Goal: Answer question/provide support

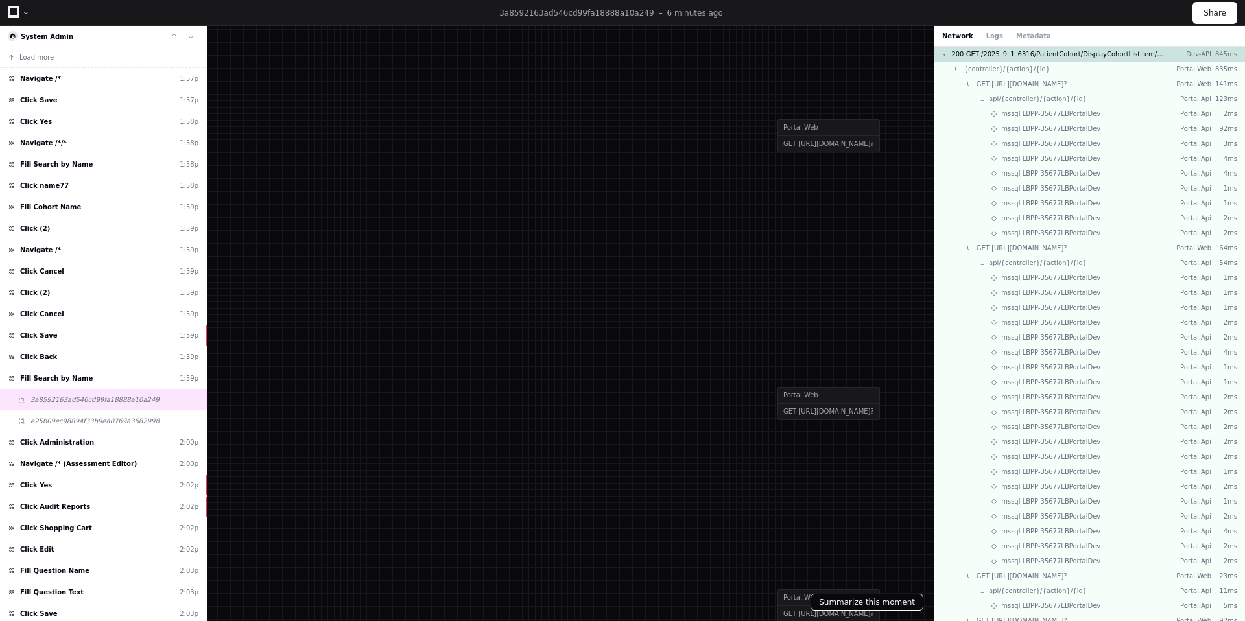
click at [833, 603] on button "Summarize this moment" at bounding box center [866, 602] width 113 height 17
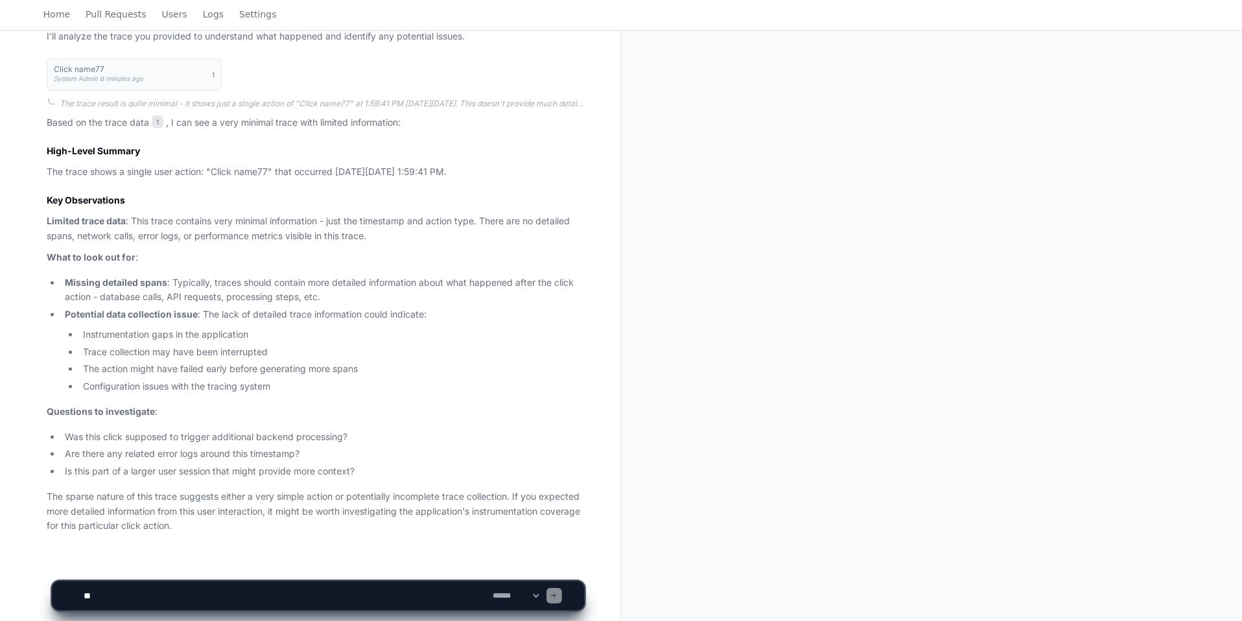
scroll to position [380, 0]
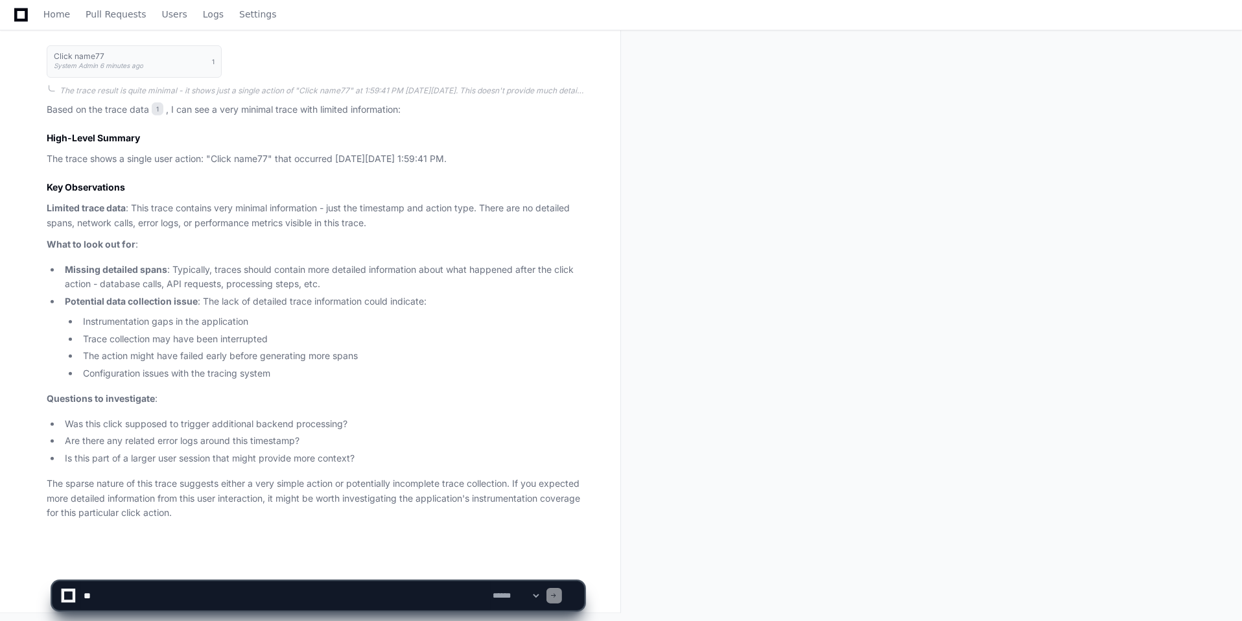
click at [143, 591] on textarea at bounding box center [286, 595] width 410 height 29
click at [143, 587] on textarea at bounding box center [286, 595] width 410 height 29
click at [128, 603] on textarea at bounding box center [286, 595] width 410 height 29
type textarea "*"
click at [316, 600] on textarea at bounding box center [286, 595] width 410 height 29
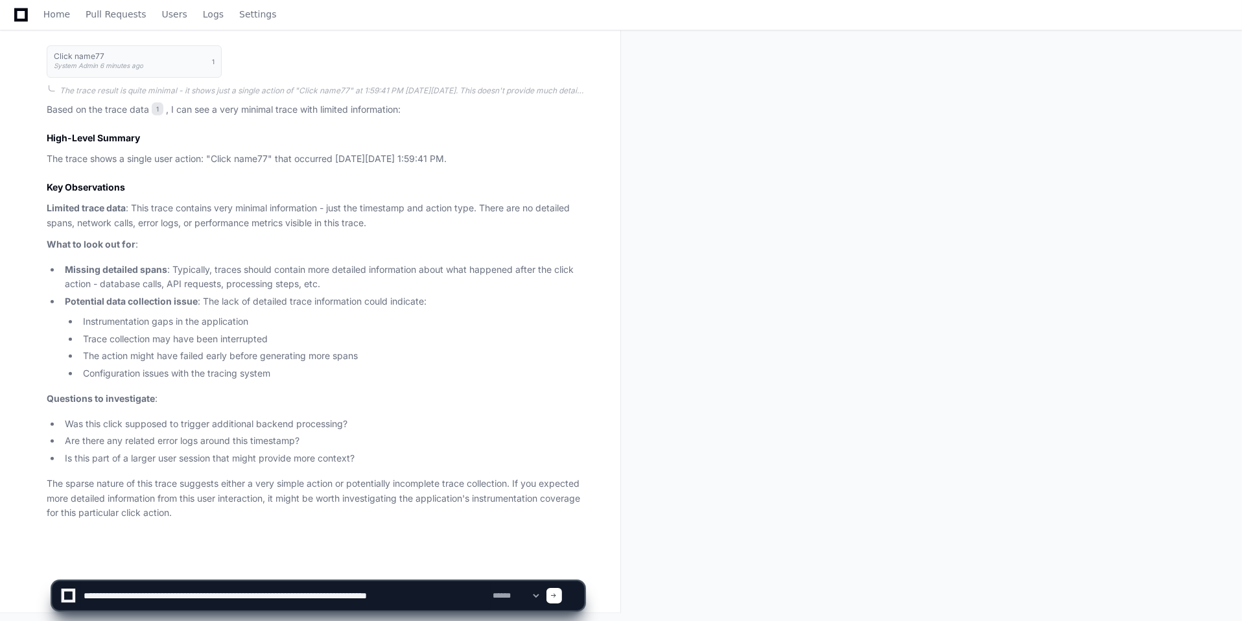
click at [463, 599] on textarea at bounding box center [286, 595] width 410 height 29
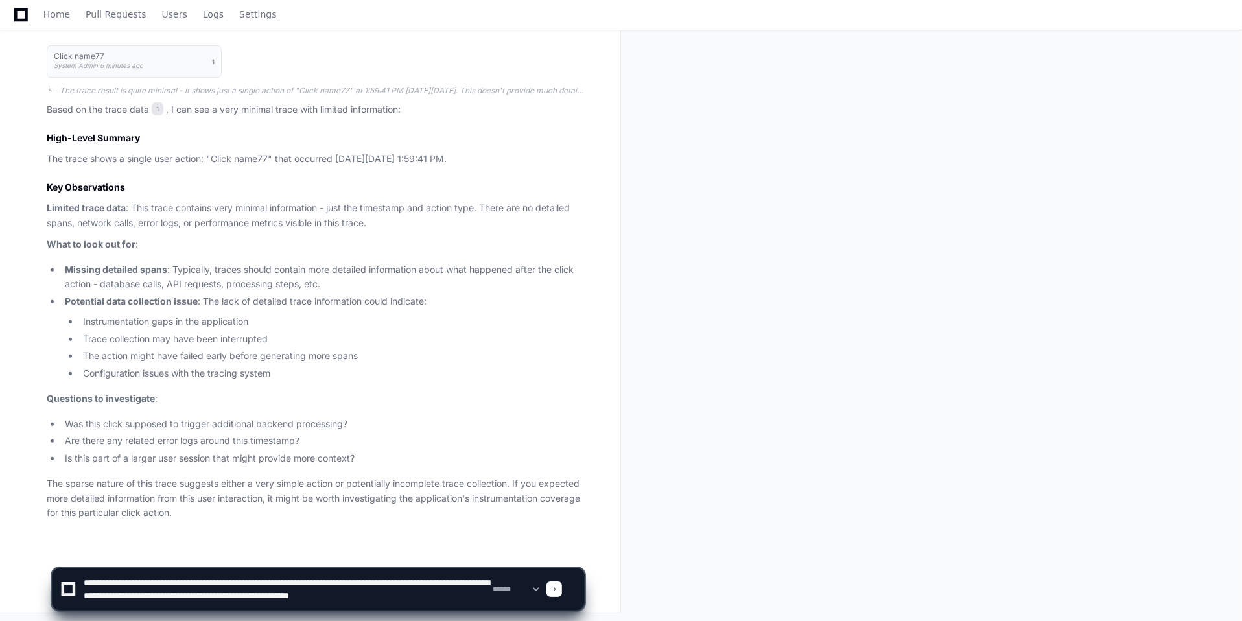
scroll to position [4, 0]
type textarea "**********"
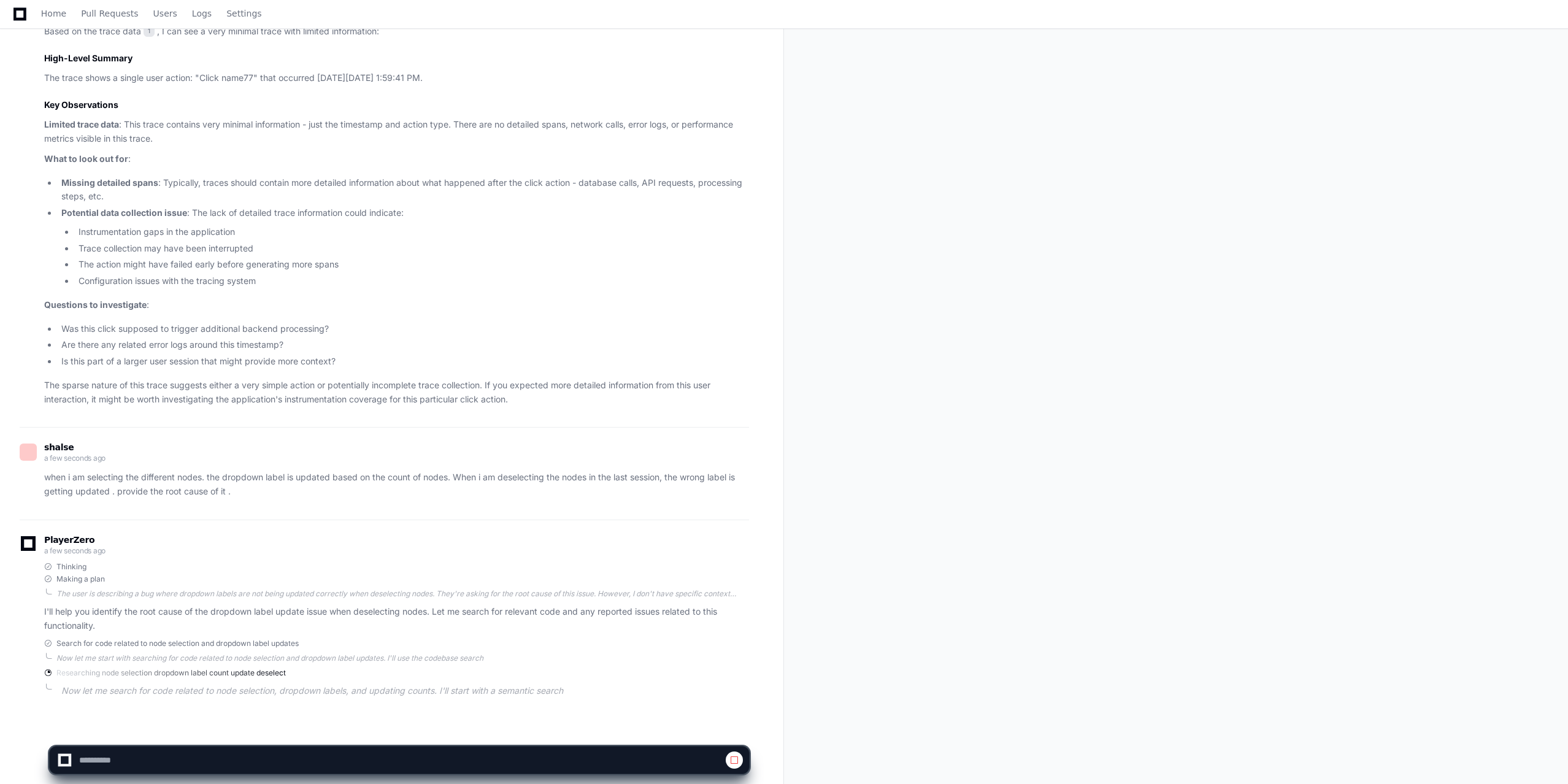
scroll to position [444, 0]
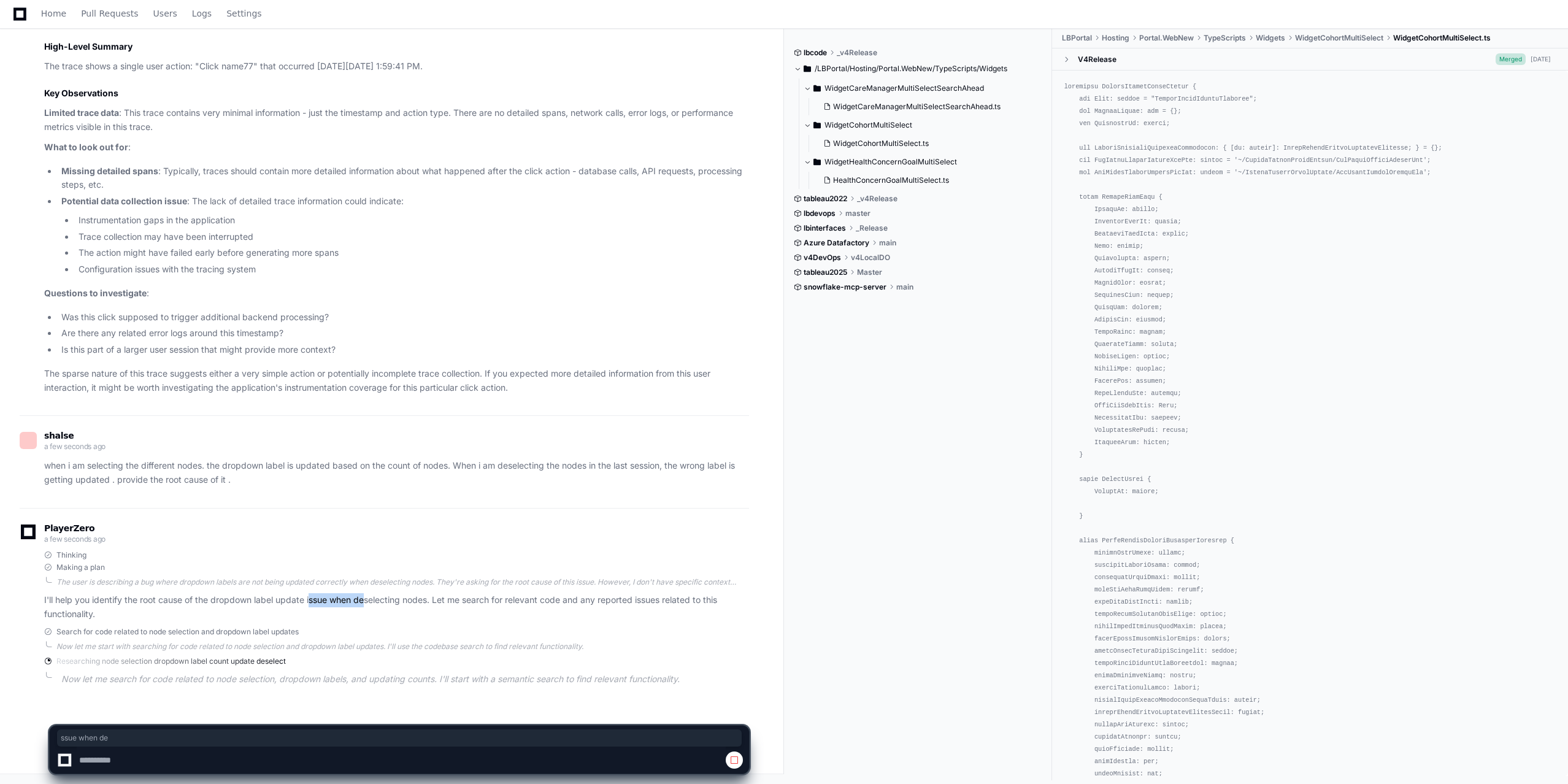
drag, startPoint x: 312, startPoint y: 592, endPoint x: 368, endPoint y: 592, distance: 56.0
click at [368, 587] on div "Thinking Making a plan The user is describing a bug where dropdown labels are n…" at bounding box center [396, 585] width 705 height 71
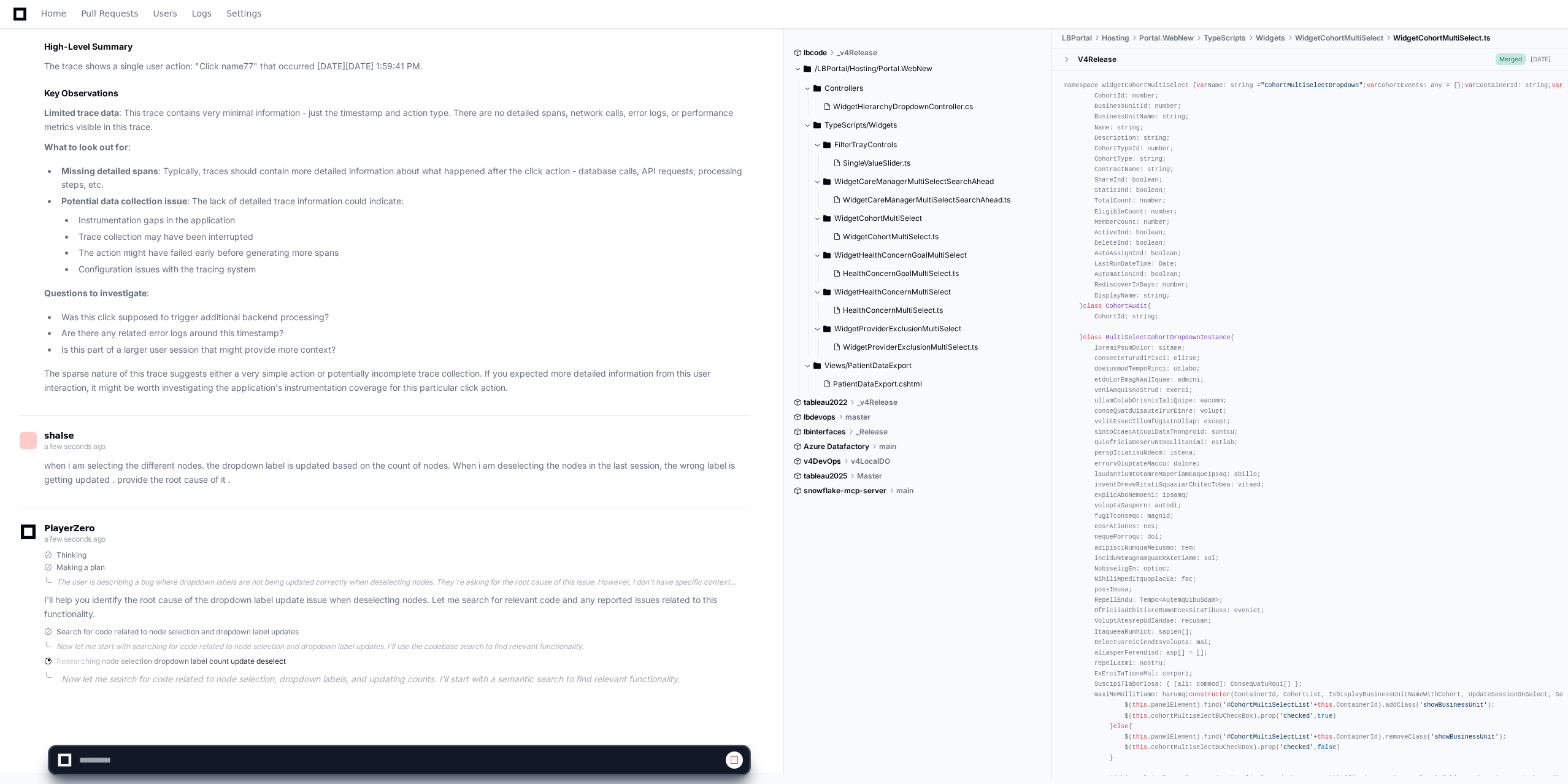
click at [432, 587] on p "I'll help you identify the root cause of the dropdown label update issue when d…" at bounding box center [396, 608] width 705 height 28
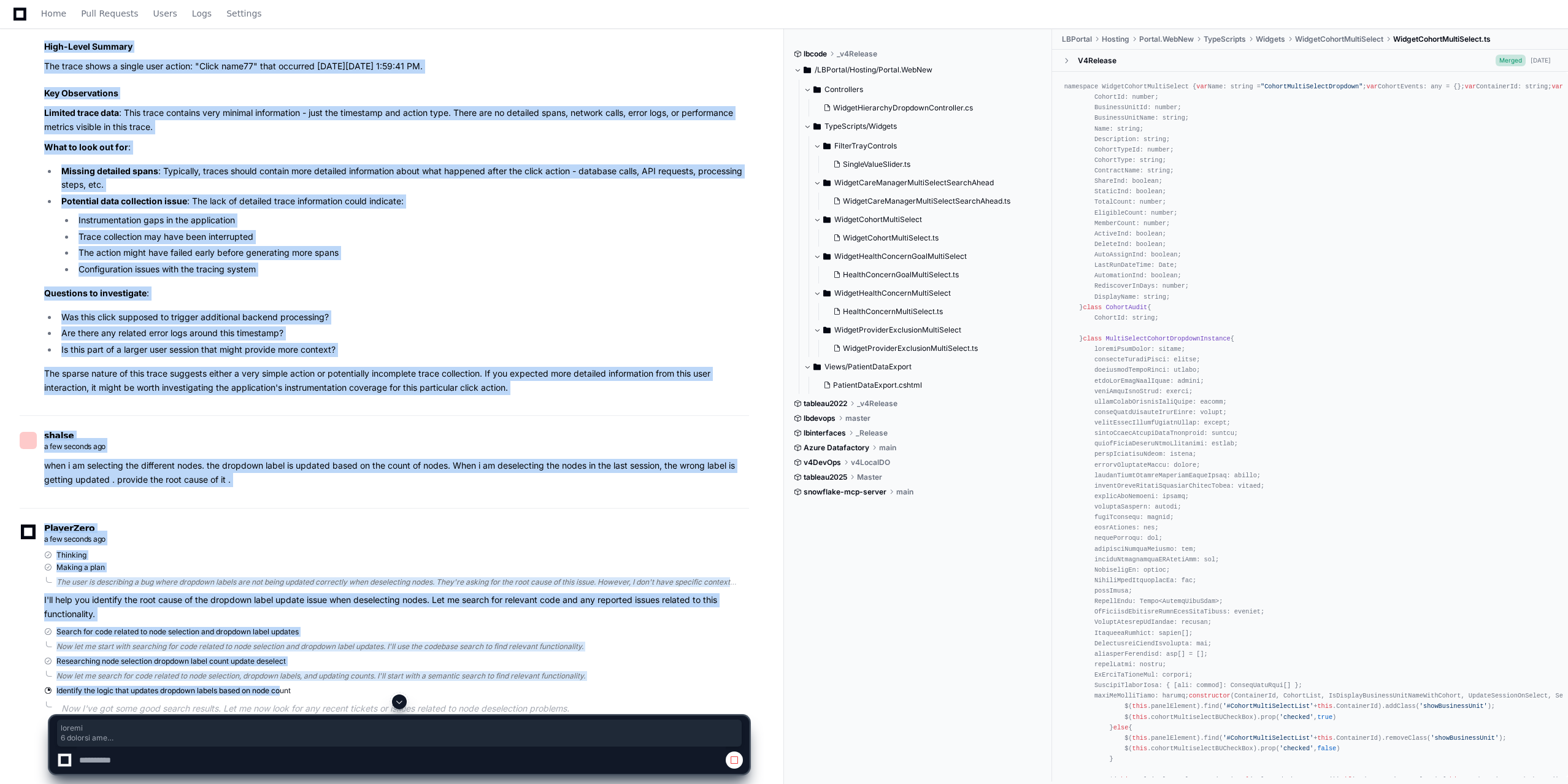
drag, startPoint x: 171, startPoint y: 678, endPoint x: 286, endPoint y: 683, distance: 115.1
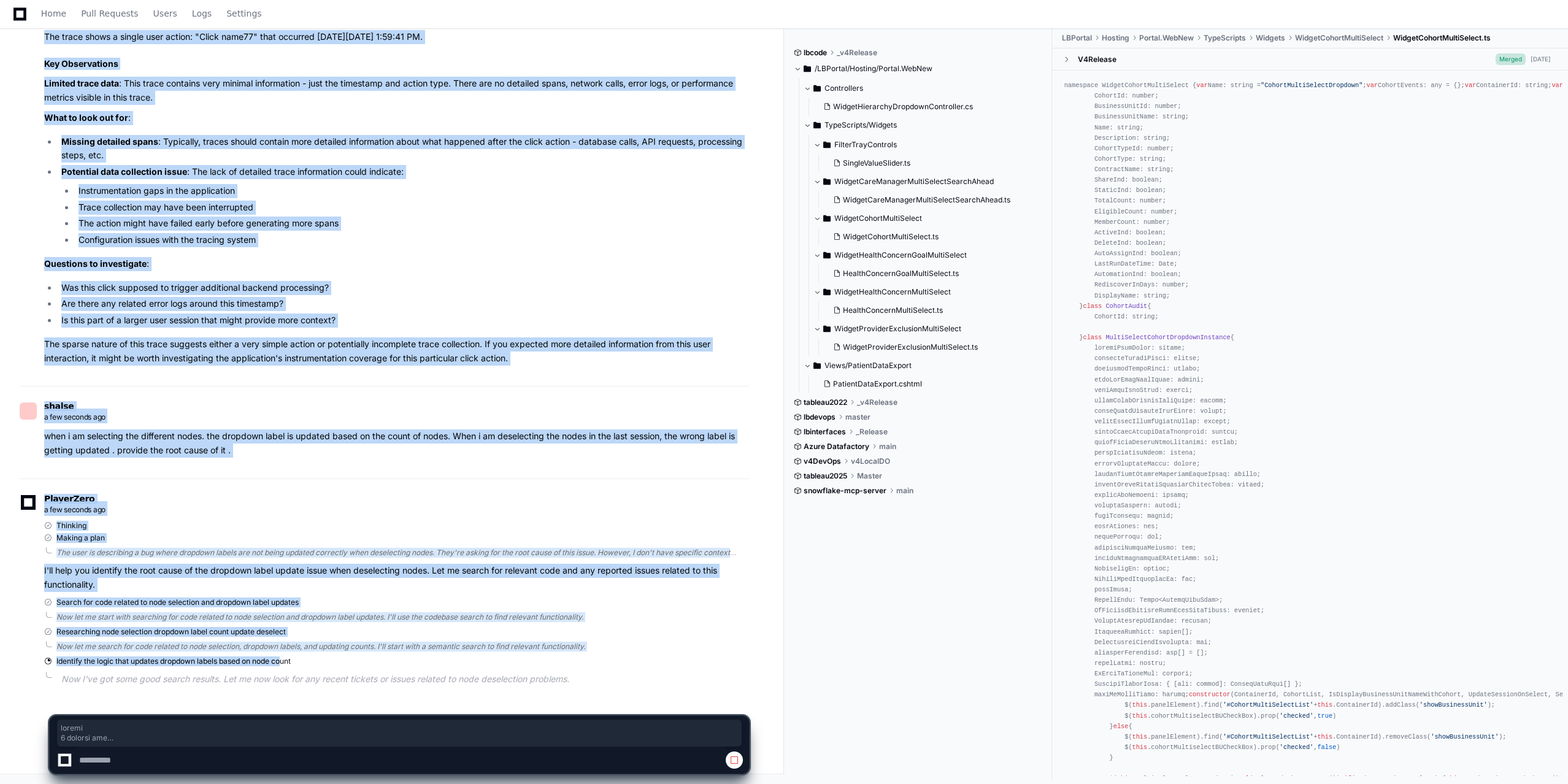
click at [382, 467] on div "shalse a few seconds ago when i am selecting the different nodes. the dropdown …" at bounding box center [384, 433] width 730 height 93
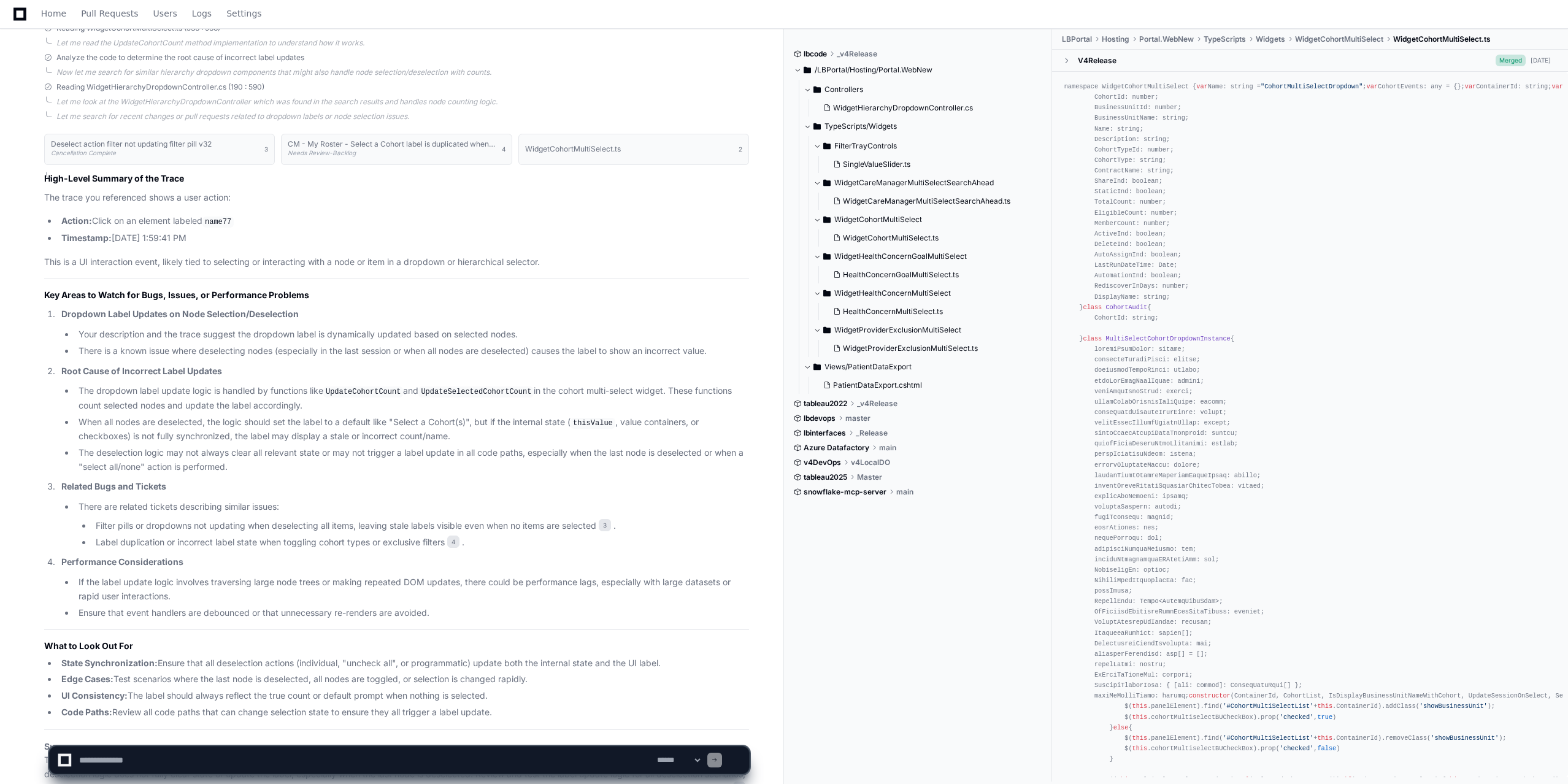
scroll to position [1405, 0]
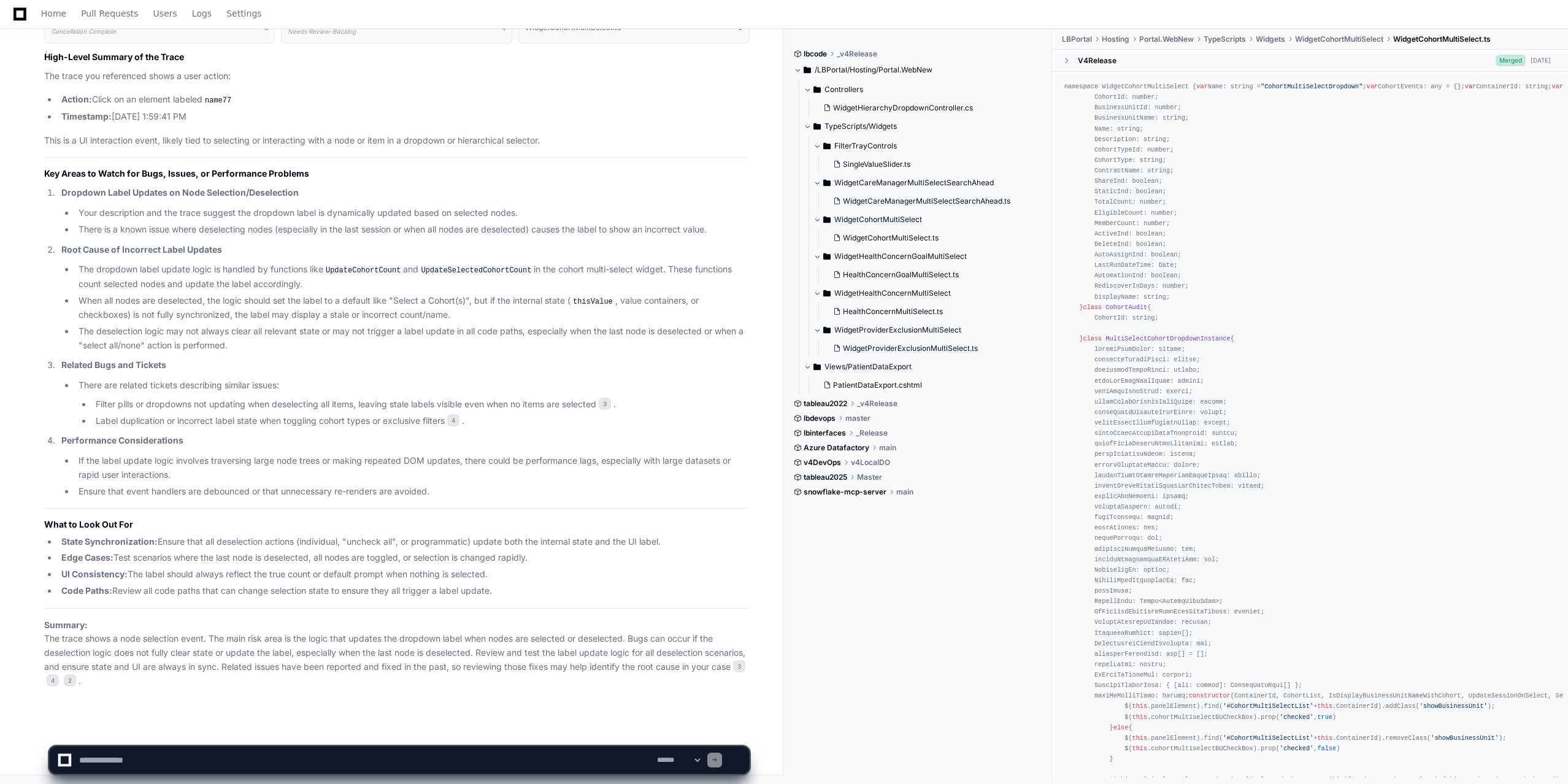
click at [208, 587] on textarea at bounding box center [365, 760] width 578 height 27
type textarea "**********"
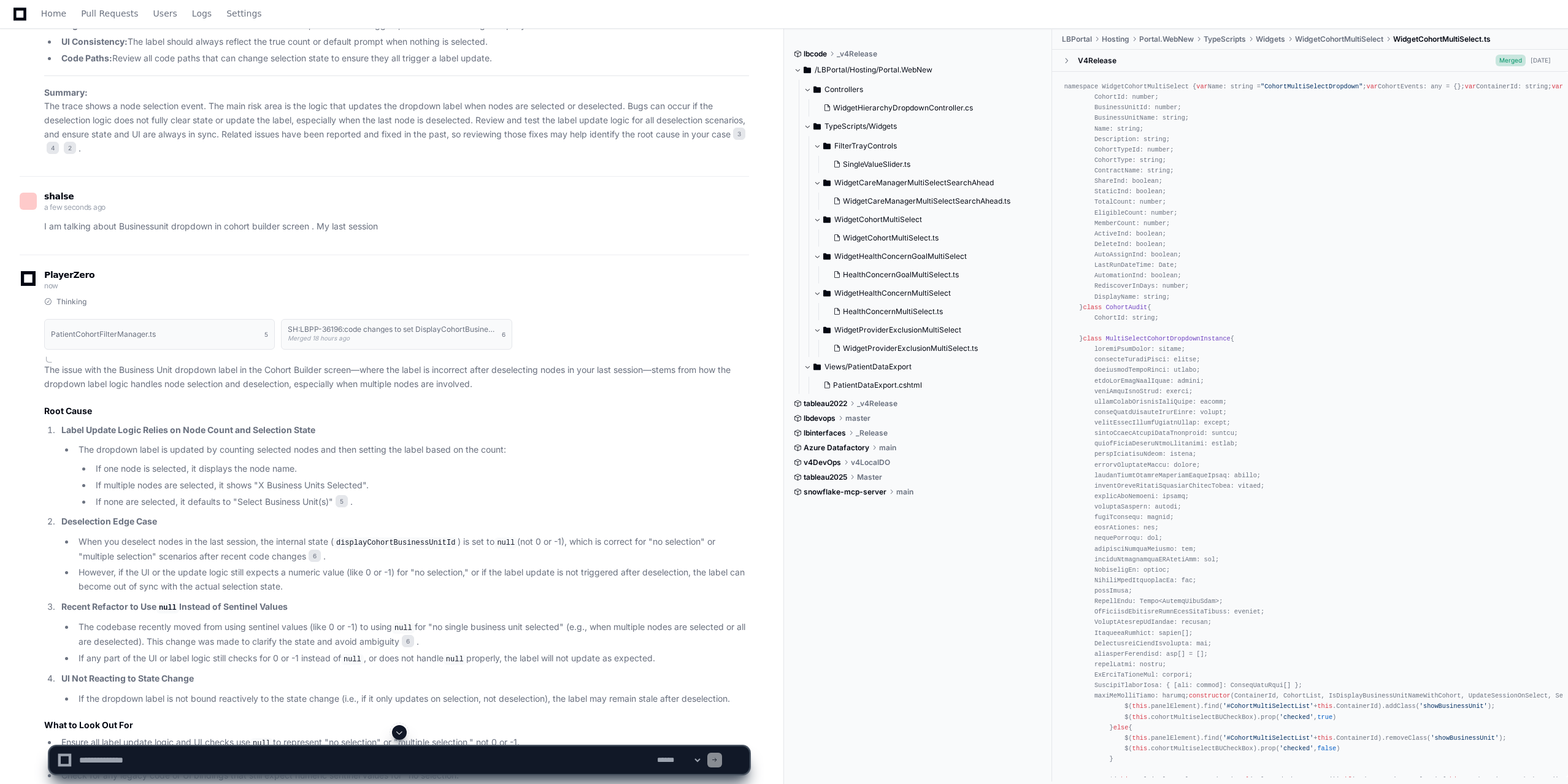
scroll to position [1951, 0]
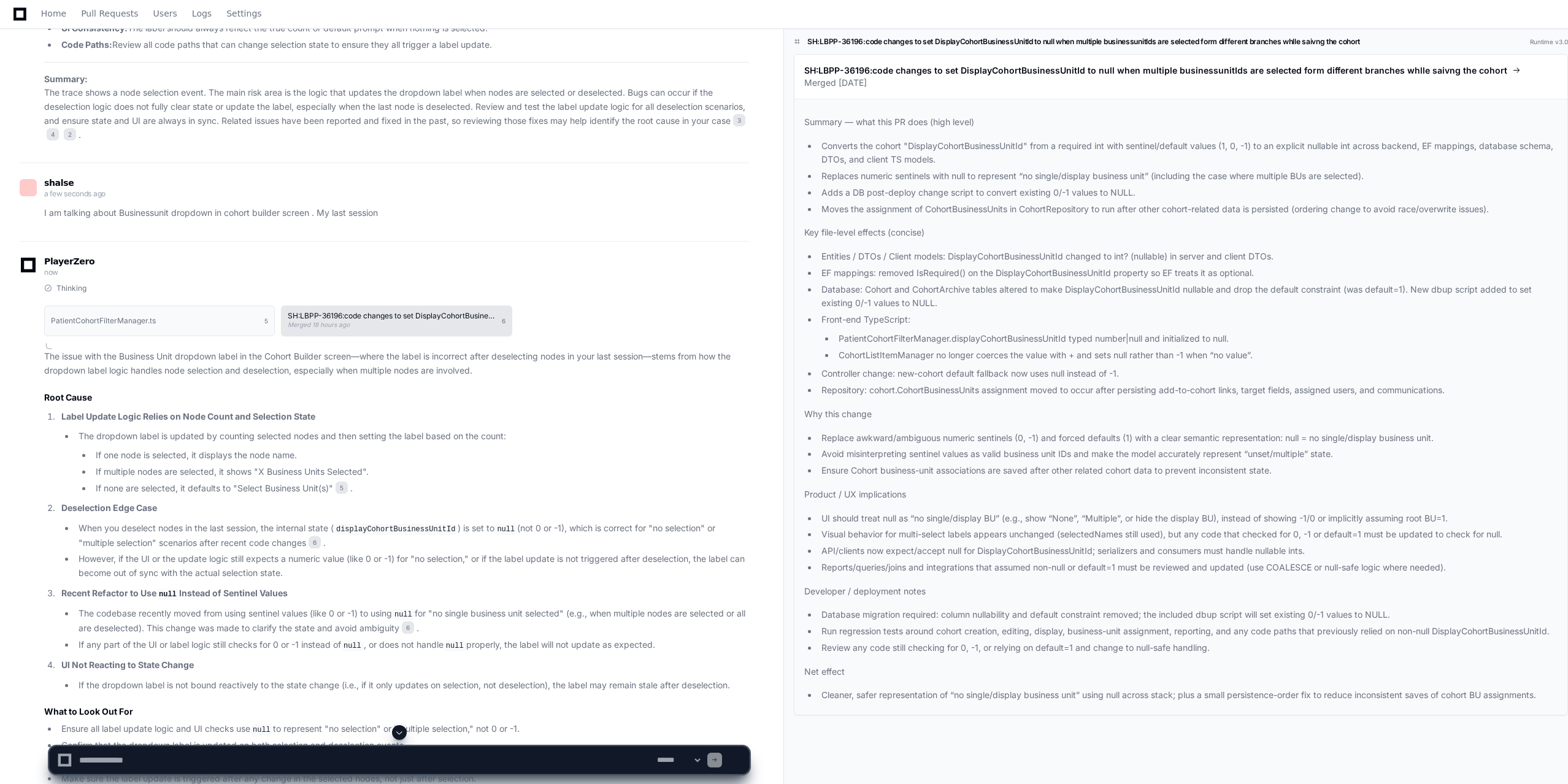
click at [357, 318] on div "SH:LBPP-36196:code changes to set DisplayCohortBusinessUnitId to null when mult…" at bounding box center [391, 321] width 207 height 17
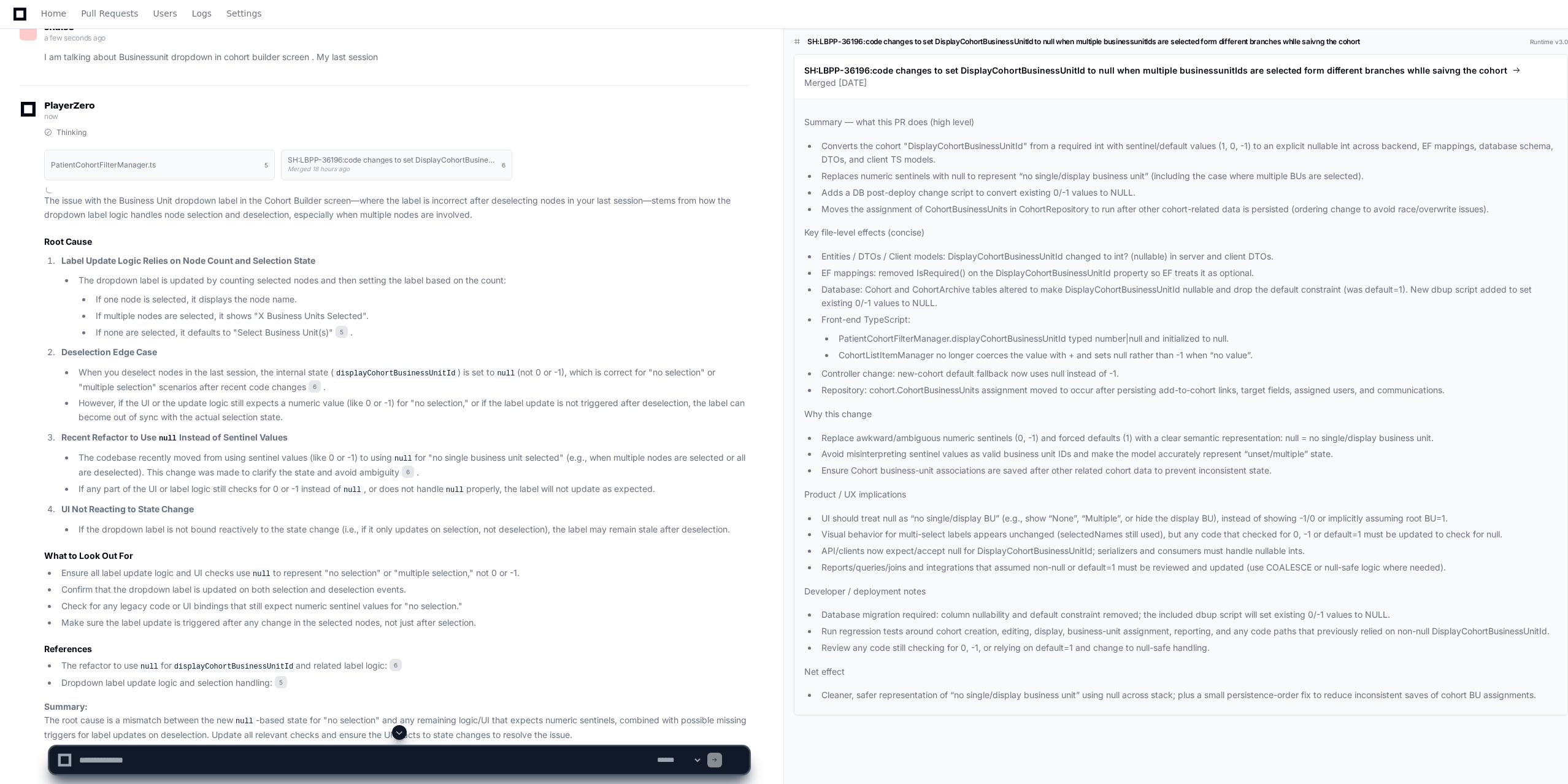
scroll to position [2106, 0]
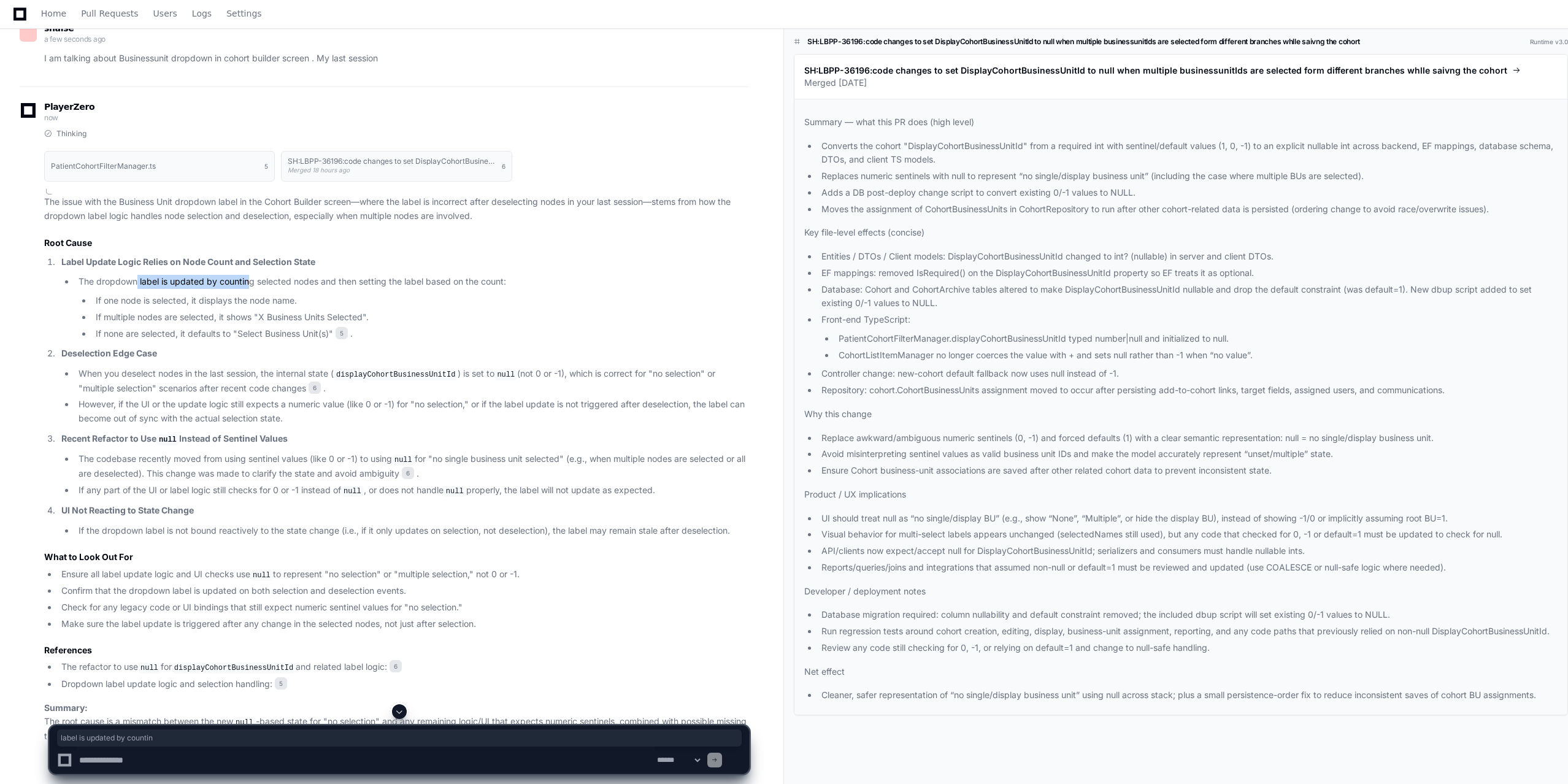
drag, startPoint x: 137, startPoint y: 275, endPoint x: 250, endPoint y: 280, distance: 113.1
click at [250, 280] on li "The dropdown label is updated by counting selected nodes and then setting the l…" at bounding box center [412, 307] width 674 height 65
drag, startPoint x: 122, startPoint y: 337, endPoint x: 171, endPoint y: 337, distance: 49.0
click at [171, 337] on li "If none are selected, it defaults to "Select Business Unit(s)" 5 ." at bounding box center [420, 334] width 657 height 14
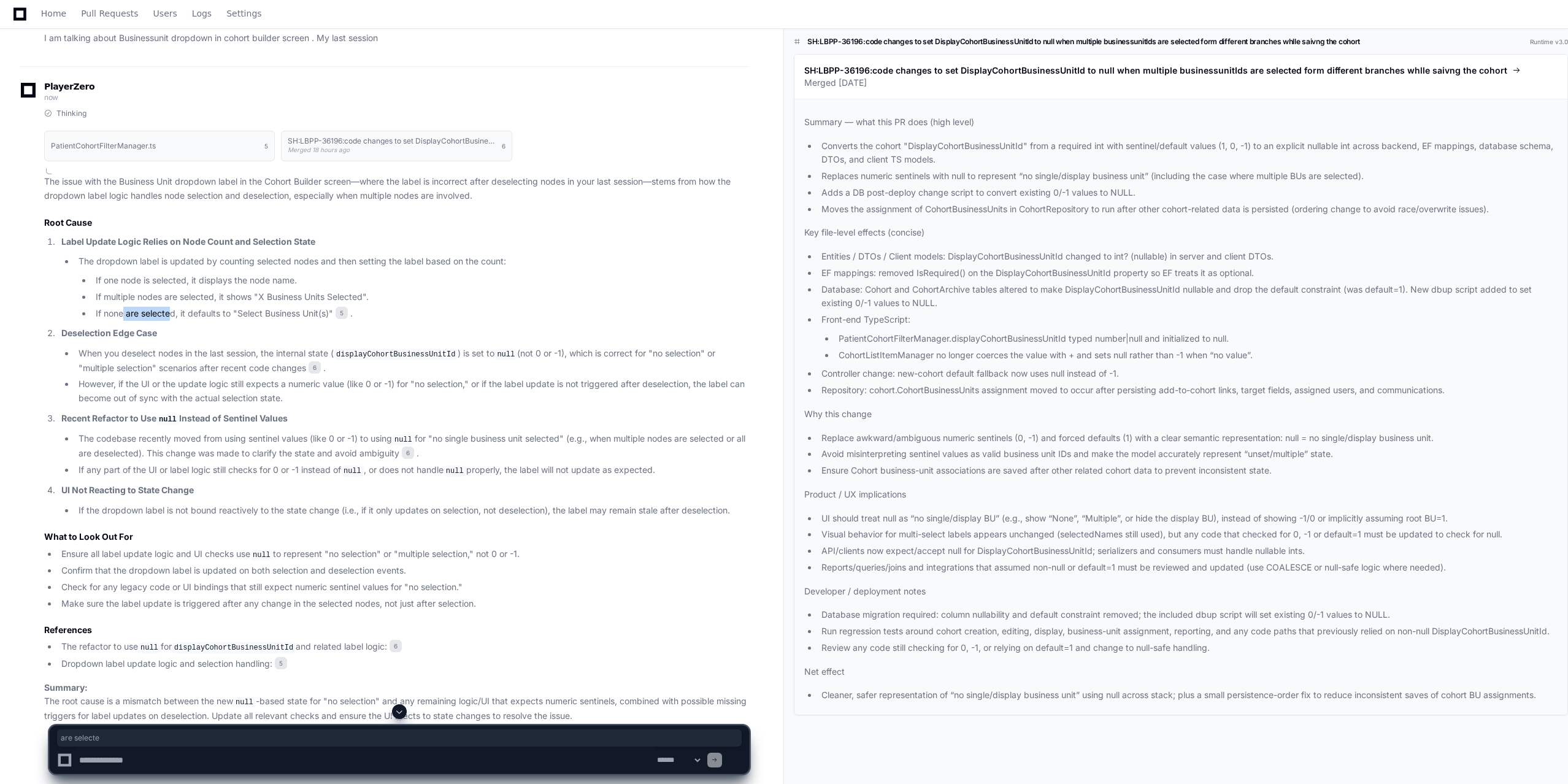
scroll to position [2130, 0]
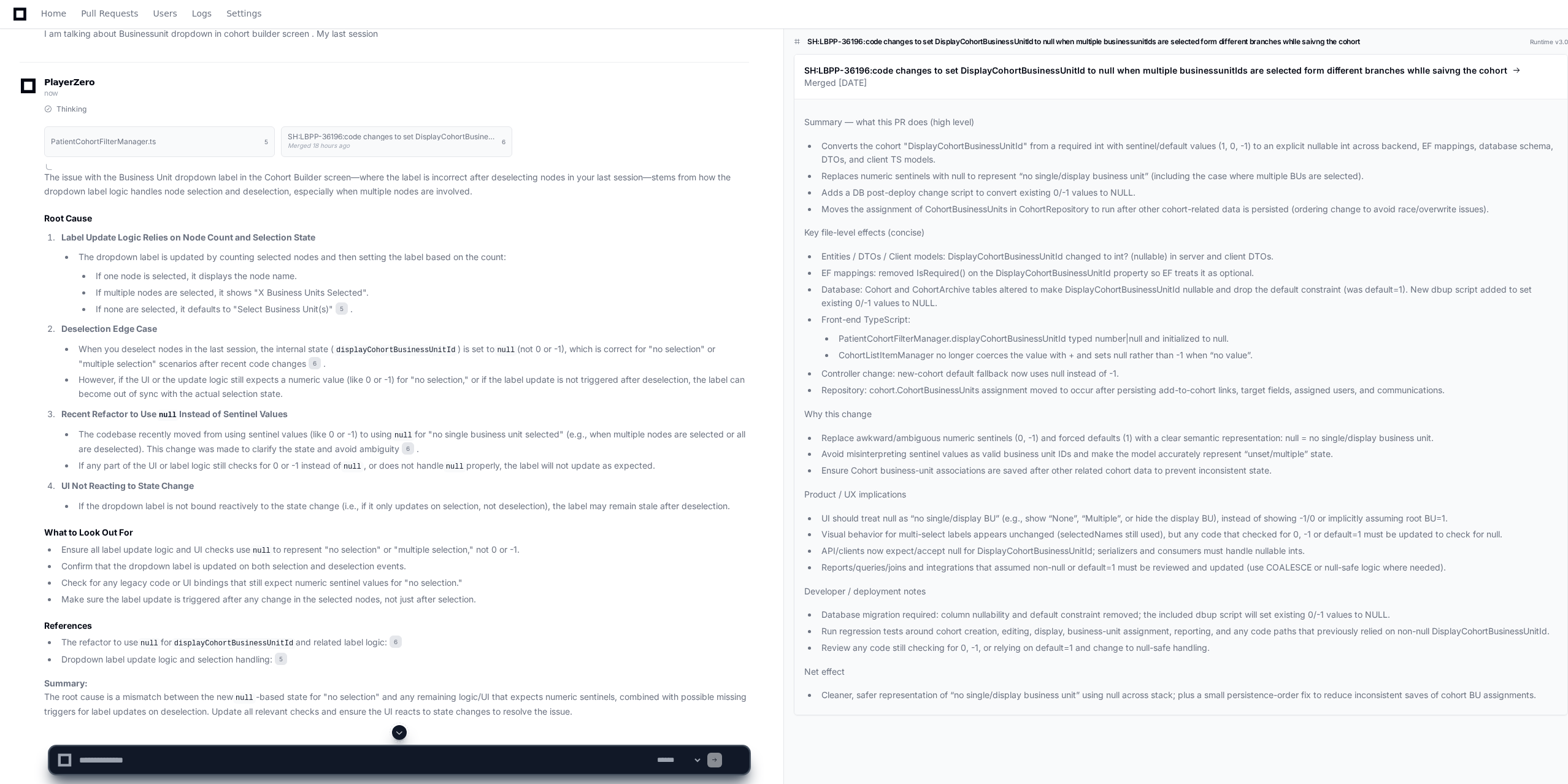
click at [244, 351] on li "When you deselect nodes in the last session, the internal state ( displayCohort…" at bounding box center [412, 357] width 674 height 28
click at [360, 351] on code "displayCohortBusinessUnitId" at bounding box center [396, 350] width 124 height 11
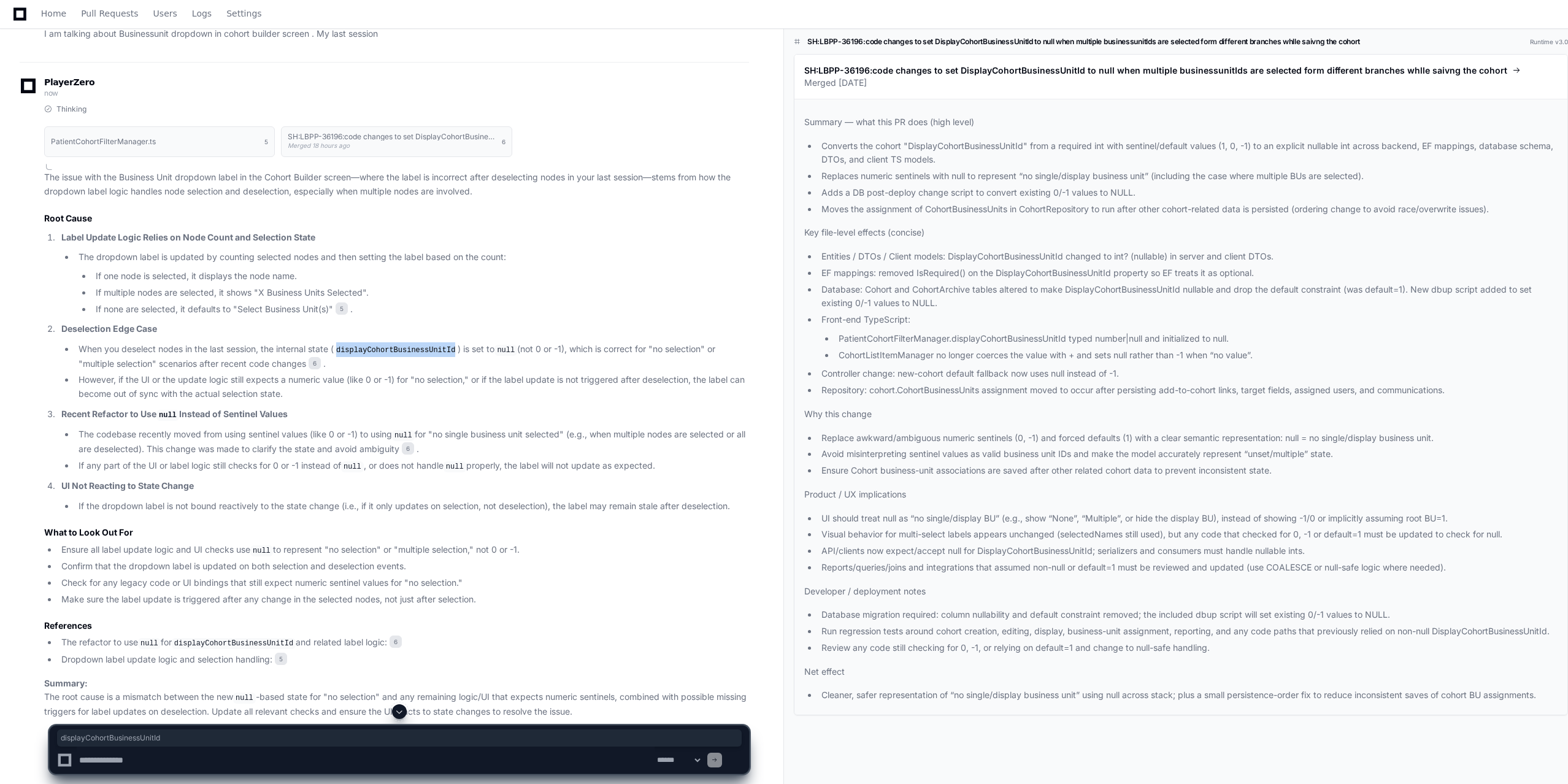
click at [360, 351] on code "displayCohortBusinessUnitId" at bounding box center [396, 350] width 124 height 11
drag, startPoint x: 160, startPoint y: 358, endPoint x: 283, endPoint y: 358, distance: 123.0
click at [283, 358] on li "When you deselect nodes in the last session, the internal state ( displayCohort…" at bounding box center [412, 357] width 674 height 28
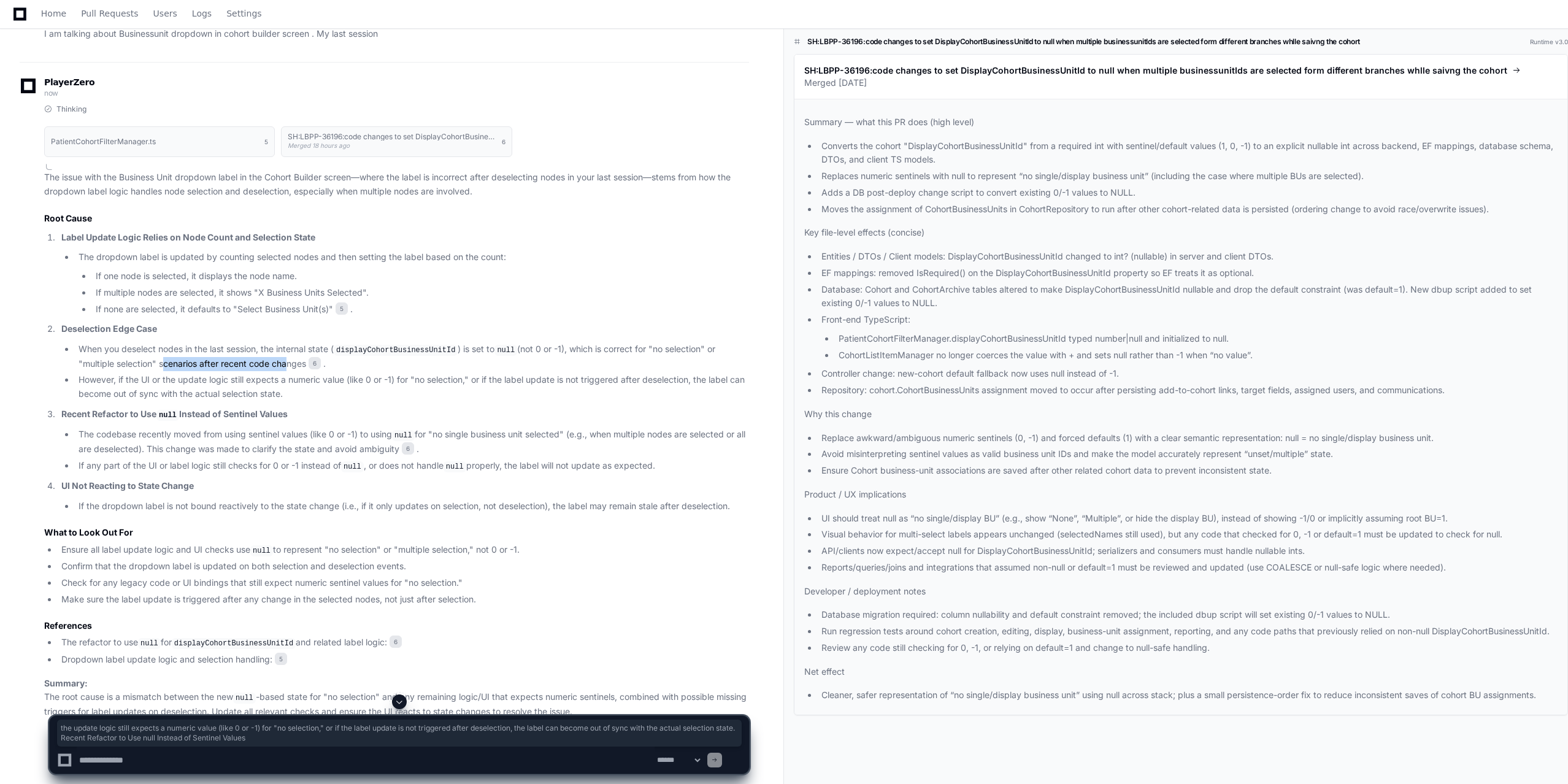
drag, startPoint x: 163, startPoint y: 376, endPoint x: 433, endPoint y: 409, distance: 272.0
click at [433, 409] on ol "Label Update Logic Relies on Node Count and Selection State The dropdown label …" at bounding box center [396, 372] width 705 height 283
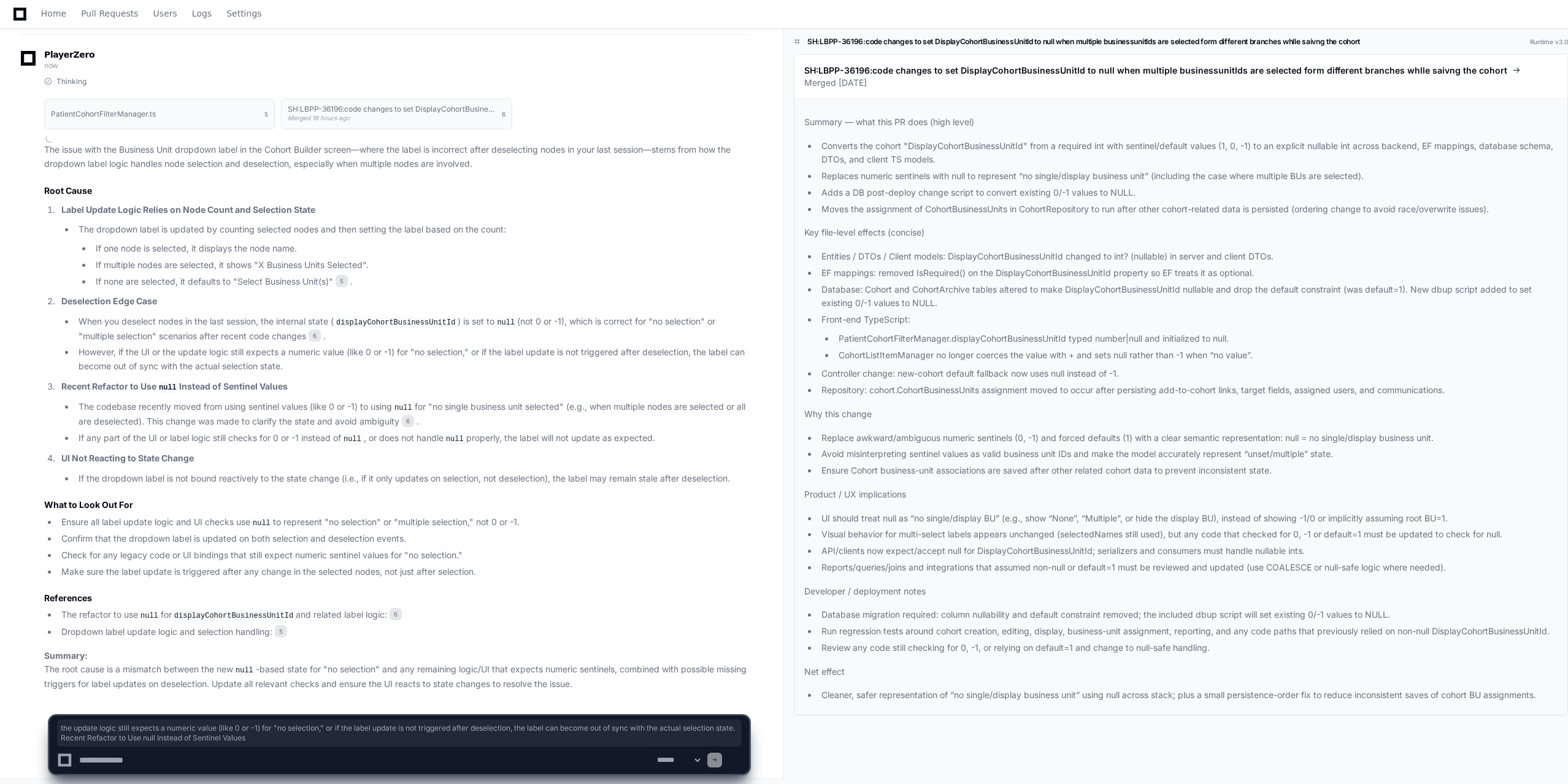
click at [129, 587] on textarea at bounding box center [365, 760] width 578 height 27
type textarea "**********"
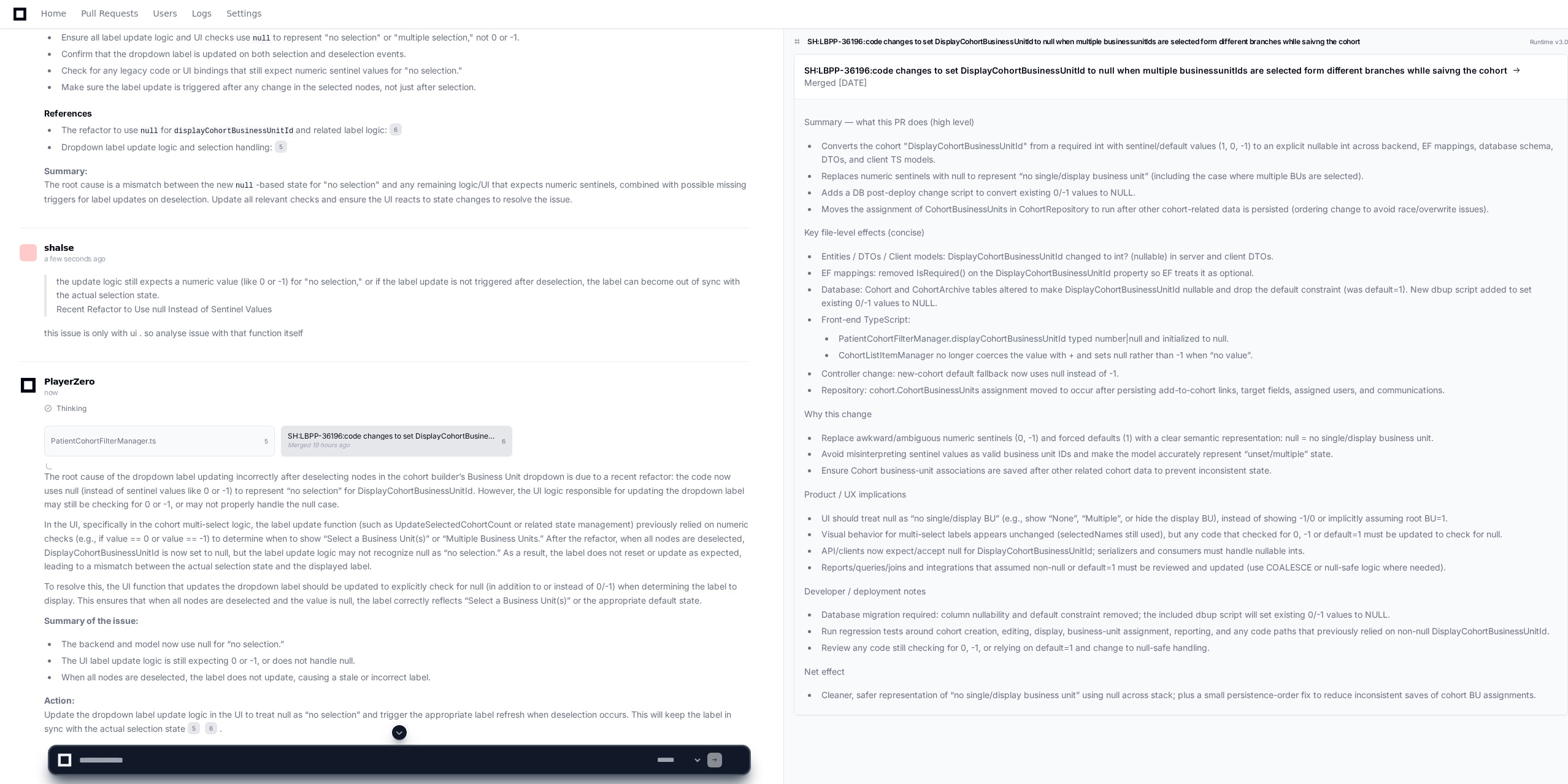
scroll to position [2645, 0]
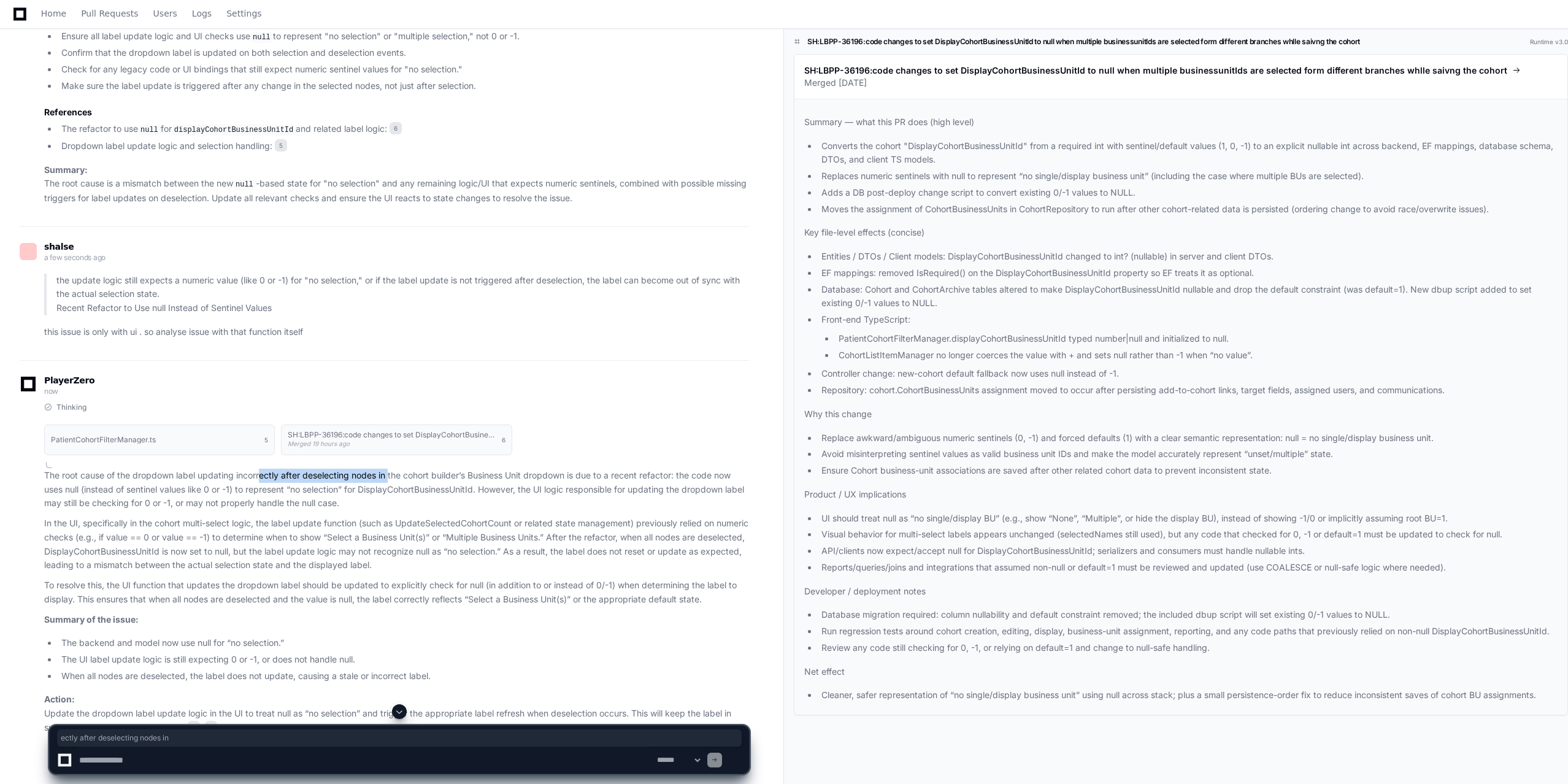
drag, startPoint x: 260, startPoint y: 471, endPoint x: 391, endPoint y: 472, distance: 131.0
click at [391, 472] on p "The root cause of the dropdown label updating incorrectly after deselecting nod…" at bounding box center [396, 490] width 705 height 42
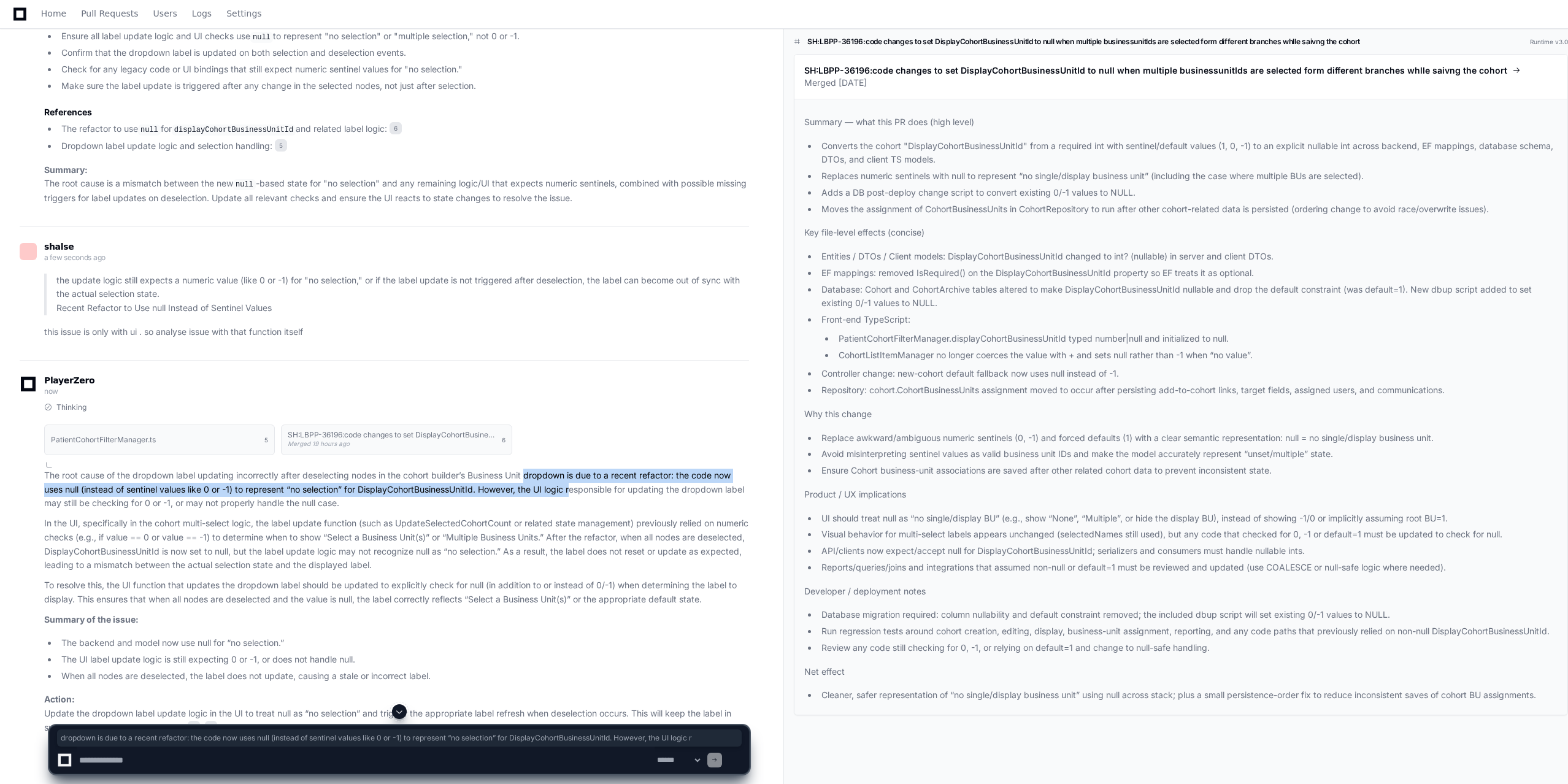
drag, startPoint x: 531, startPoint y: 473, endPoint x: 580, endPoint y: 485, distance: 50.4
click at [580, 485] on p "The root cause of the dropdown label updating incorrectly after deselecting nod…" at bounding box center [396, 490] width 705 height 42
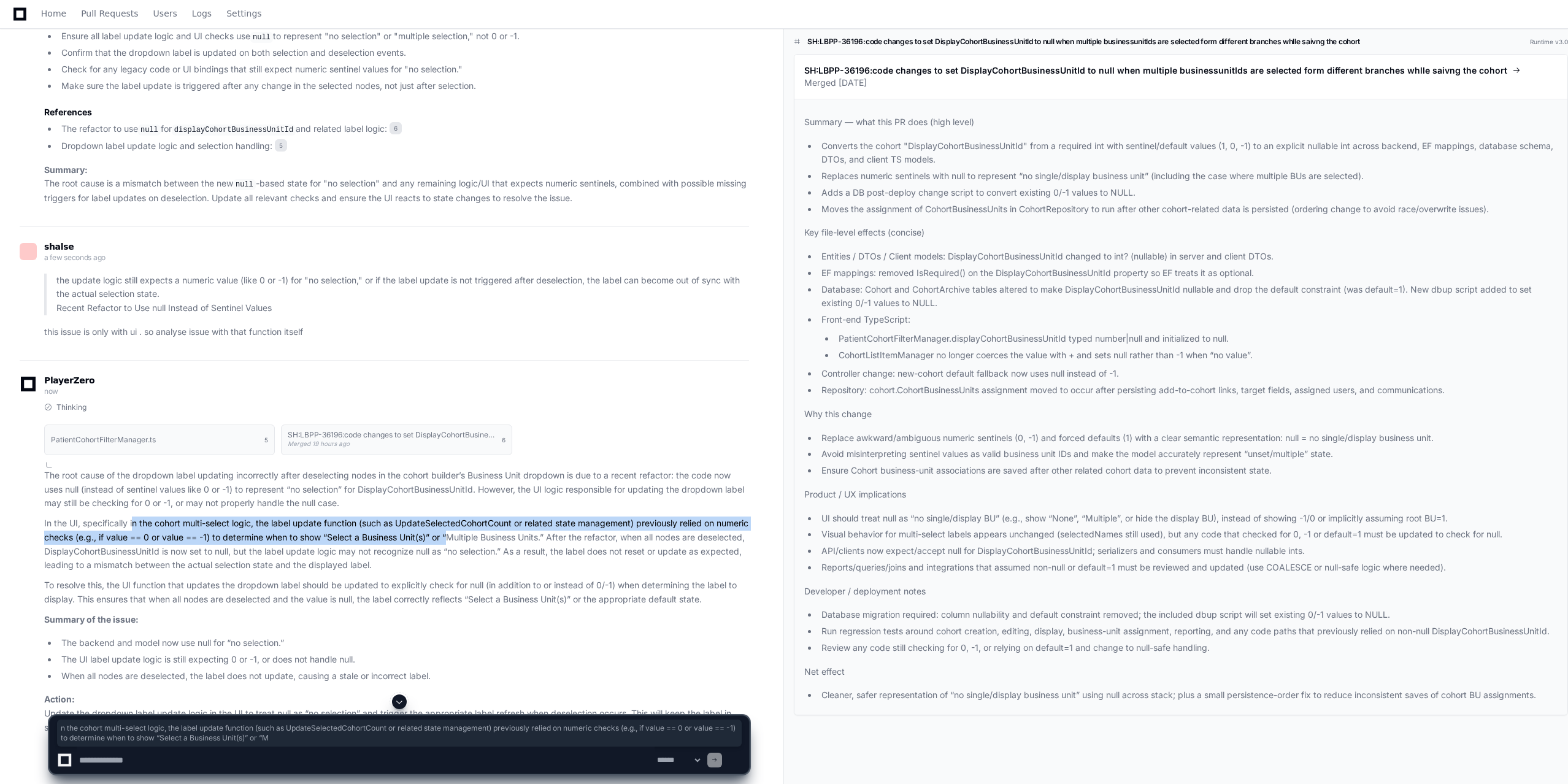
drag, startPoint x: 135, startPoint y: 517, endPoint x: 492, endPoint y: 534, distance: 357.4
click at [492, 534] on p "In the UI, specifically in the cohort multi-select logic, the label update func…" at bounding box center [396, 544] width 705 height 56
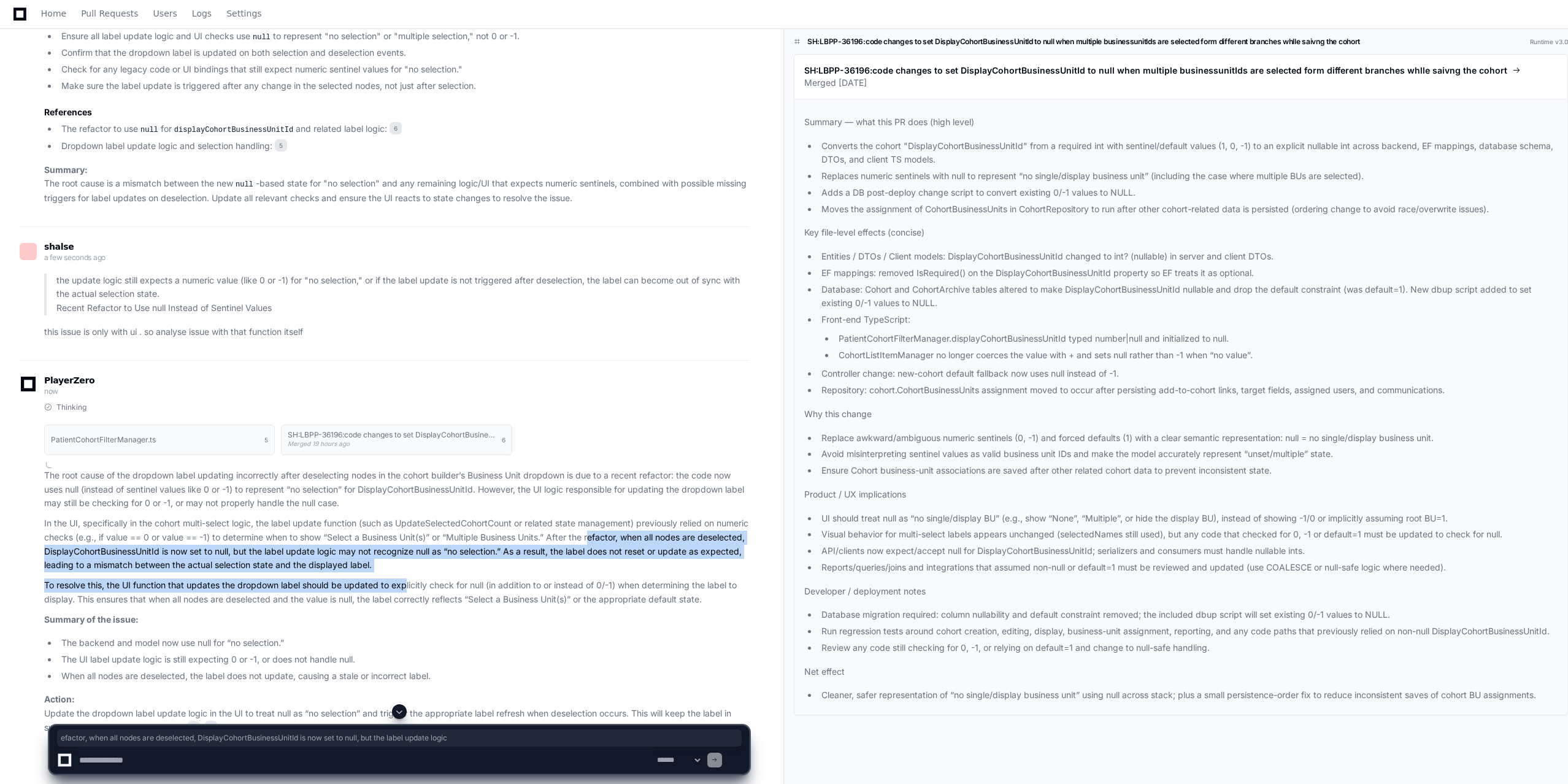
drag, startPoint x: 631, startPoint y: 537, endPoint x: 411, endPoint y: 587, distance: 225.6
click at [411, 587] on article "The root cause of the dropdown label updating incorrectly after deselecting nod…" at bounding box center [396, 601] width 705 height 266
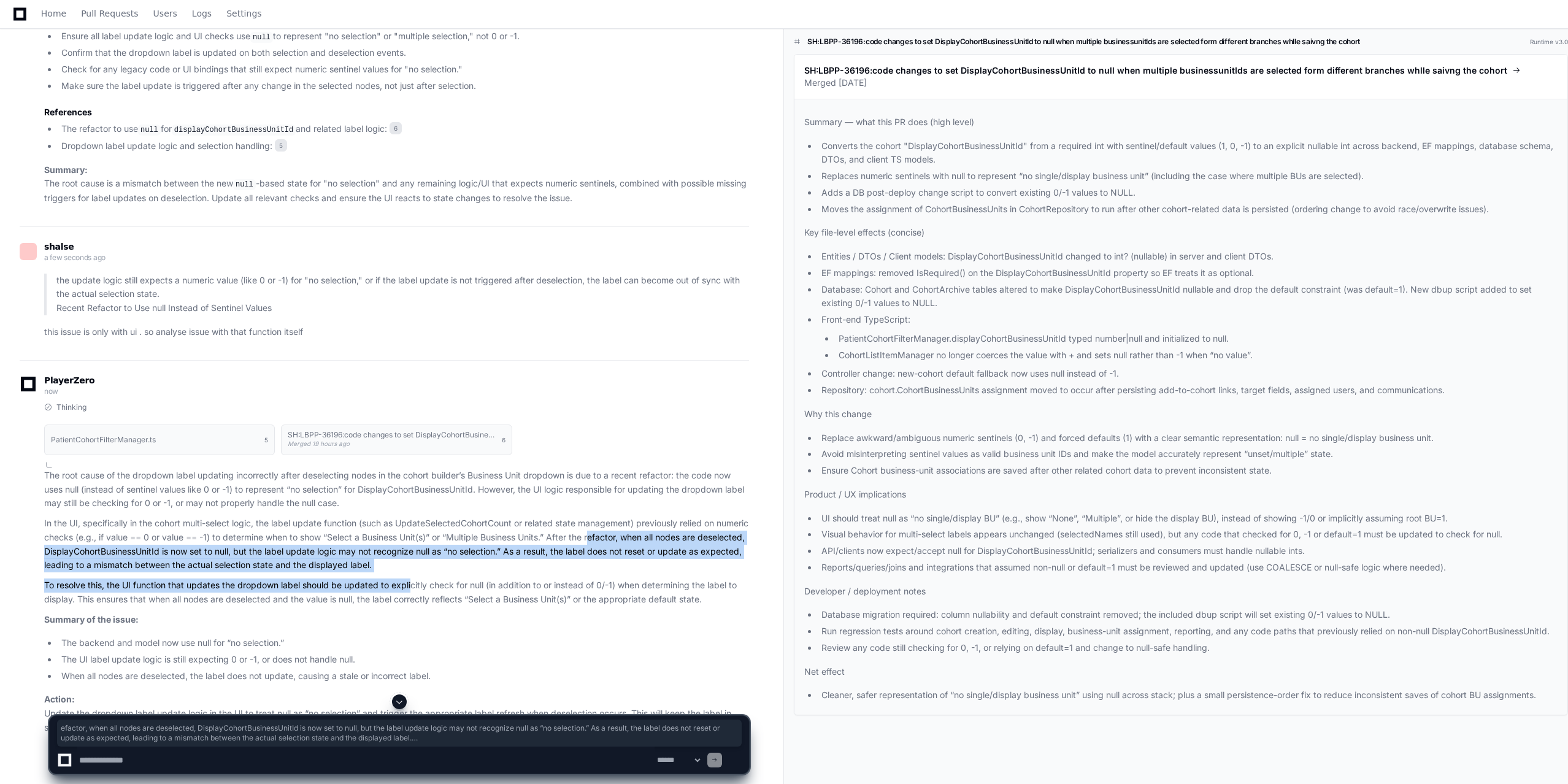
scroll to position [2688, 0]
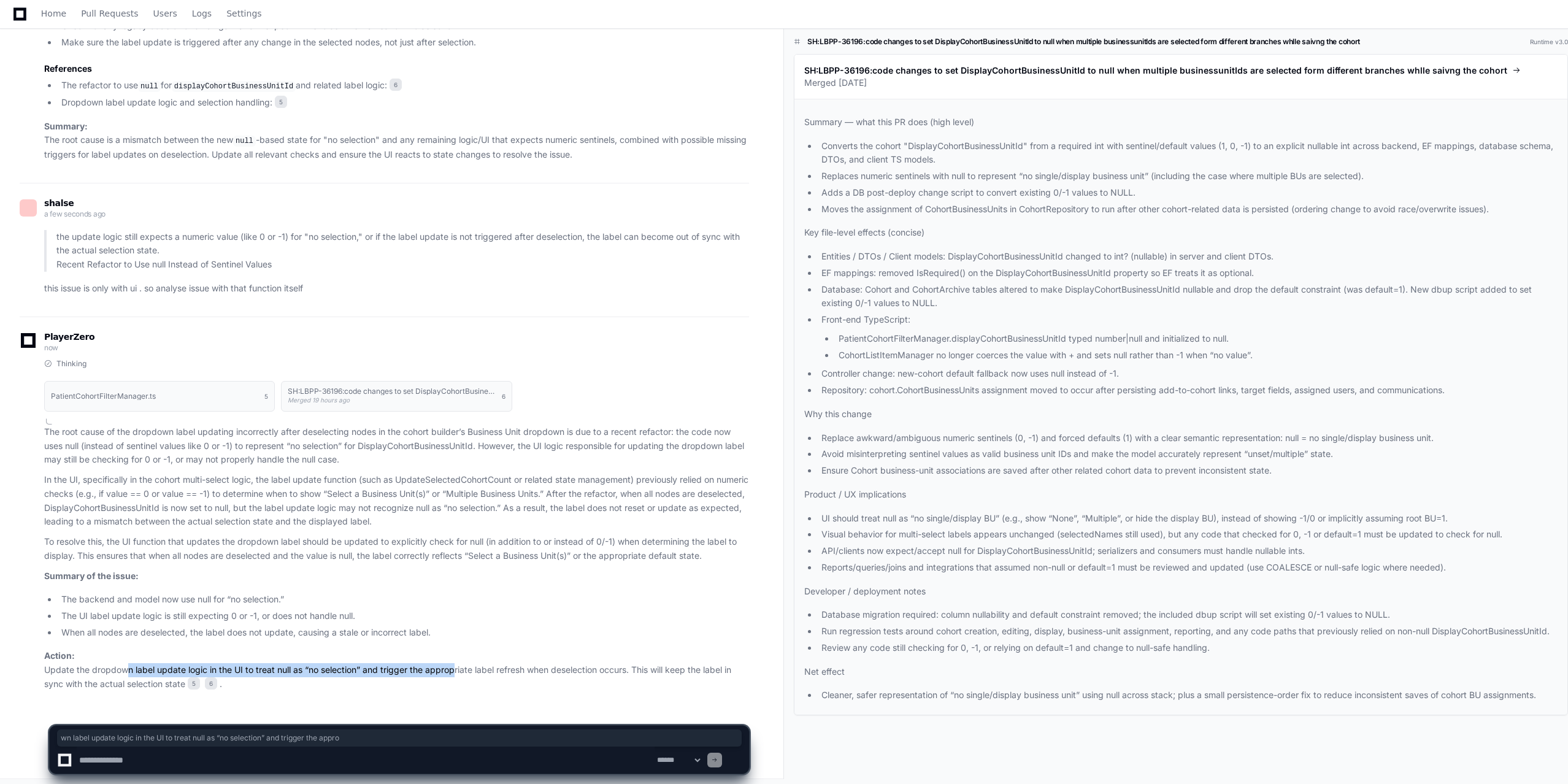
drag, startPoint x: 122, startPoint y: 664, endPoint x: 449, endPoint y: 668, distance: 327.0
click at [449, 587] on p "Action: Update the dropdown label update logic in the UI to treat null as “no s…" at bounding box center [396, 670] width 705 height 42
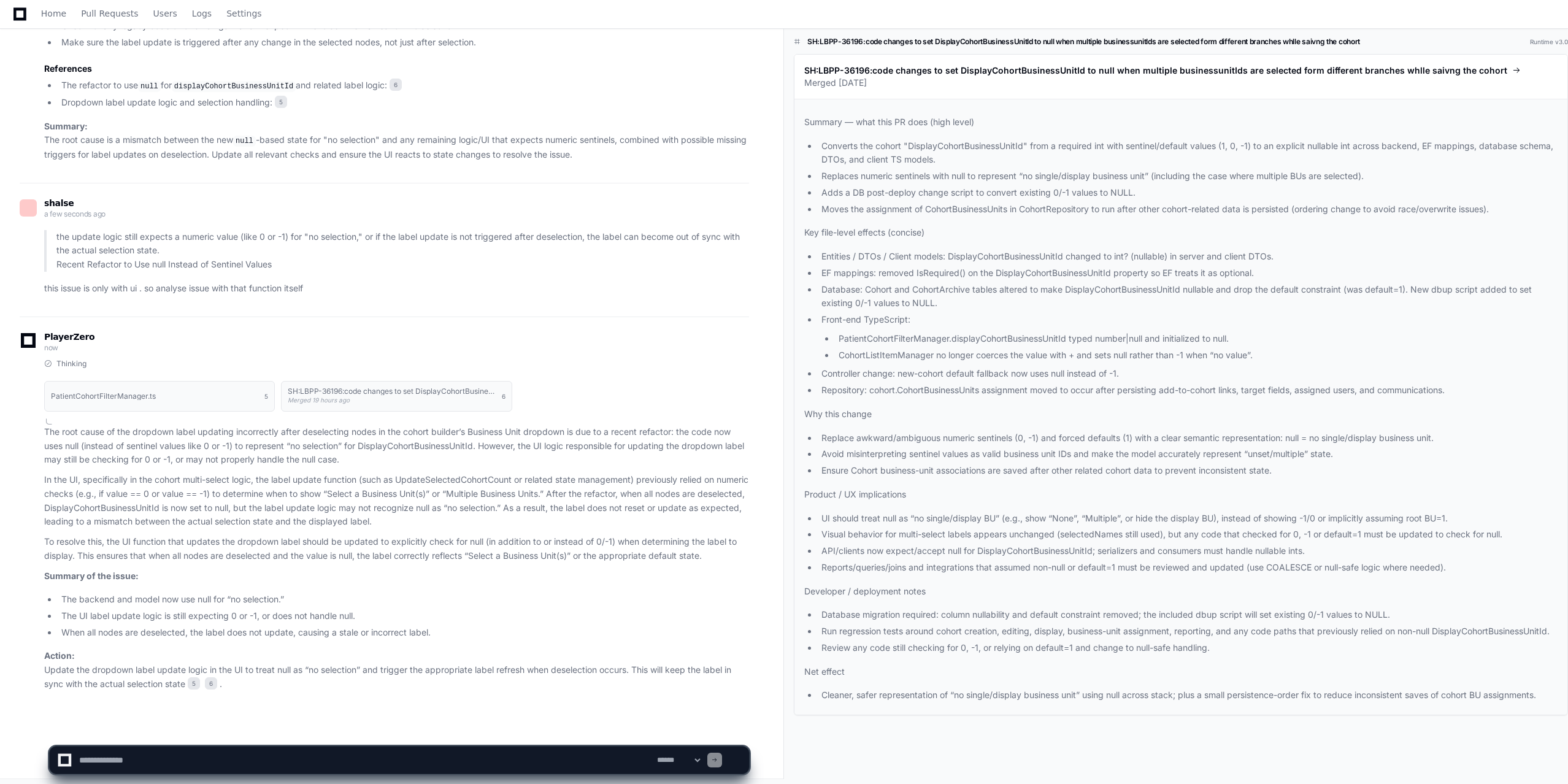
click at [537, 587] on p "Action: Update the dropdown label update logic in the UI to treat null as “no s…" at bounding box center [396, 670] width 705 height 42
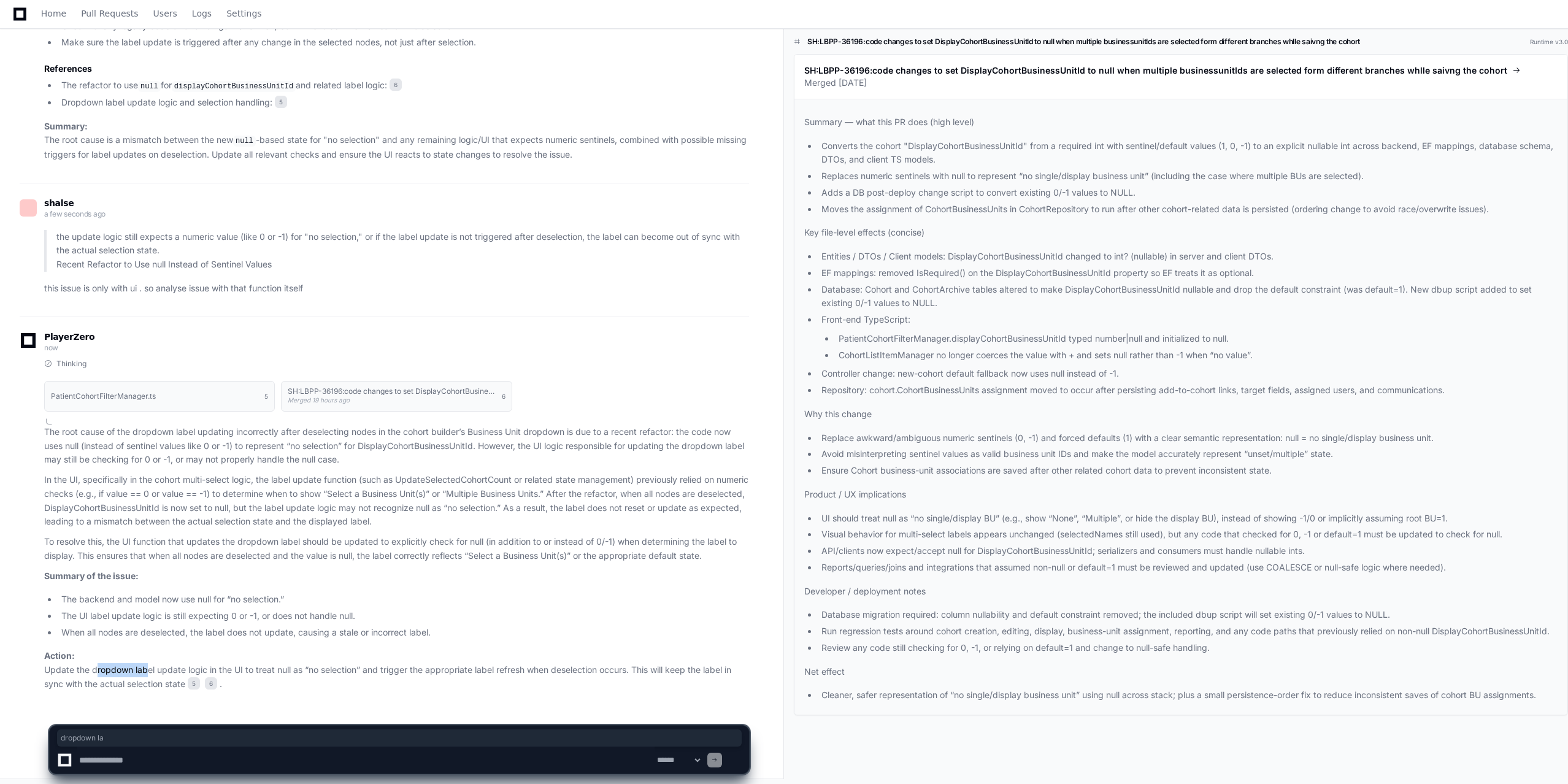
drag, startPoint x: 94, startPoint y: 671, endPoint x: 140, endPoint y: 671, distance: 46.0
click at [140, 587] on p "Action: Update the dropdown label update logic in the UI to treat null as “no s…" at bounding box center [396, 670] width 705 height 42
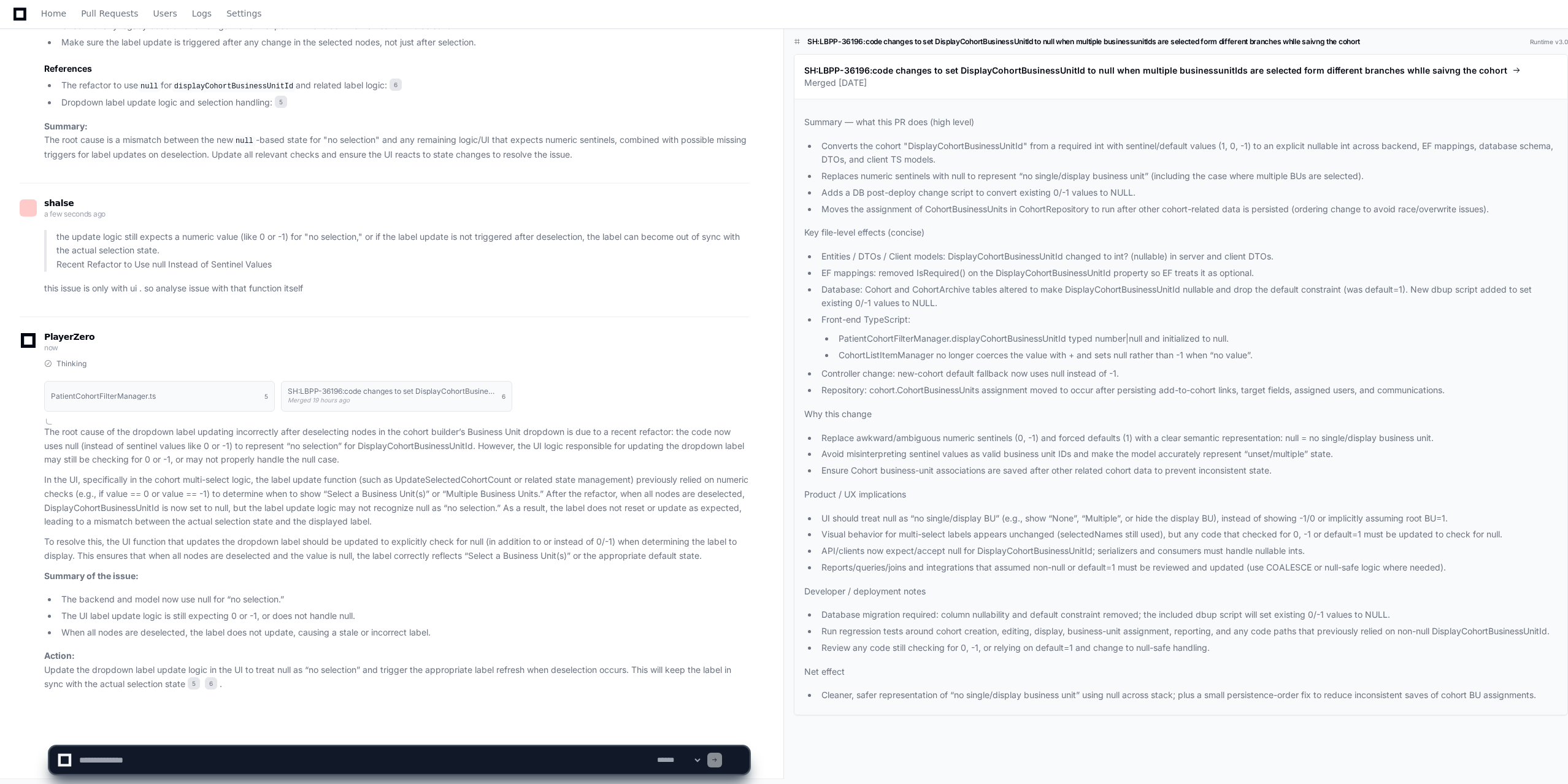
click at [327, 587] on p "Action: Update the dropdown label update logic in the UI to treat null as “no s…" at bounding box center [396, 670] width 705 height 42
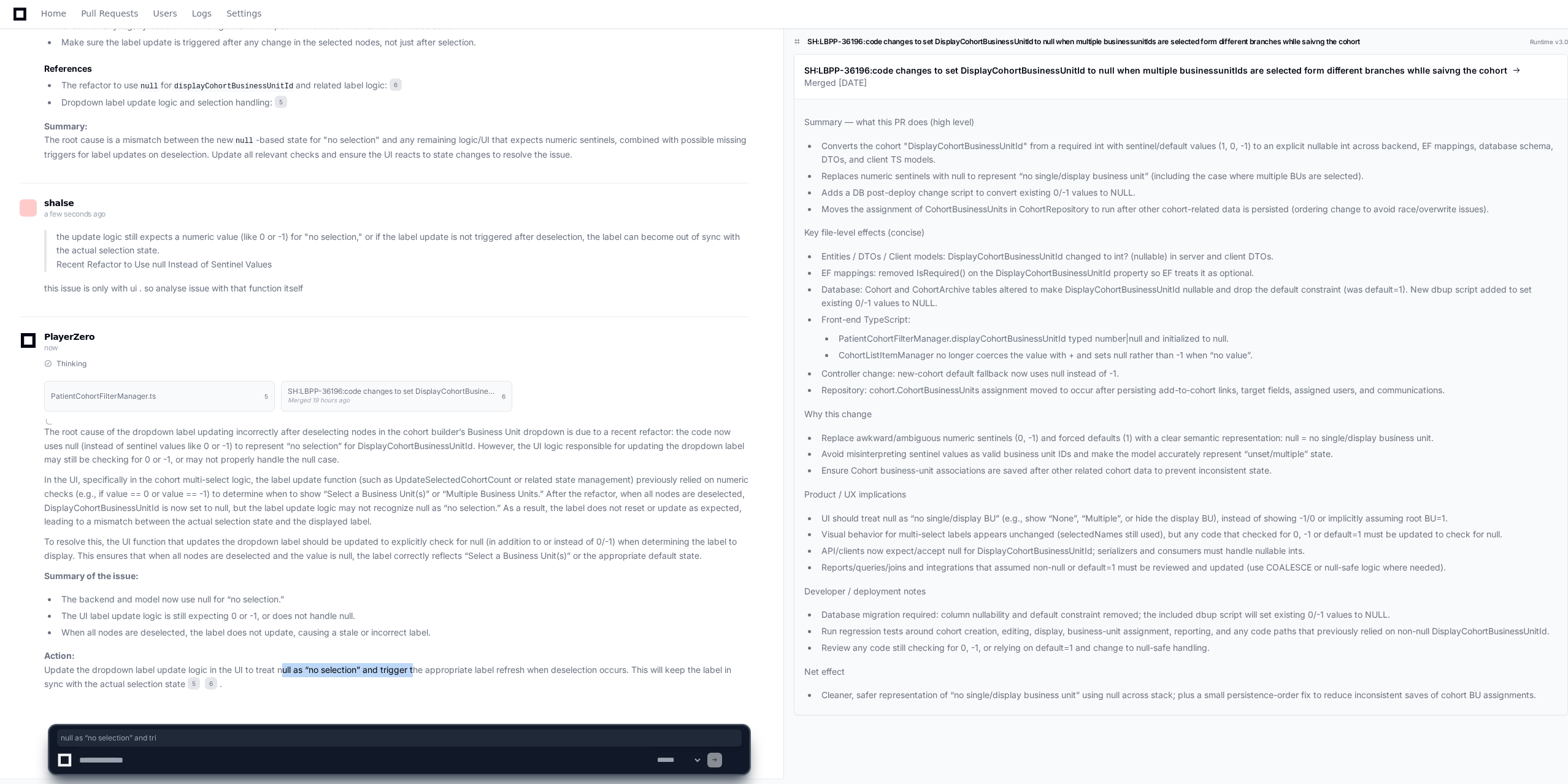
drag, startPoint x: 276, startPoint y: 660, endPoint x: 414, endPoint y: 663, distance: 138.0
click at [414, 587] on p "Action: Update the dropdown label update logic in the UI to treat null as “no s…" at bounding box center [396, 670] width 705 height 42
click at [196, 587] on textarea at bounding box center [365, 760] width 578 height 27
type textarea "**********"
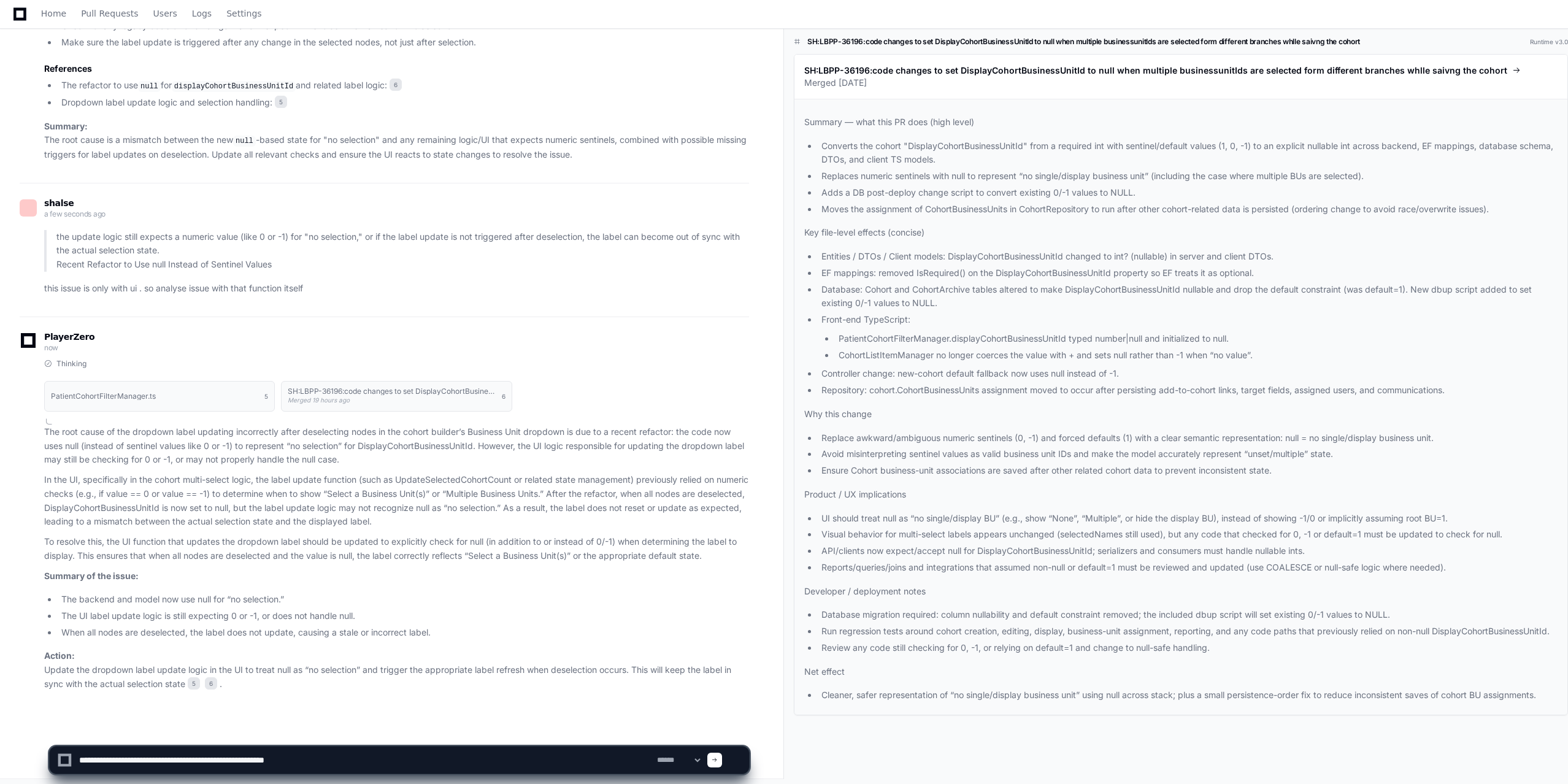
click at [1177, 472] on li "Ensure Cohort business-unit associations are saved after other related cohort d…" at bounding box center [1188, 471] width 740 height 14
click at [273, 537] on p "To resolve this, the UI function that updates the dropdown label should be upda…" at bounding box center [396, 549] width 705 height 28
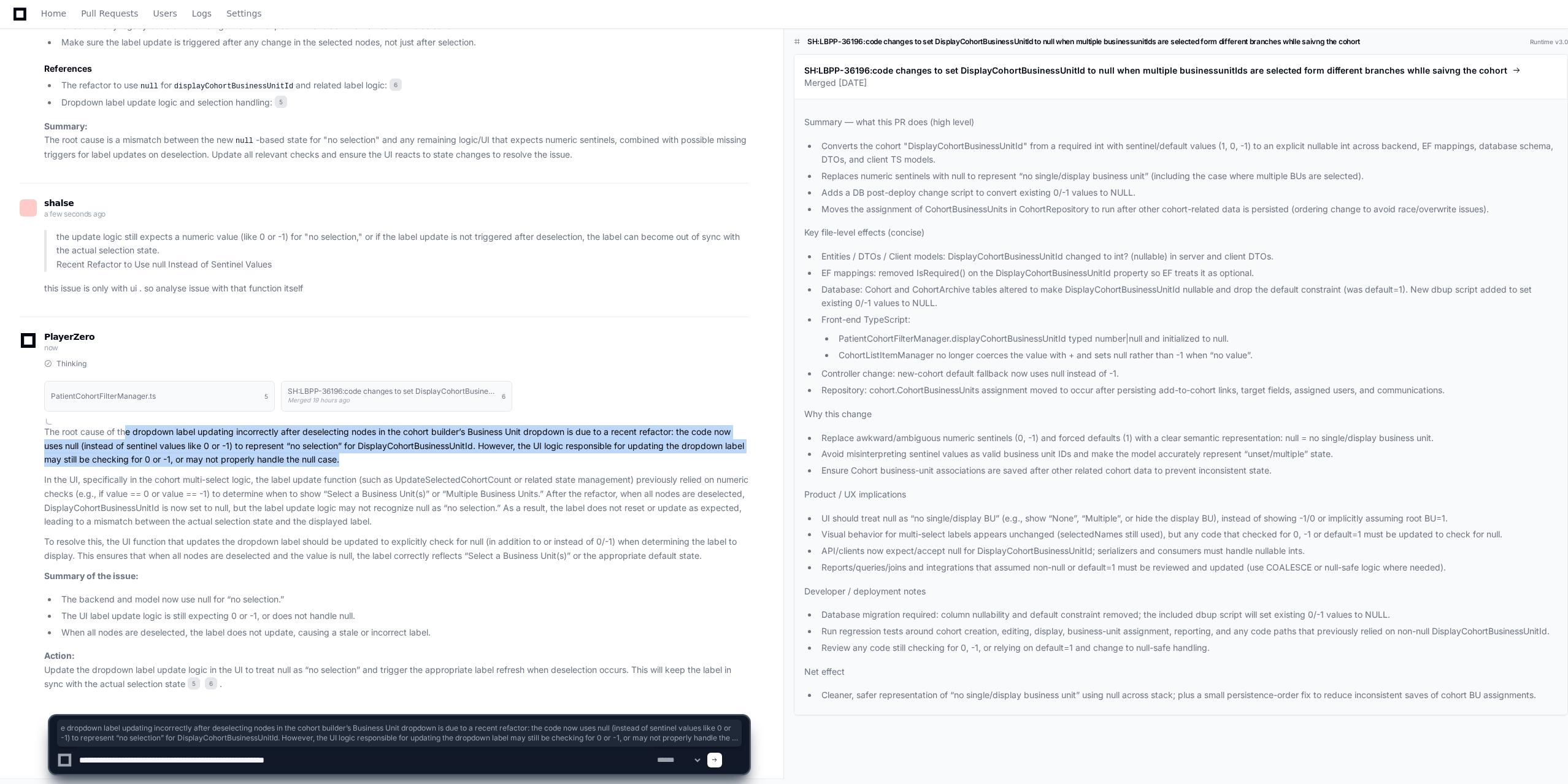
drag, startPoint x: 128, startPoint y: 430, endPoint x: 385, endPoint y: 460, distance: 258.7
click at [385, 460] on p "The root cause of the dropdown label updating incorrectly after deselecting nod…" at bounding box center [396, 446] width 705 height 42
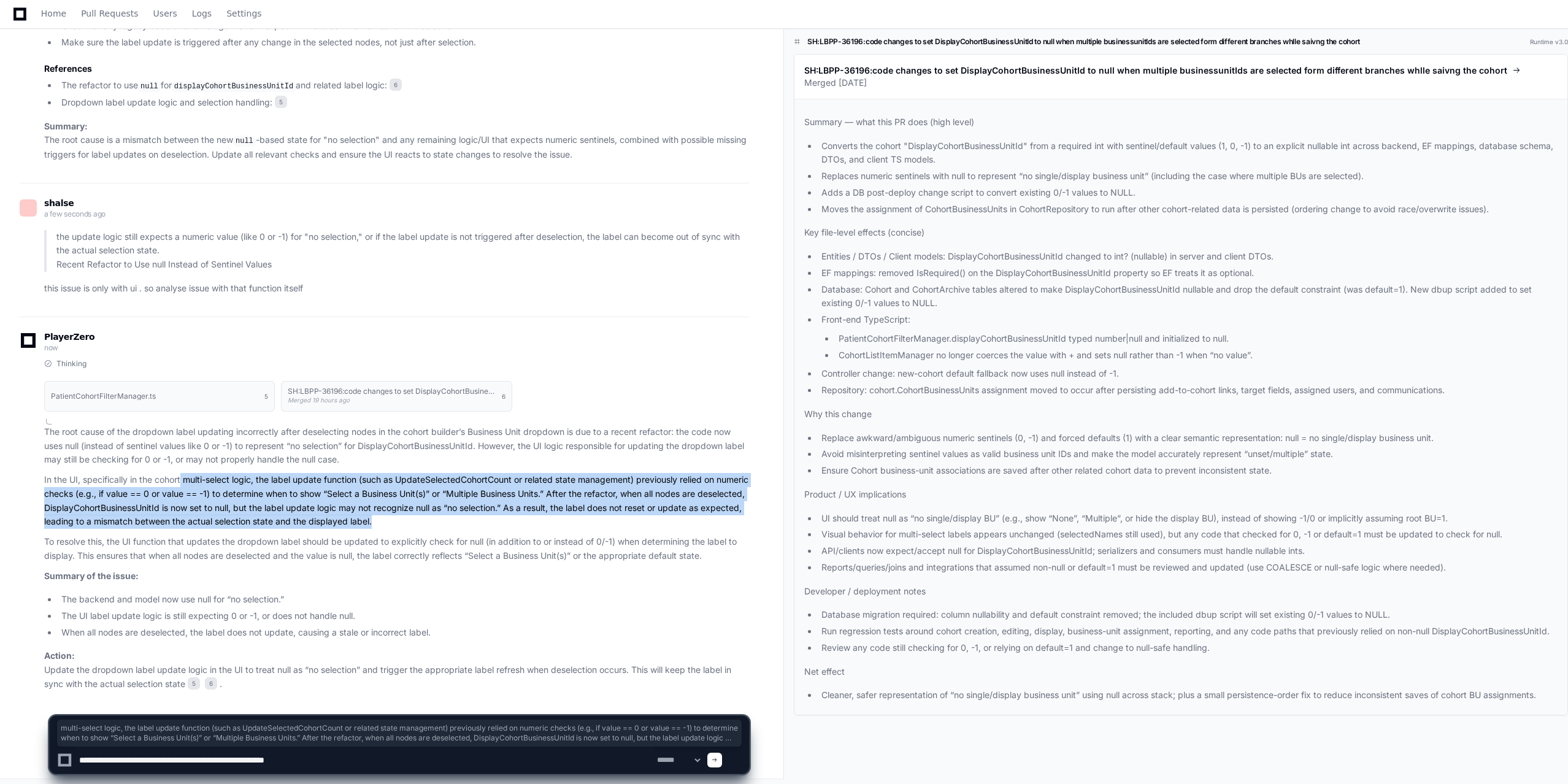
drag, startPoint x: 184, startPoint y: 476, endPoint x: 688, endPoint y: 519, distance: 505.8
click at [688, 519] on p "In the UI, specifically in the cohort multi-select logic, the label update func…" at bounding box center [396, 501] width 705 height 56
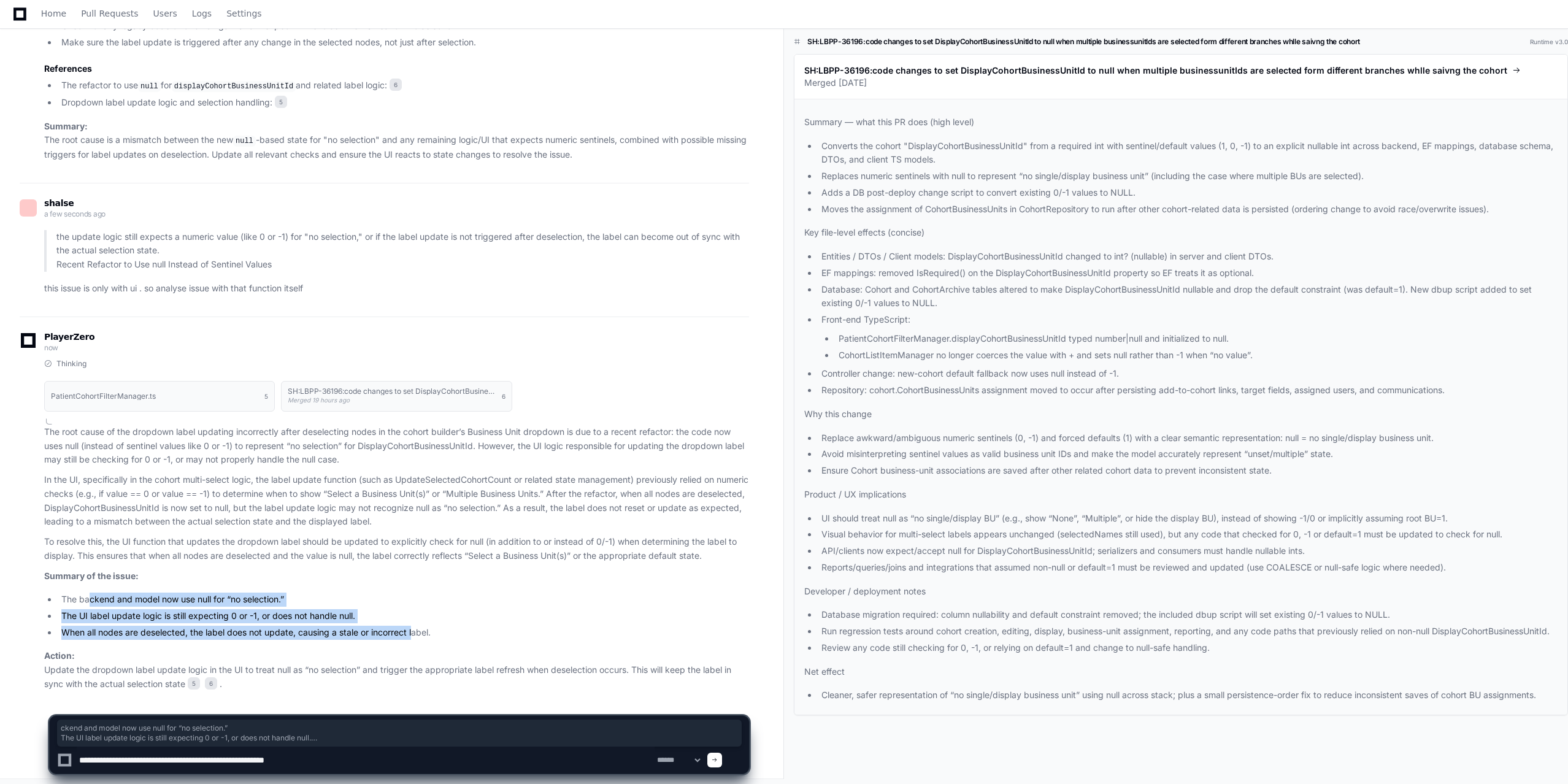
drag, startPoint x: 90, startPoint y: 594, endPoint x: 414, endPoint y: 628, distance: 325.8
click at [414, 587] on ul "The backend and model now use null for “no selection.” The UI label update logi…" at bounding box center [396, 615] width 705 height 46
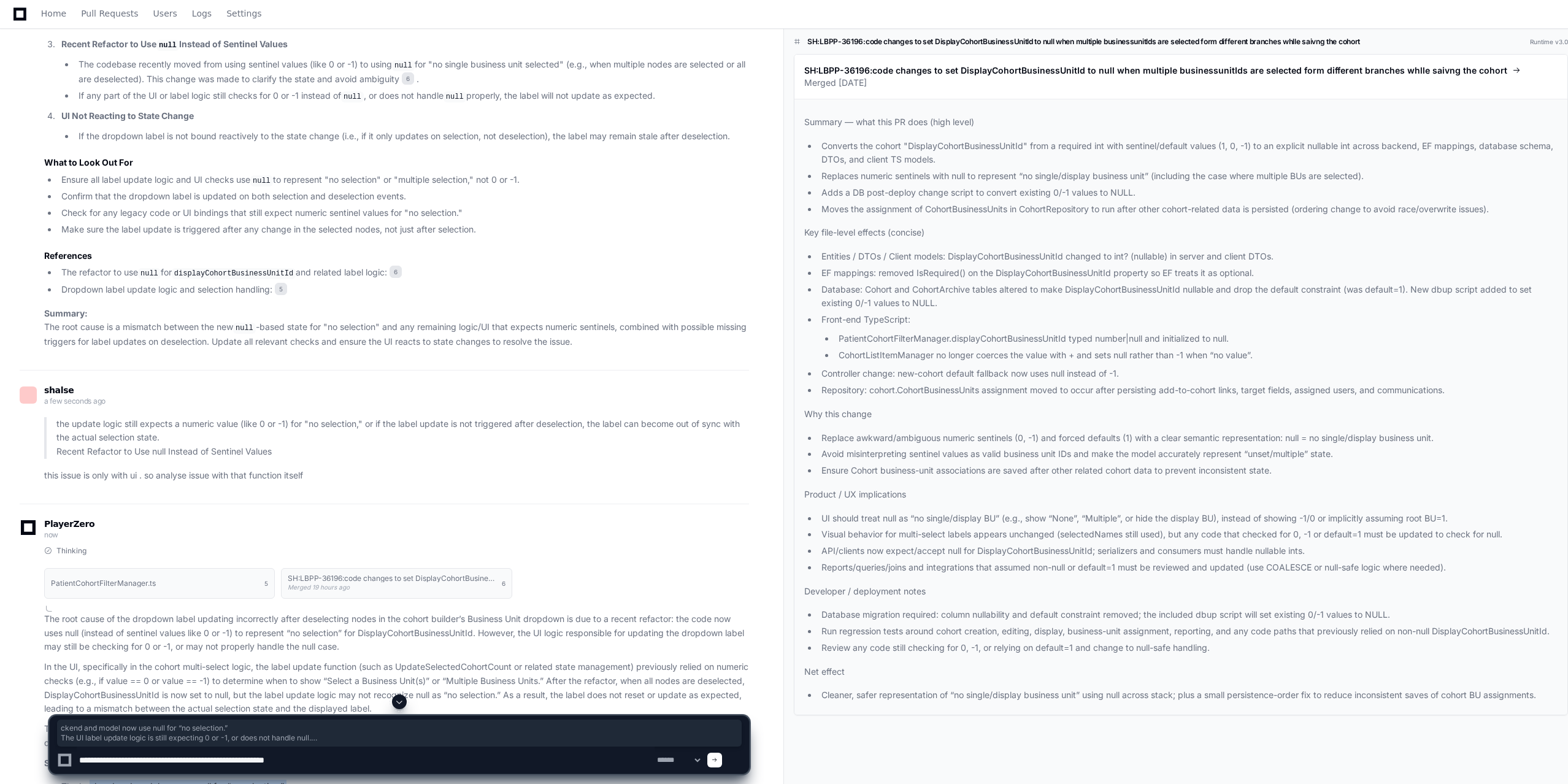
scroll to position [2500, 0]
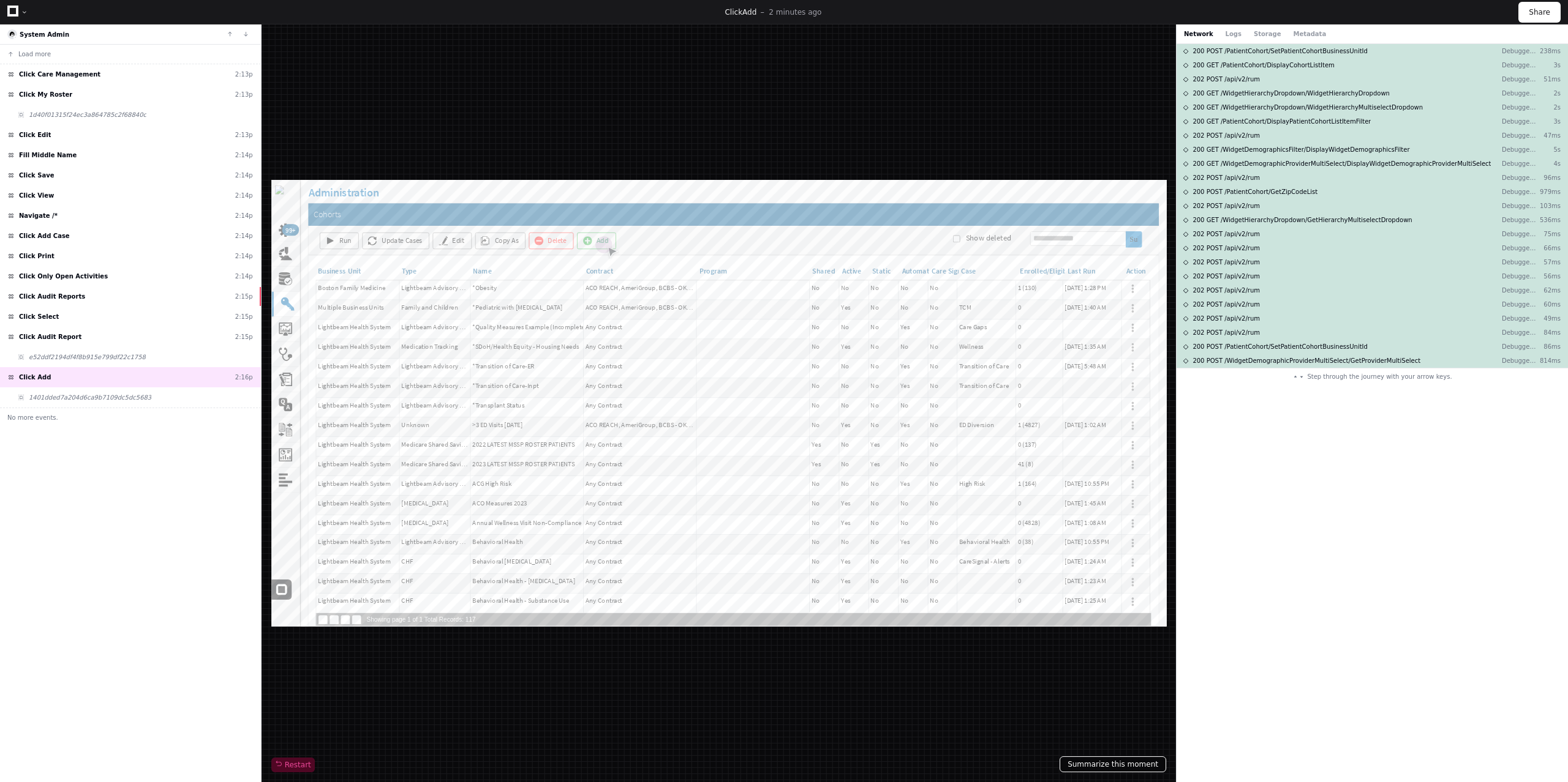
click at [1092, 762] on button "Summarize this moment" at bounding box center [1112, 764] width 107 height 16
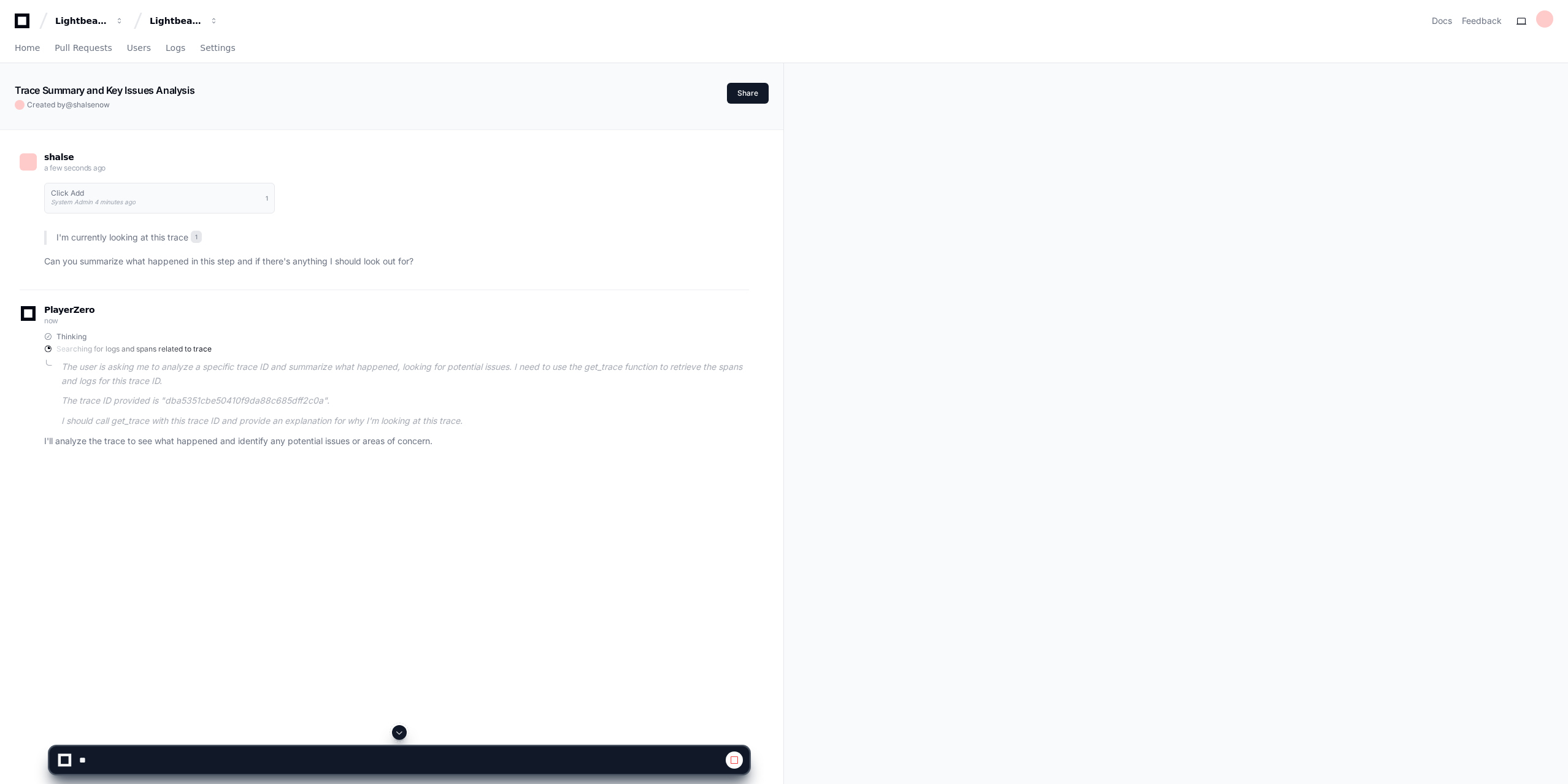
click at [267, 448] on p "I'll analyze the trace to see what happened and identify any potential issues o…" at bounding box center [396, 441] width 705 height 14
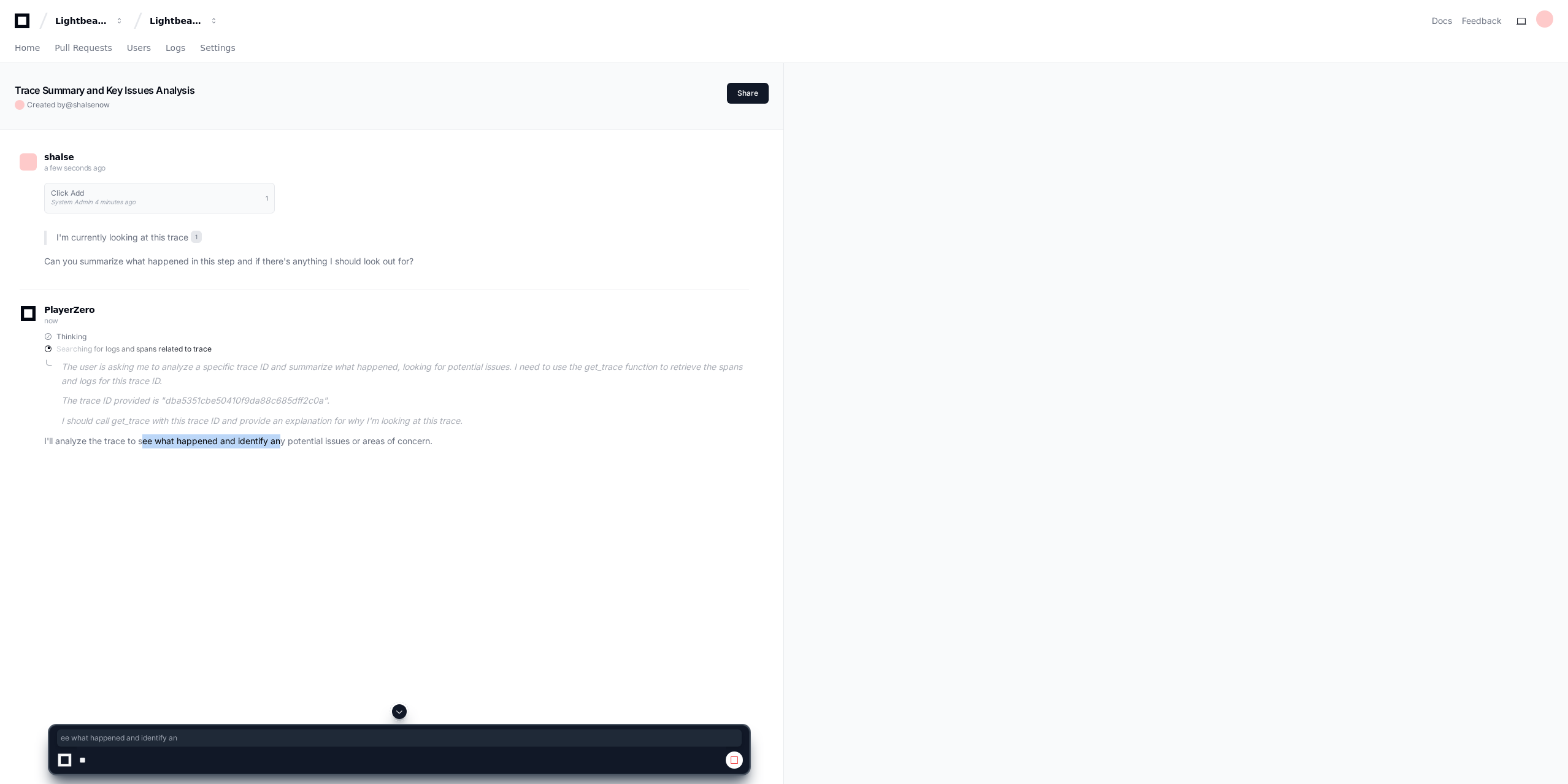
drag, startPoint x: 140, startPoint y: 443, endPoint x: 279, endPoint y: 450, distance: 139.2
click at [279, 450] on div "PlayerZero now Thinking Searching for logs and spans related to trace The user …" at bounding box center [384, 380] width 730 height 180
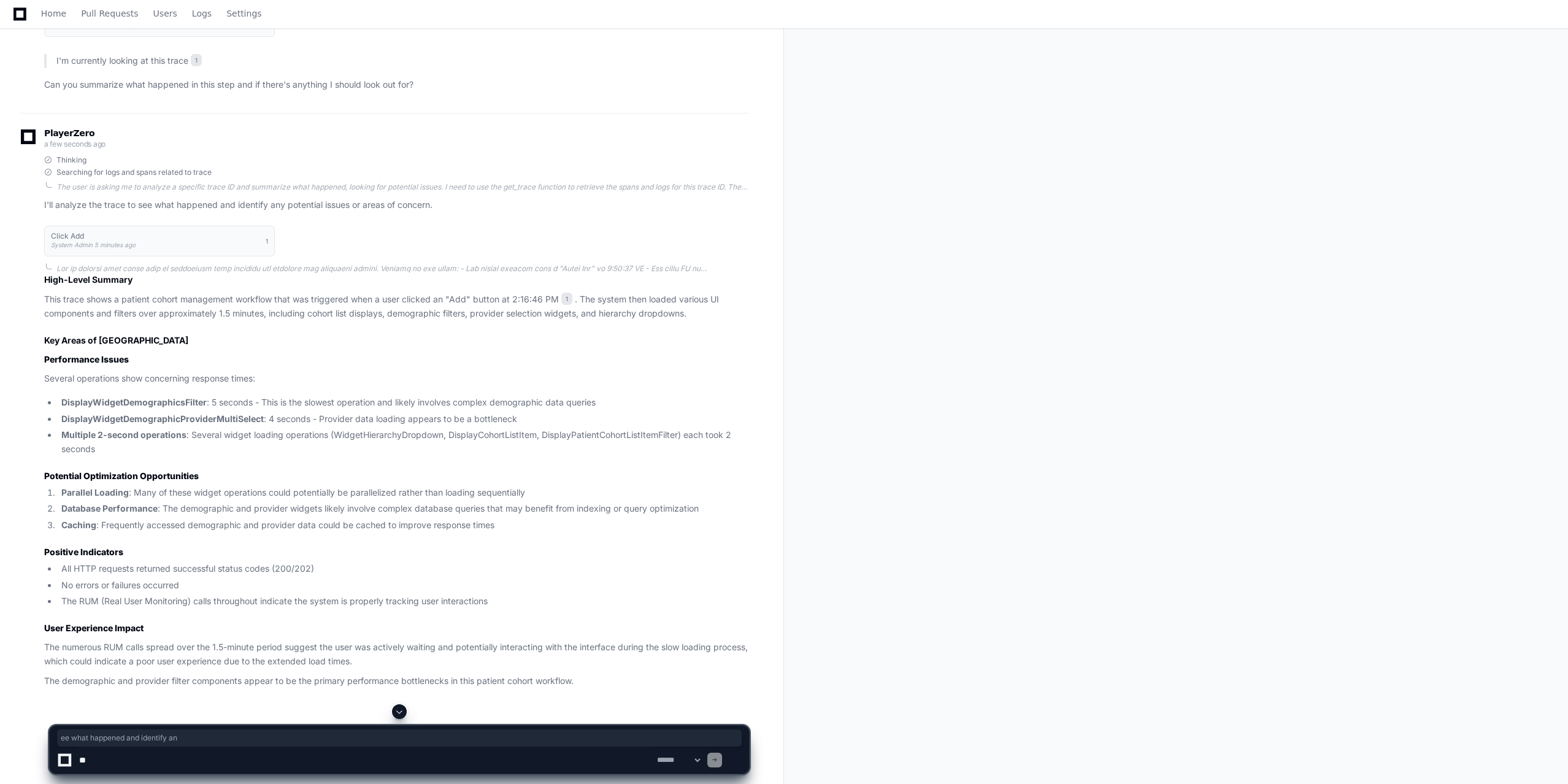
scroll to position [175, 0]
click at [198, 757] on textarea at bounding box center [365, 760] width 578 height 27
click at [501, 757] on textarea at bounding box center [365, 760] width 578 height 27
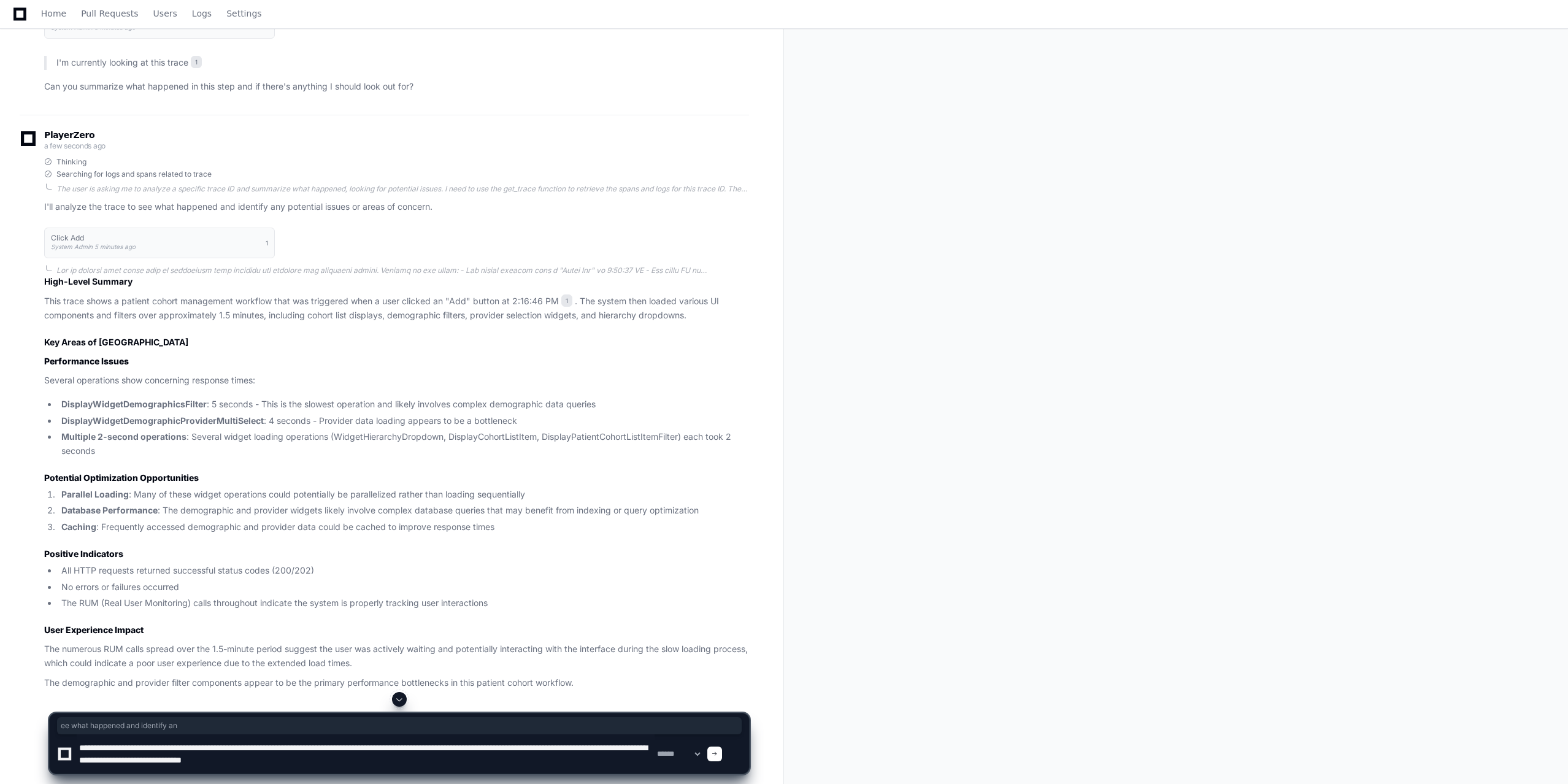
type textarea "**********"
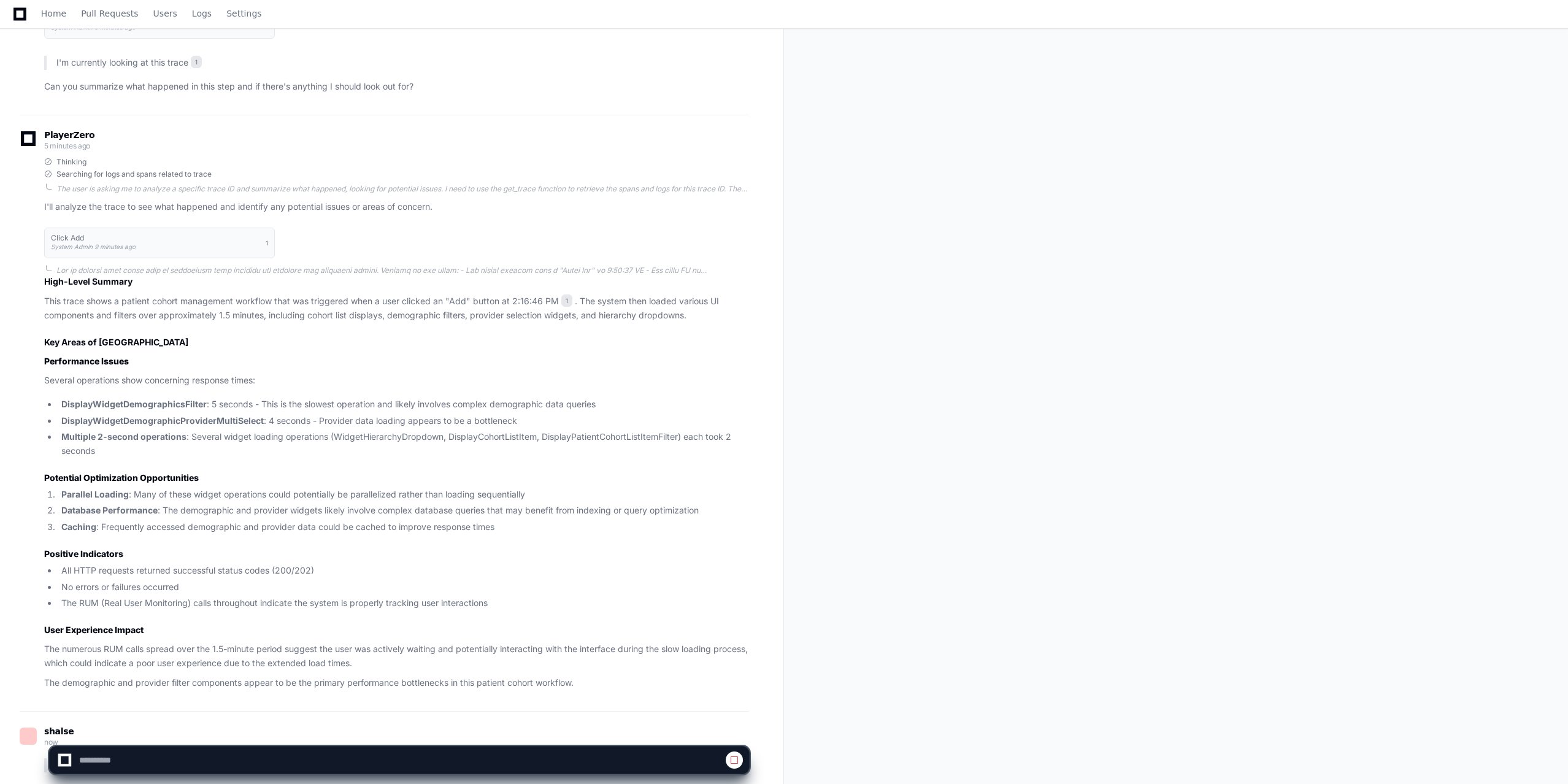
scroll to position [370, 0]
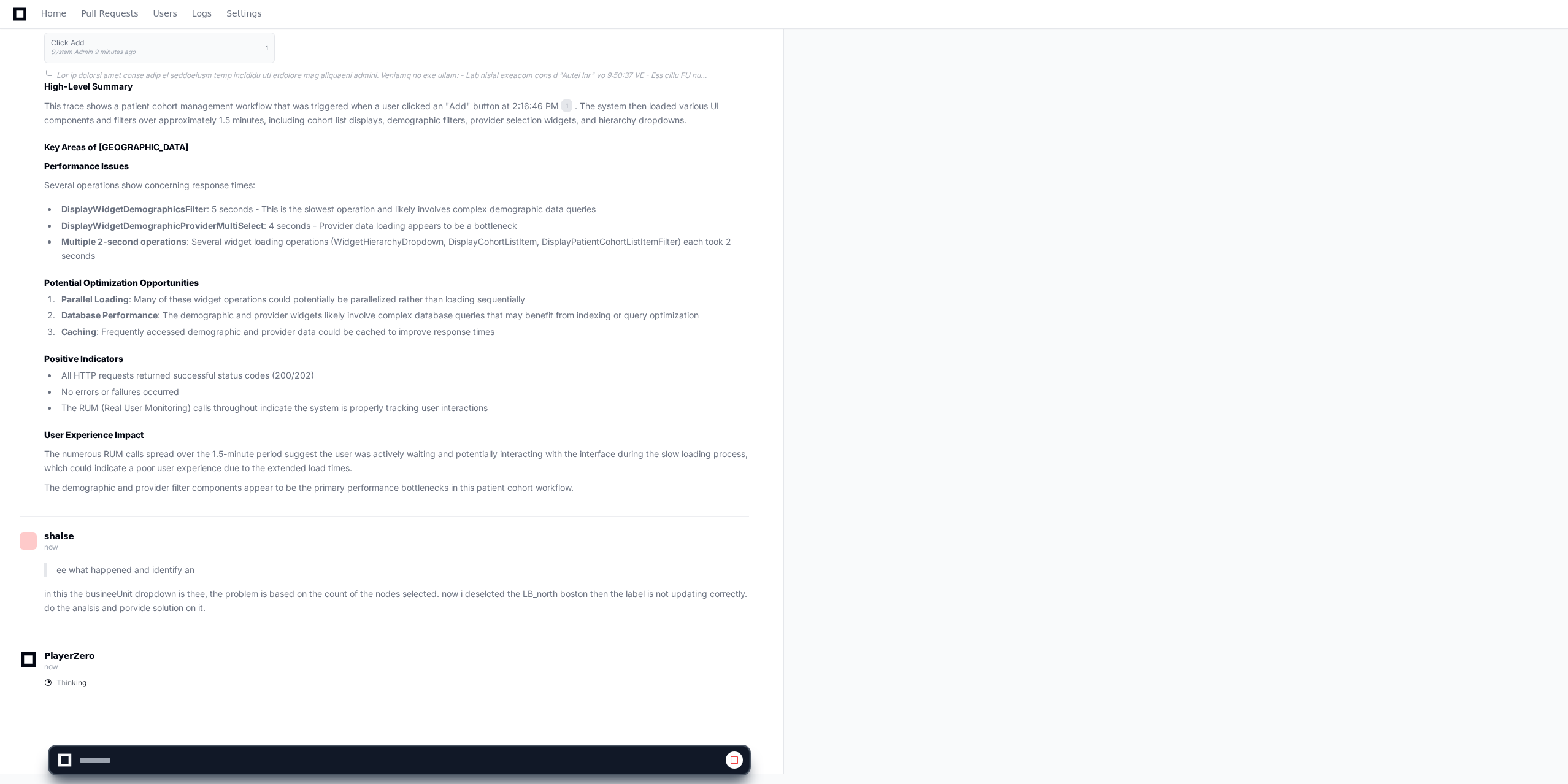
click at [221, 596] on p "in this the busineeUnit dropdown is thee, the problem is based on the count of …" at bounding box center [396, 601] width 705 height 28
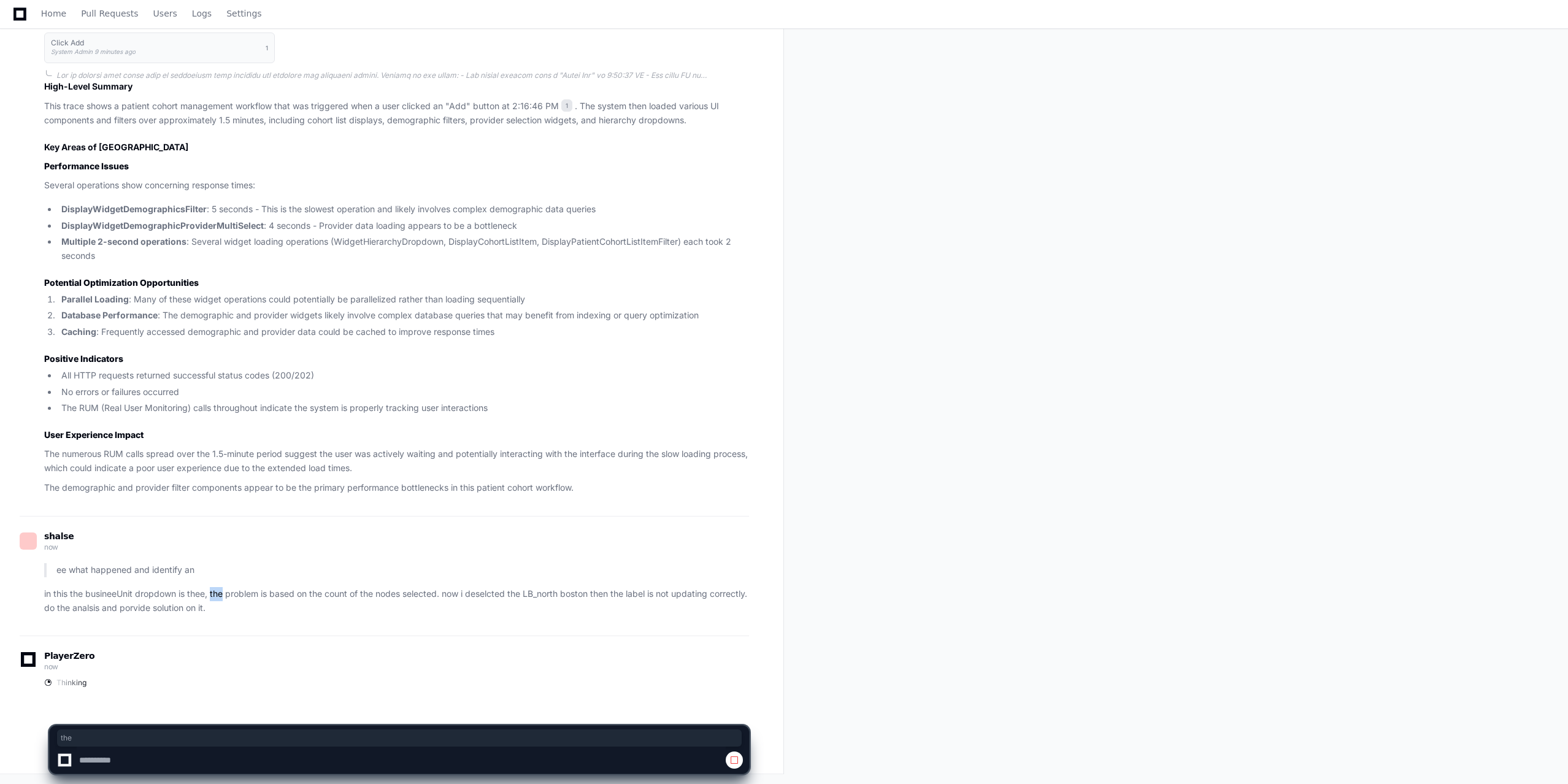
click at [221, 596] on p "in this the busineeUnit dropdown is thee, the problem is based on the count of …" at bounding box center [396, 601] width 705 height 28
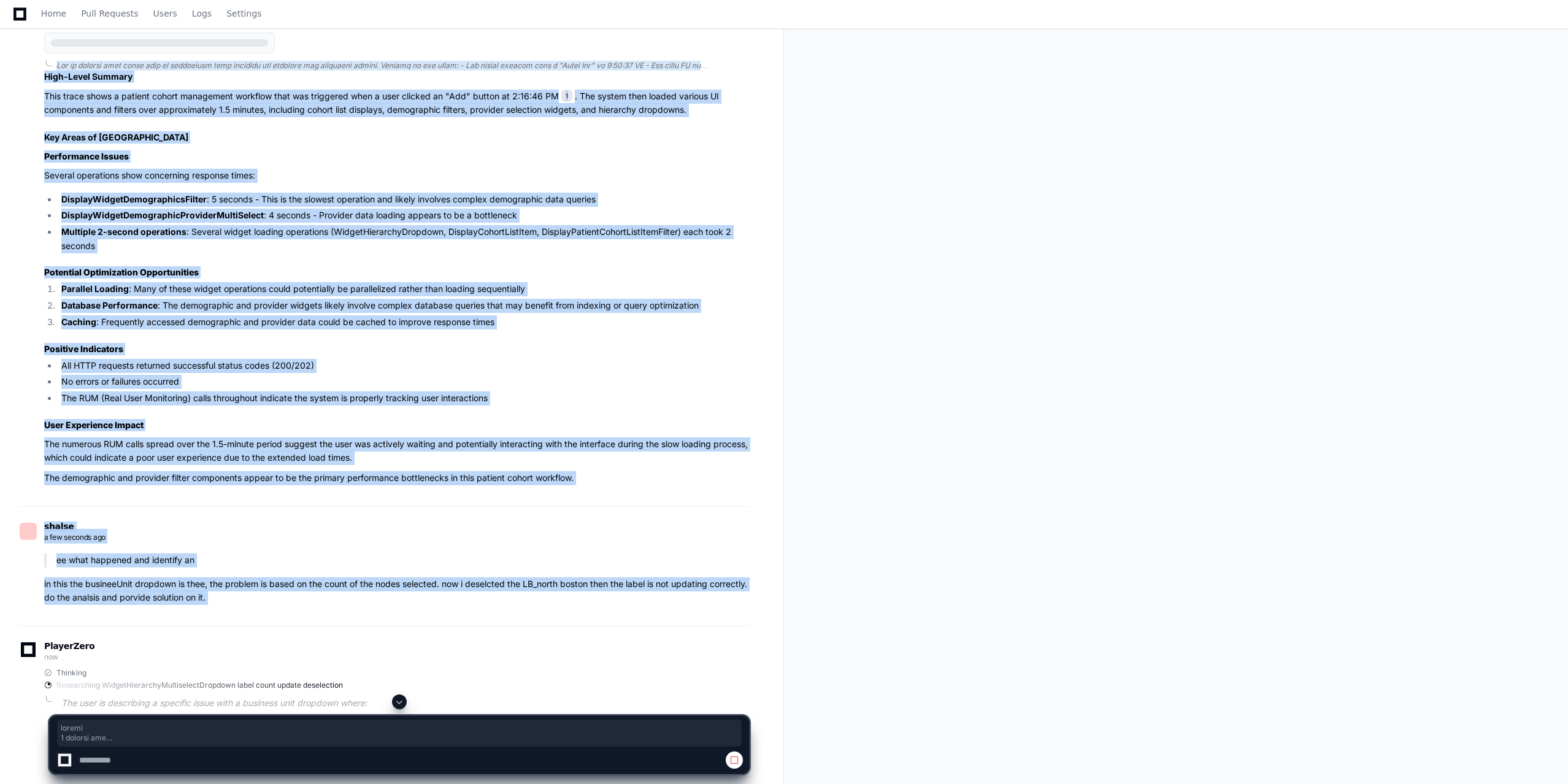
drag, startPoint x: 221, startPoint y: 596, endPoint x: 272, endPoint y: 596, distance: 51.0
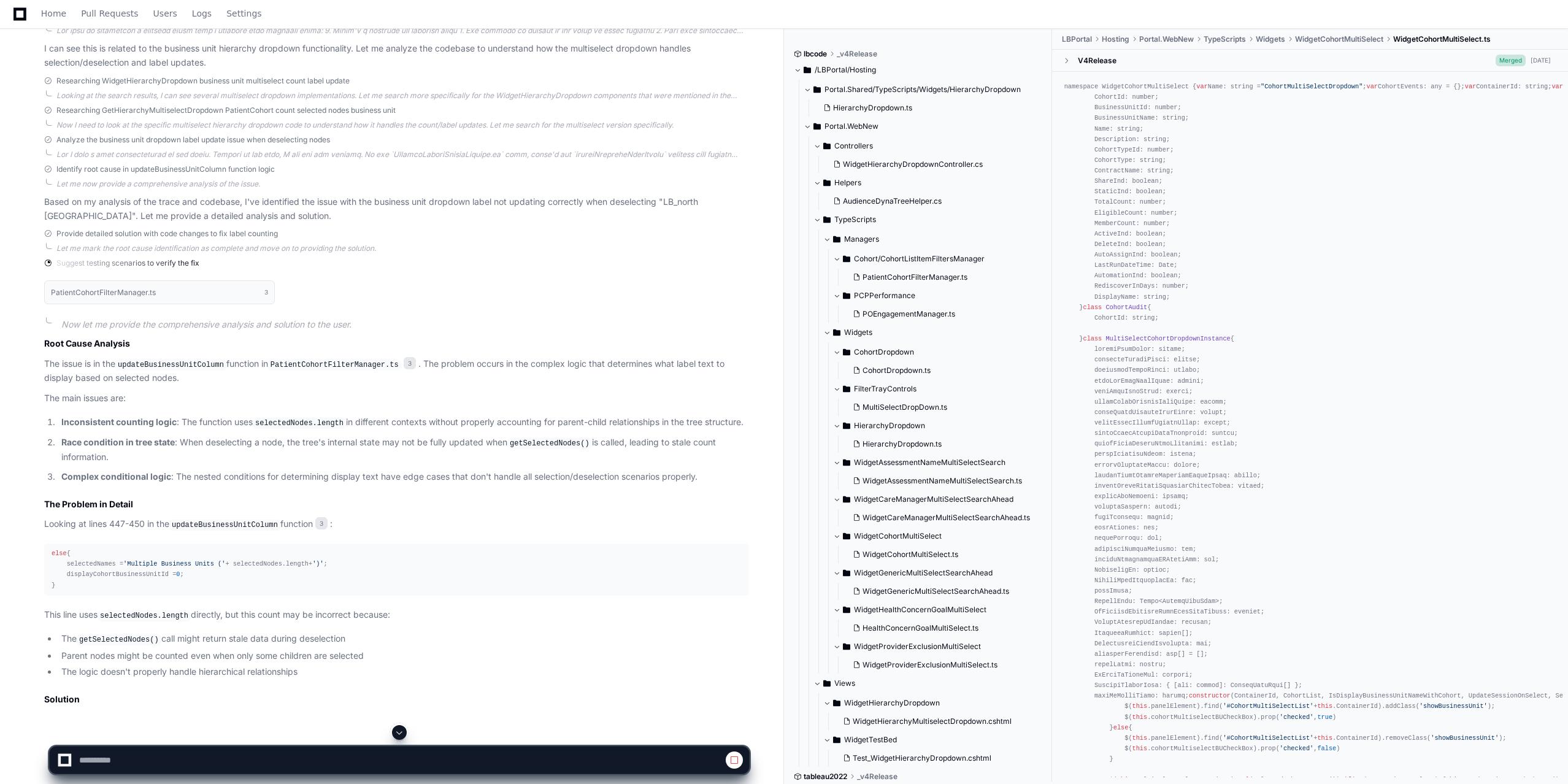
scroll to position [1060, 0]
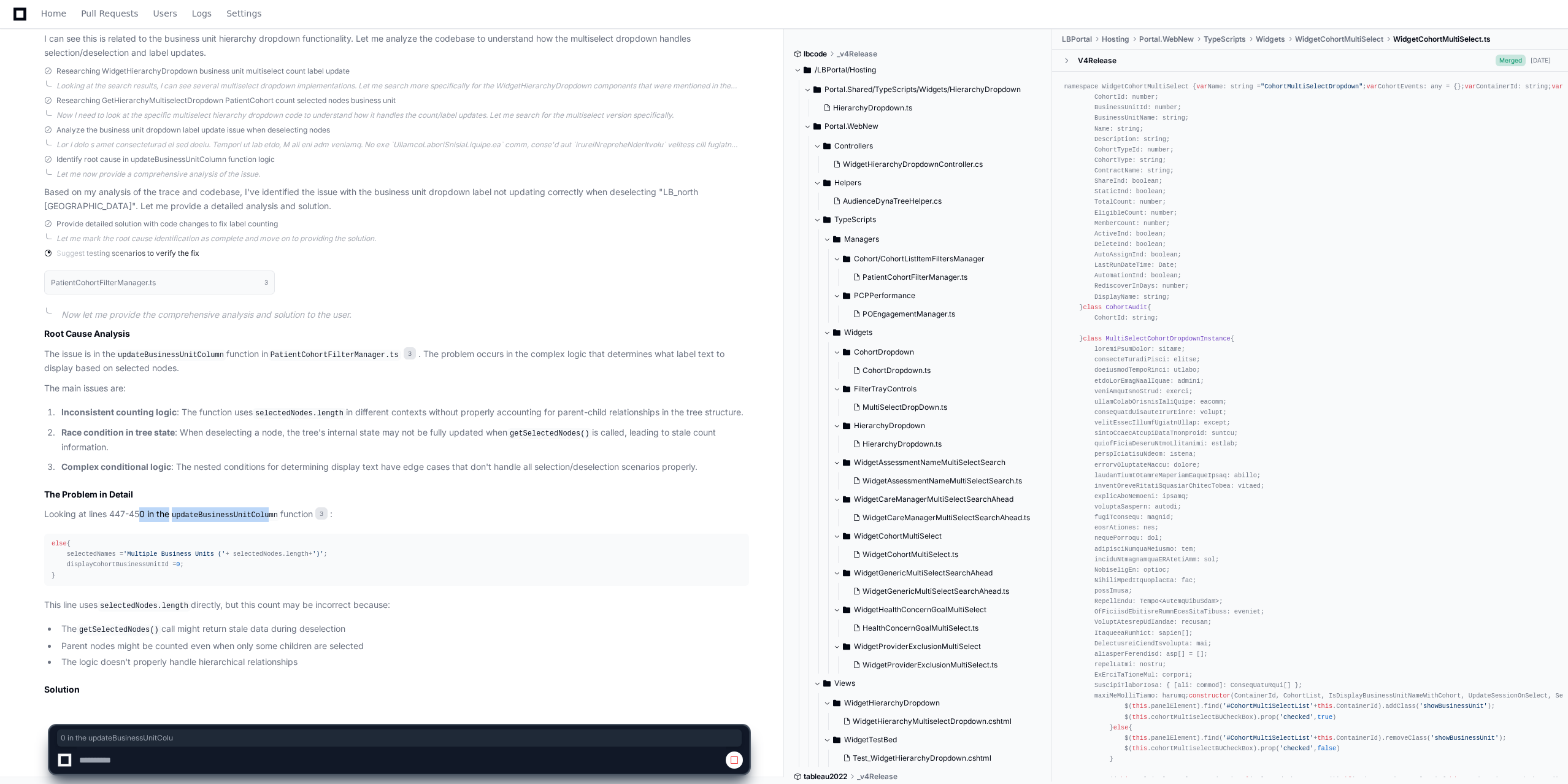
drag, startPoint x: 143, startPoint y: 514, endPoint x: 266, endPoint y: 512, distance: 123.0
click at [266, 512] on p "Looking at lines 447-450 in the updateBusinessUnitColumn function 3 :" at bounding box center [396, 515] width 705 height 15
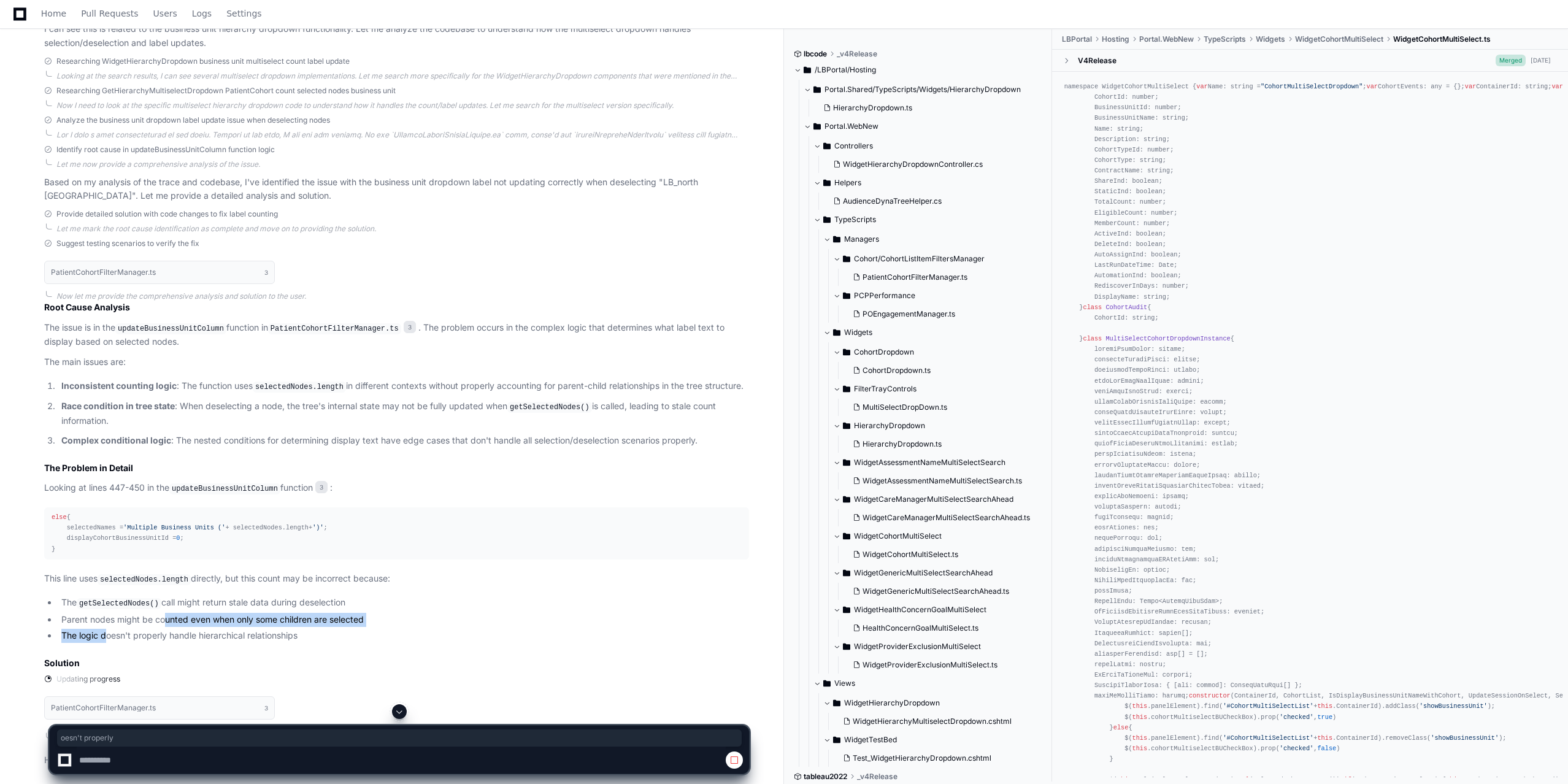
drag, startPoint x: 105, startPoint y: 624, endPoint x: 167, endPoint y: 626, distance: 62.0
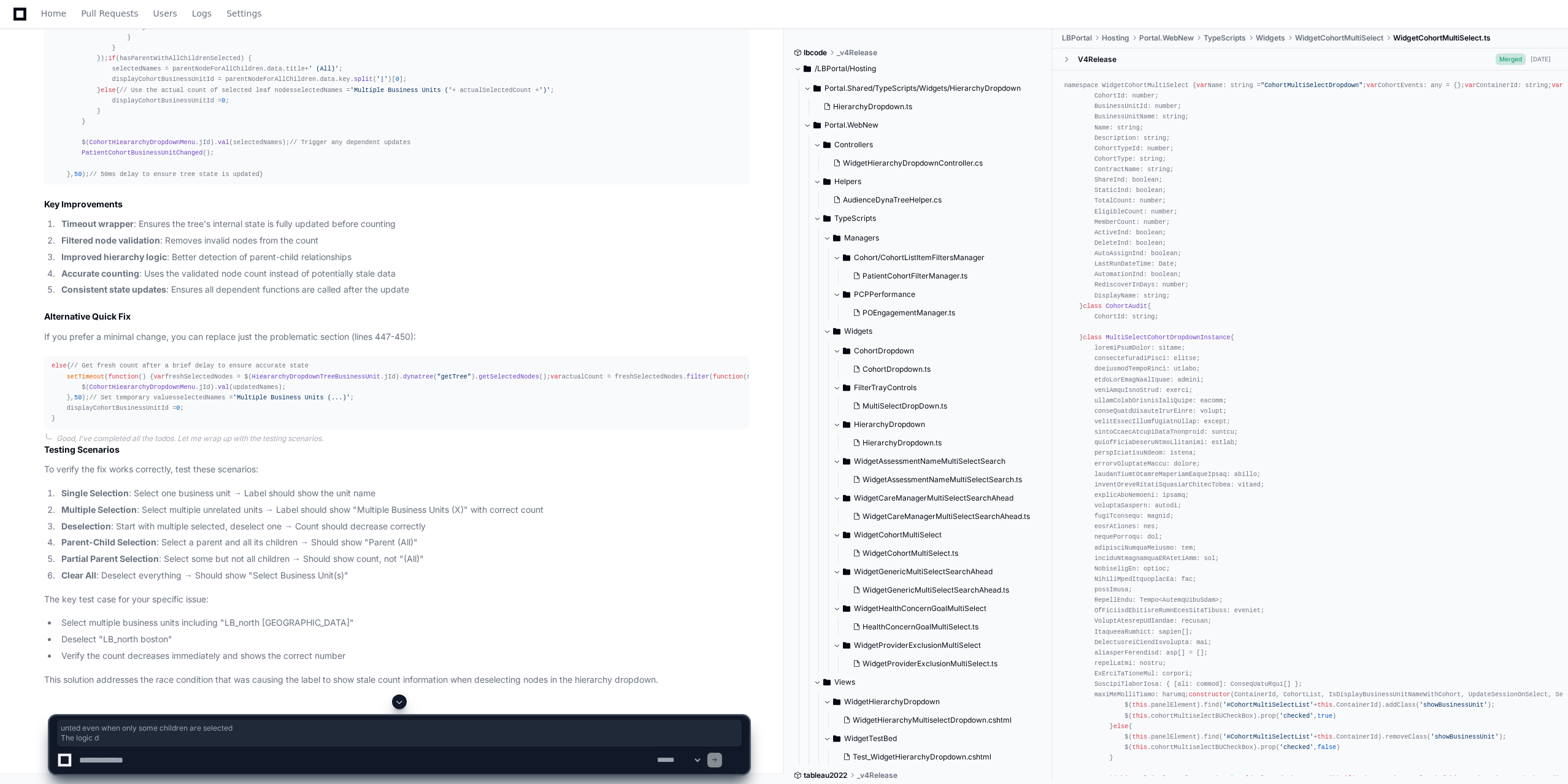
scroll to position [2078, 0]
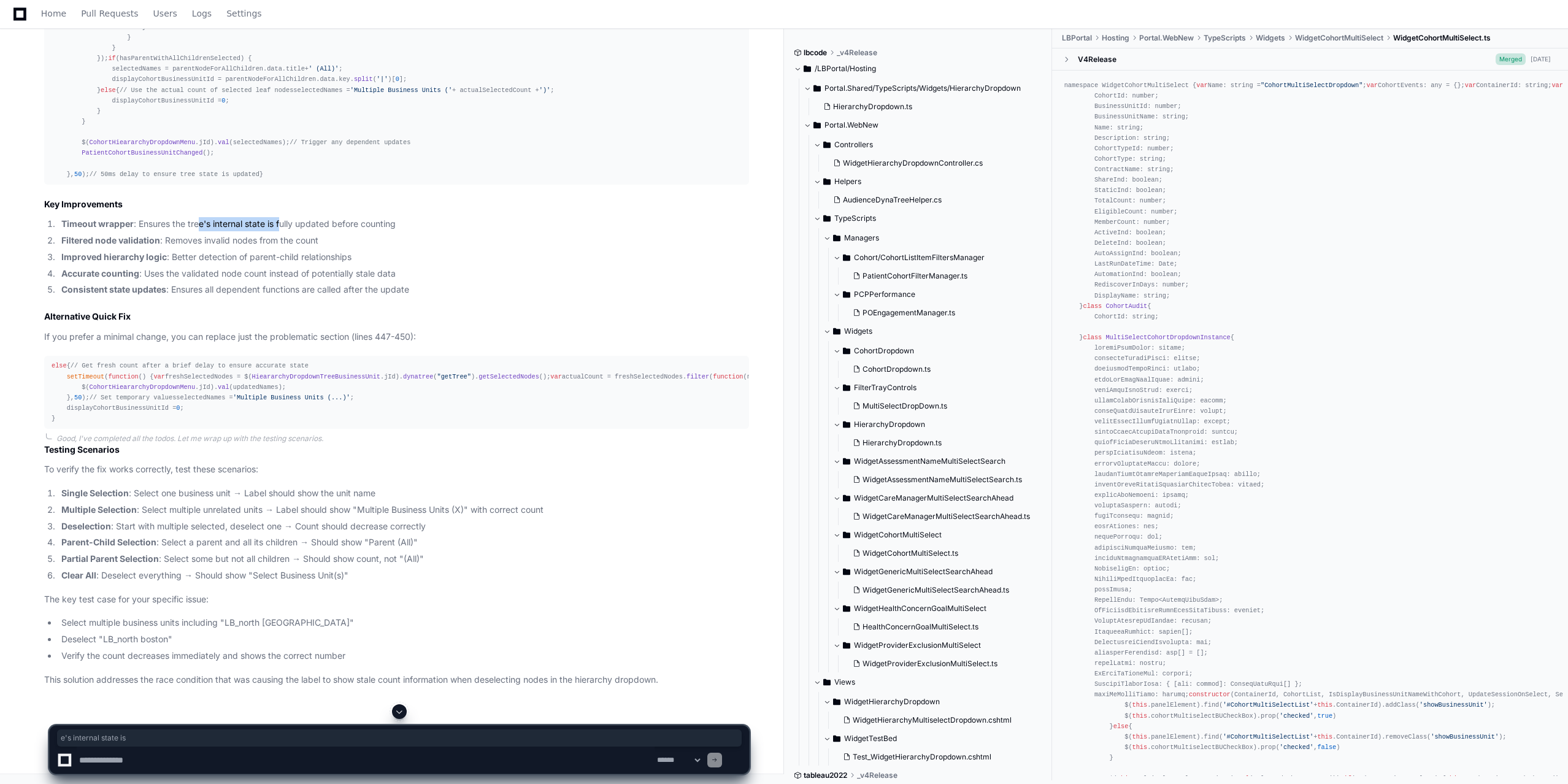
drag, startPoint x: 198, startPoint y: 519, endPoint x: 283, endPoint y: 529, distance: 85.6
click at [283, 231] on li "Timeout wrapper : Ensures the tree's internal state is fully updated before cou…" at bounding box center [403, 223] width 692 height 14
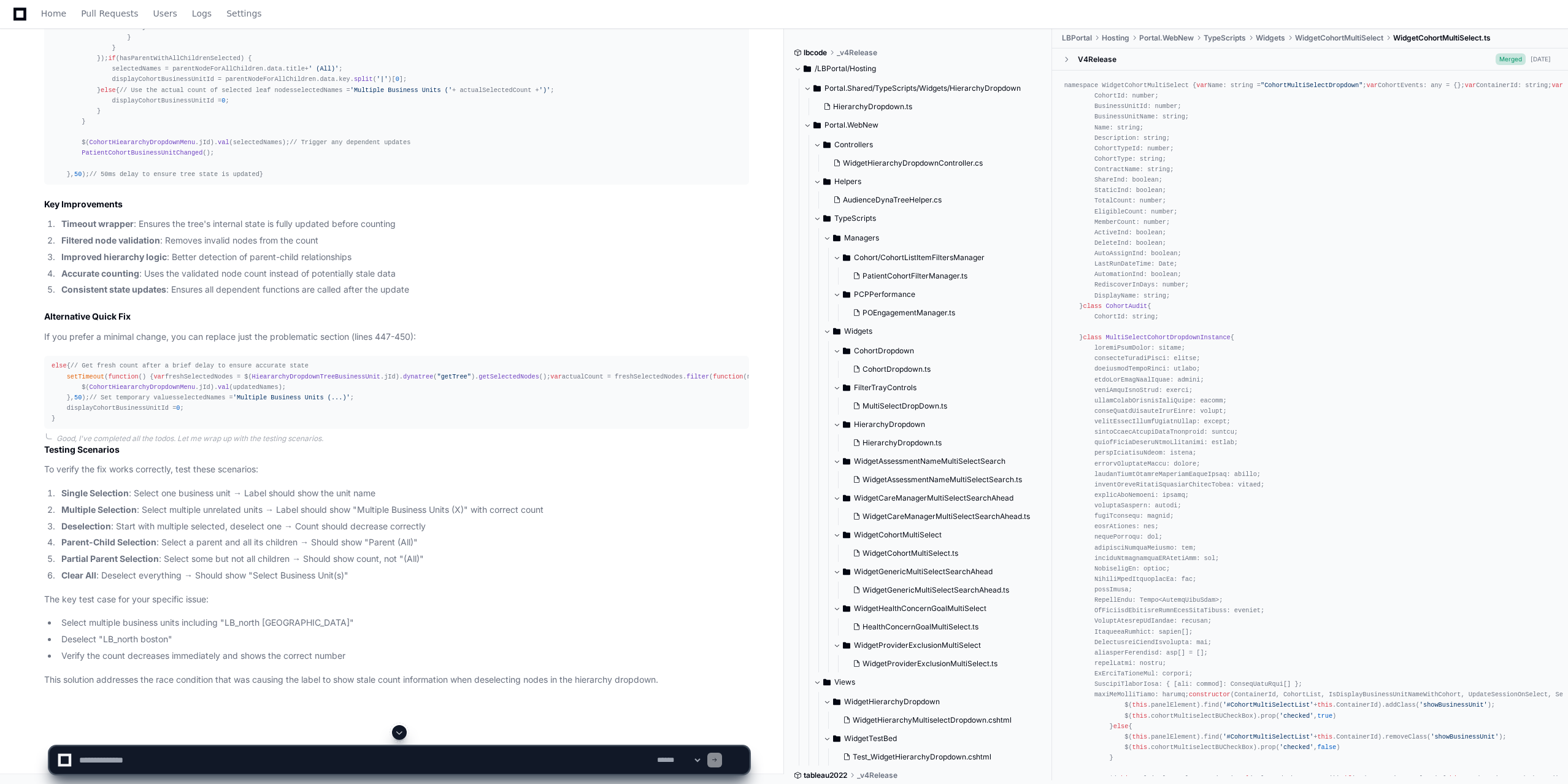
click at [936, 381] on span "'Multiple Business Units ('" at bounding box center [987, 377] width 102 height 8
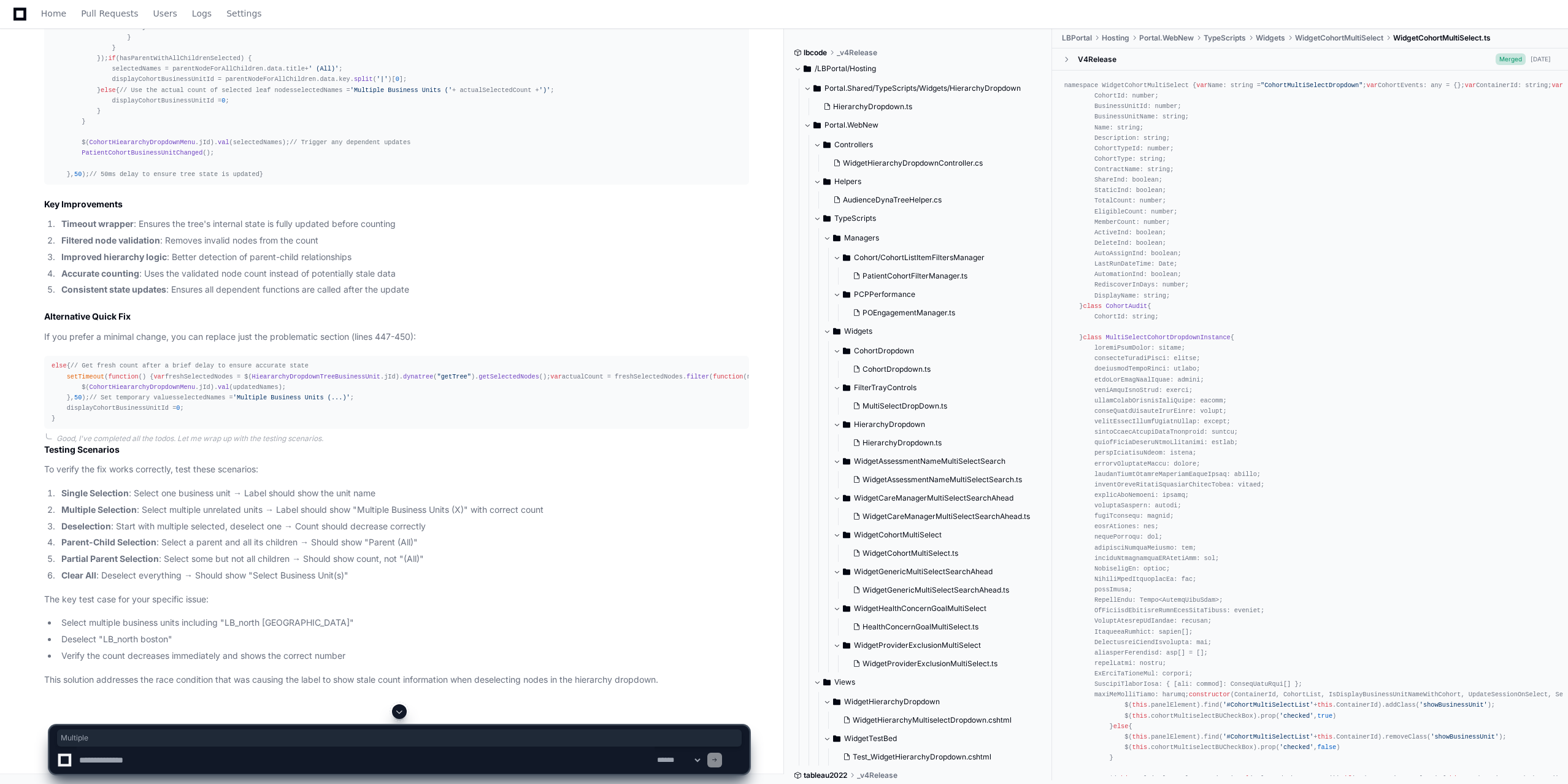
click at [936, 381] on span "'Multiple Business Units ('" at bounding box center [987, 377] width 102 height 8
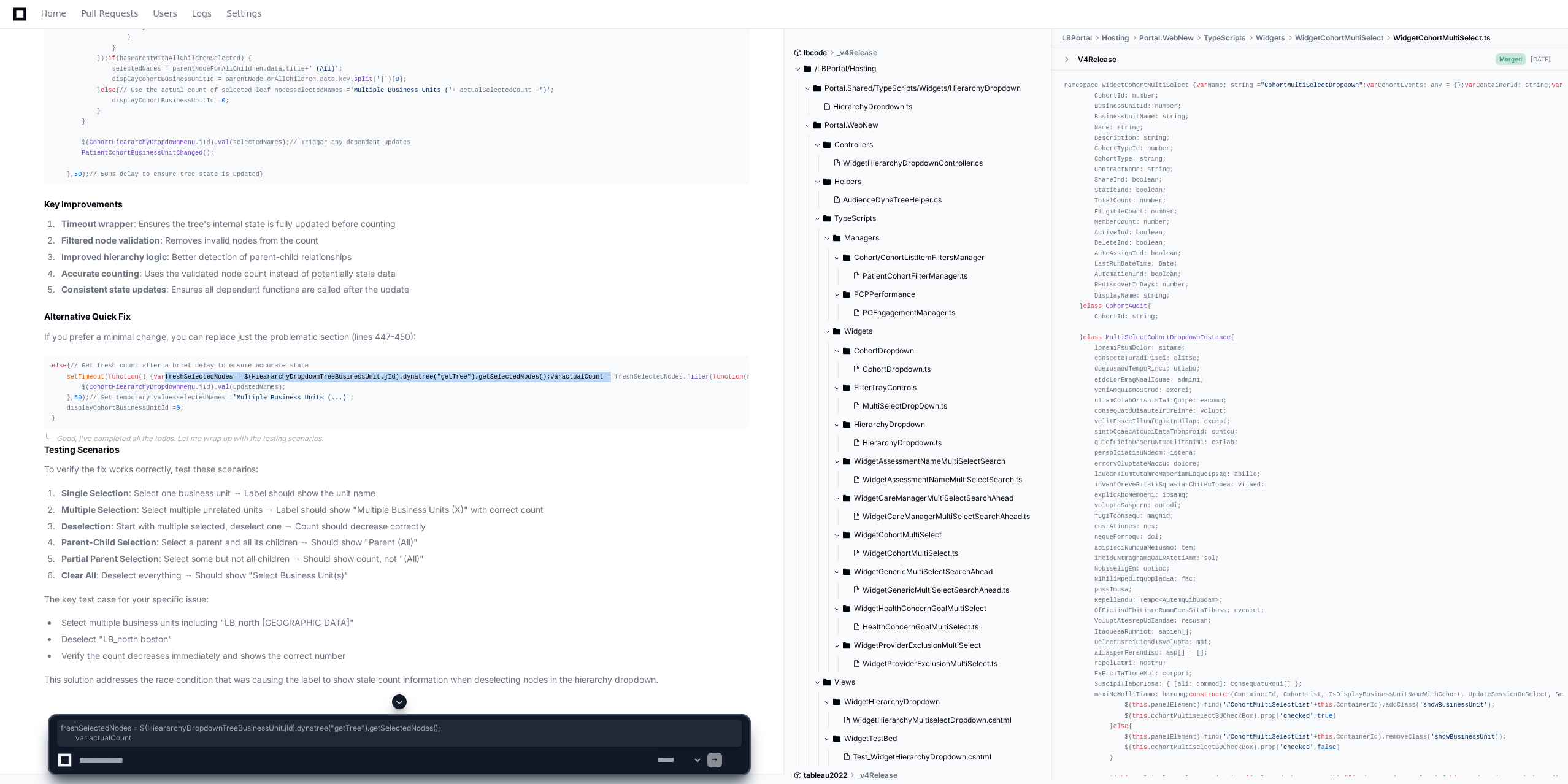
drag, startPoint x: 91, startPoint y: 507, endPoint x: 134, endPoint y: 514, distance: 43.6
click at [134, 424] on div "else { // Get fresh count after a brief delay to ensure accurate state setTimeo…" at bounding box center [396, 392] width 690 height 63
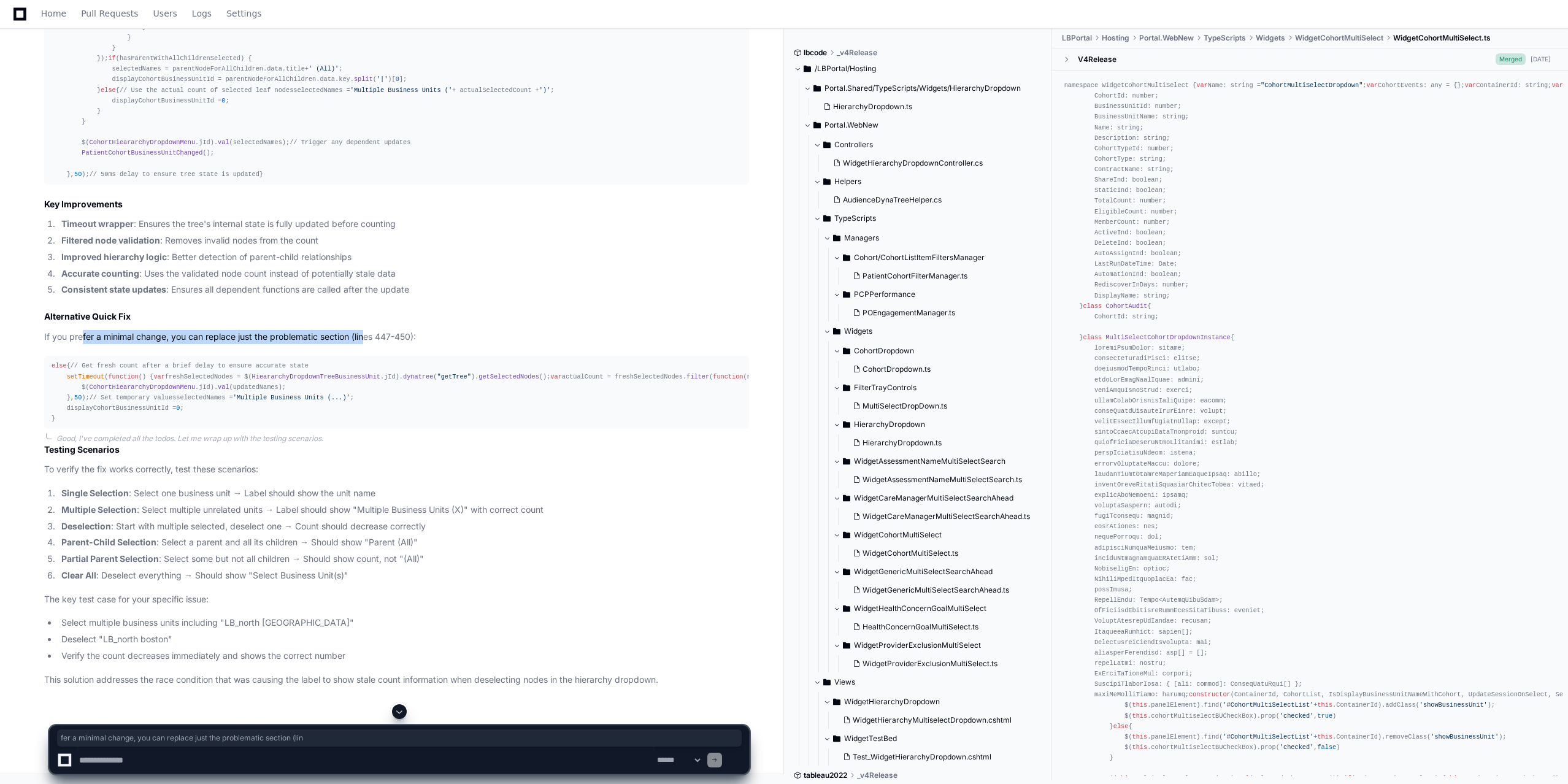
drag, startPoint x: 84, startPoint y: 444, endPoint x: 369, endPoint y: 443, distance: 285.0
click at [369, 345] on p "If you prefer a minimal change, you can replace just the problematic section (l…" at bounding box center [396, 337] width 705 height 14
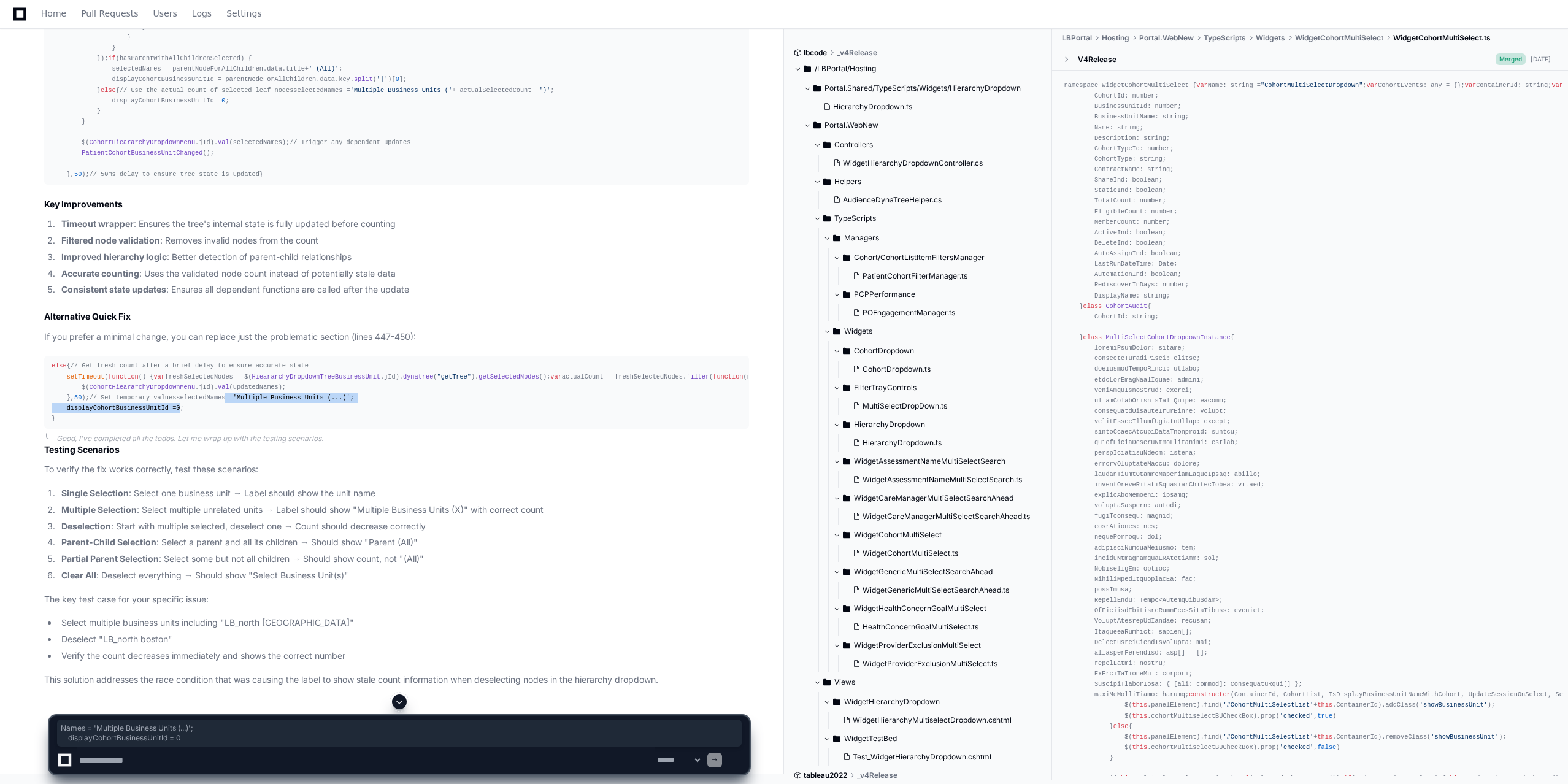
drag, startPoint x: 170, startPoint y: 591, endPoint x: 92, endPoint y: 581, distance: 78.6
click at [92, 424] on div "else { // Get fresh count after a brief delay to ensure accurate state setTimeo…" at bounding box center [396, 392] width 690 height 63
drag, startPoint x: 61, startPoint y: 490, endPoint x: 82, endPoint y: 552, distance: 65.5
click at [82, 424] on div "else { // Get fresh count after a brief delay to ensure accurate state setTimeo…" at bounding box center [396, 392] width 690 height 63
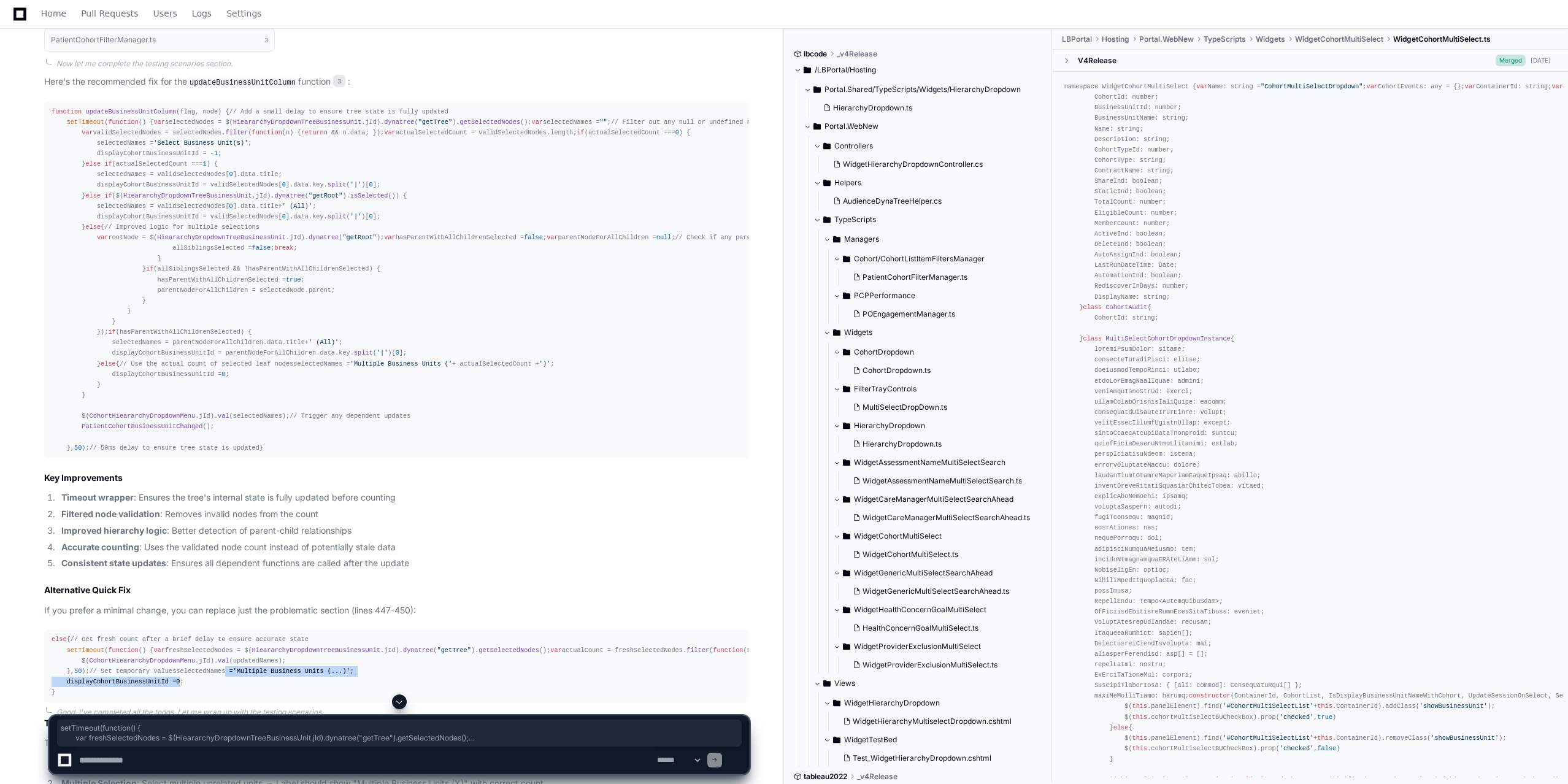
scroll to position [1735, 0]
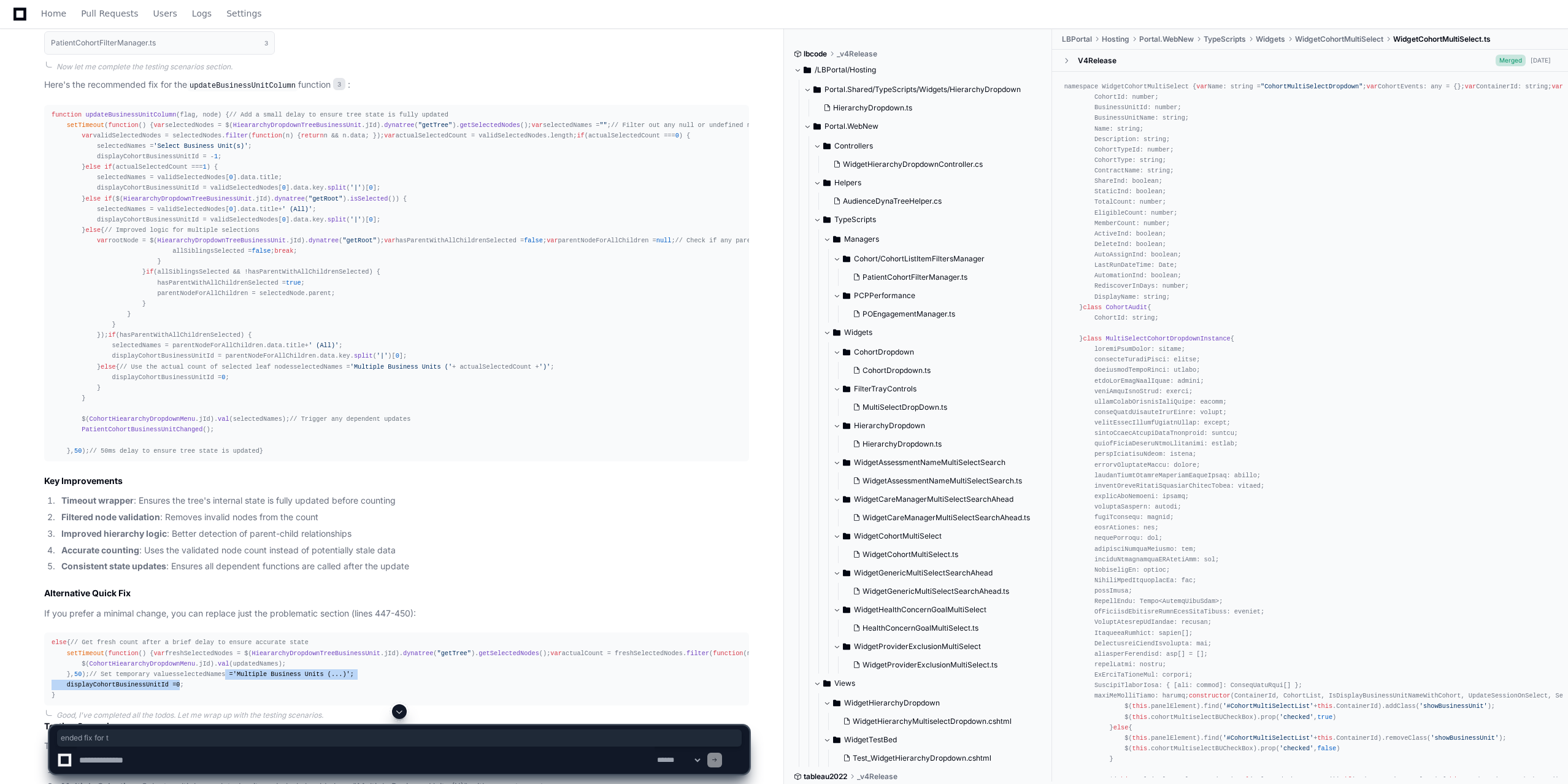
drag, startPoint x: 119, startPoint y: 86, endPoint x: 191, endPoint y: 86, distance: 72.0
click at [191, 86] on p "Here's the recommended fix for the updateBusinessUnitColumn function 3 :" at bounding box center [396, 85] width 705 height 15
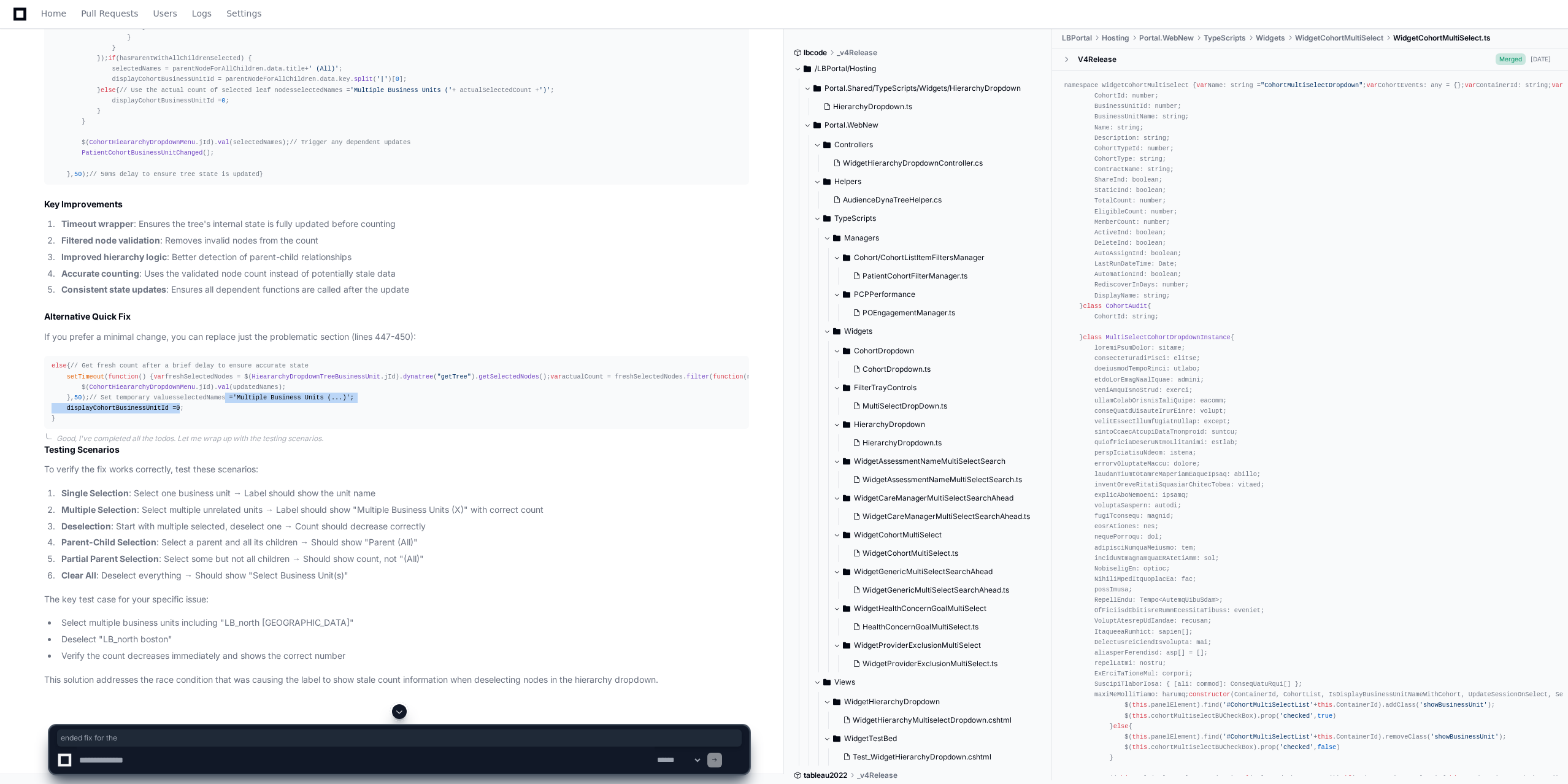
scroll to position [2231, 0]
click at [90, 760] on textarea at bounding box center [365, 760] width 578 height 27
type textarea "**********"
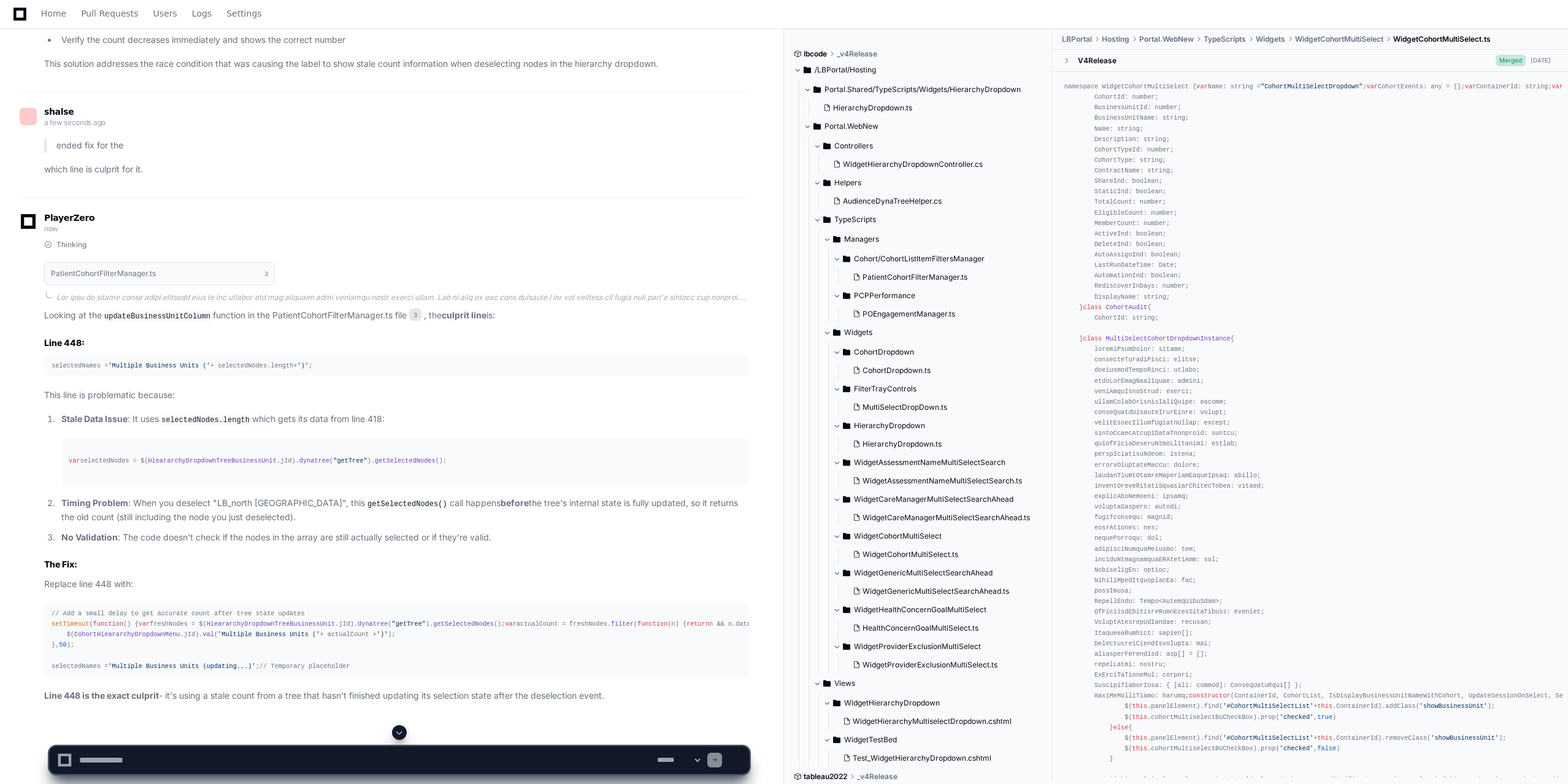
scroll to position [2628, 0]
click at [203, 758] on textarea at bounding box center [365, 760] width 578 height 27
click at [201, 769] on textarea at bounding box center [365, 760] width 578 height 27
paste textarea "**********"
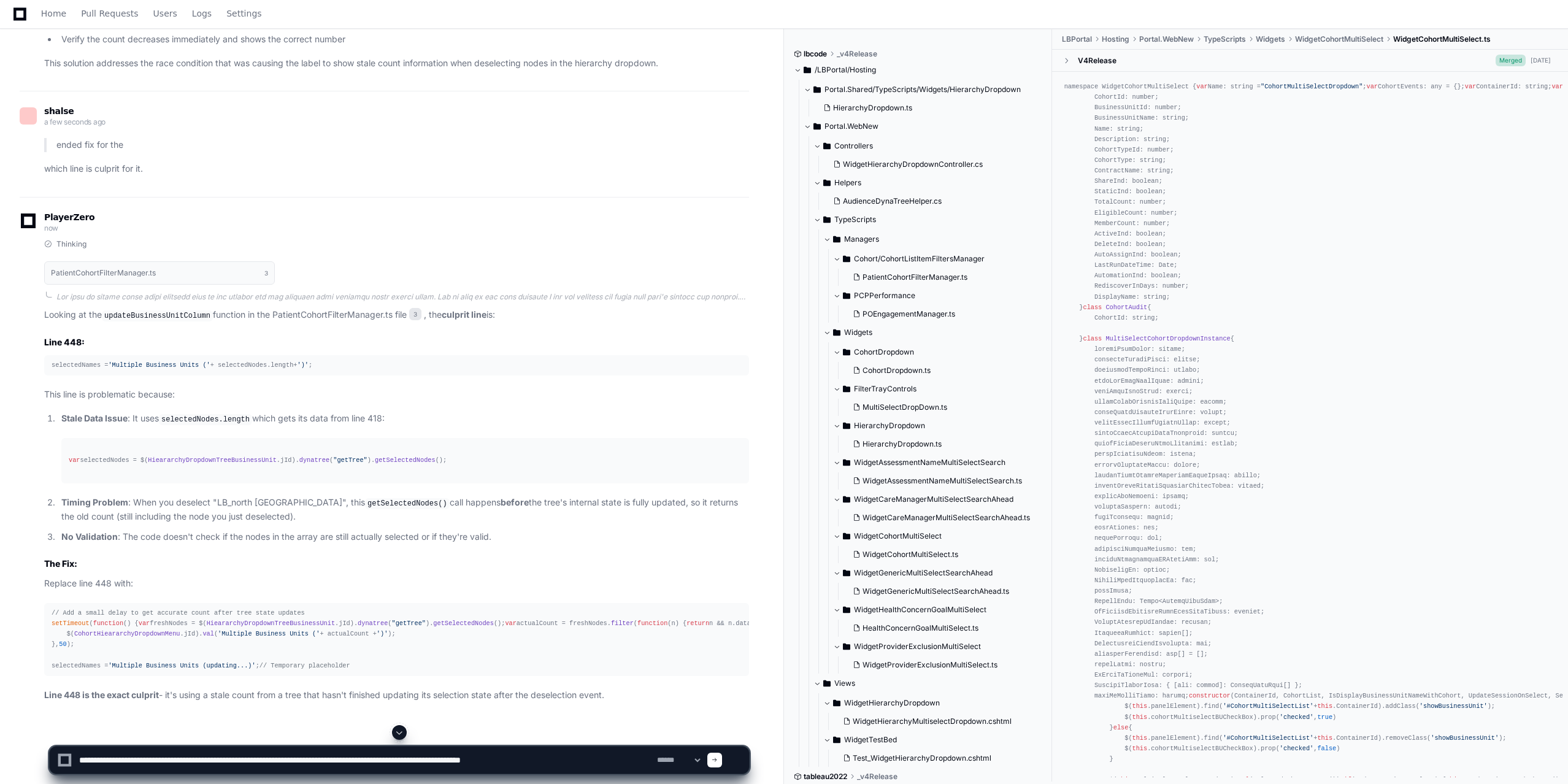
type textarea "**********"
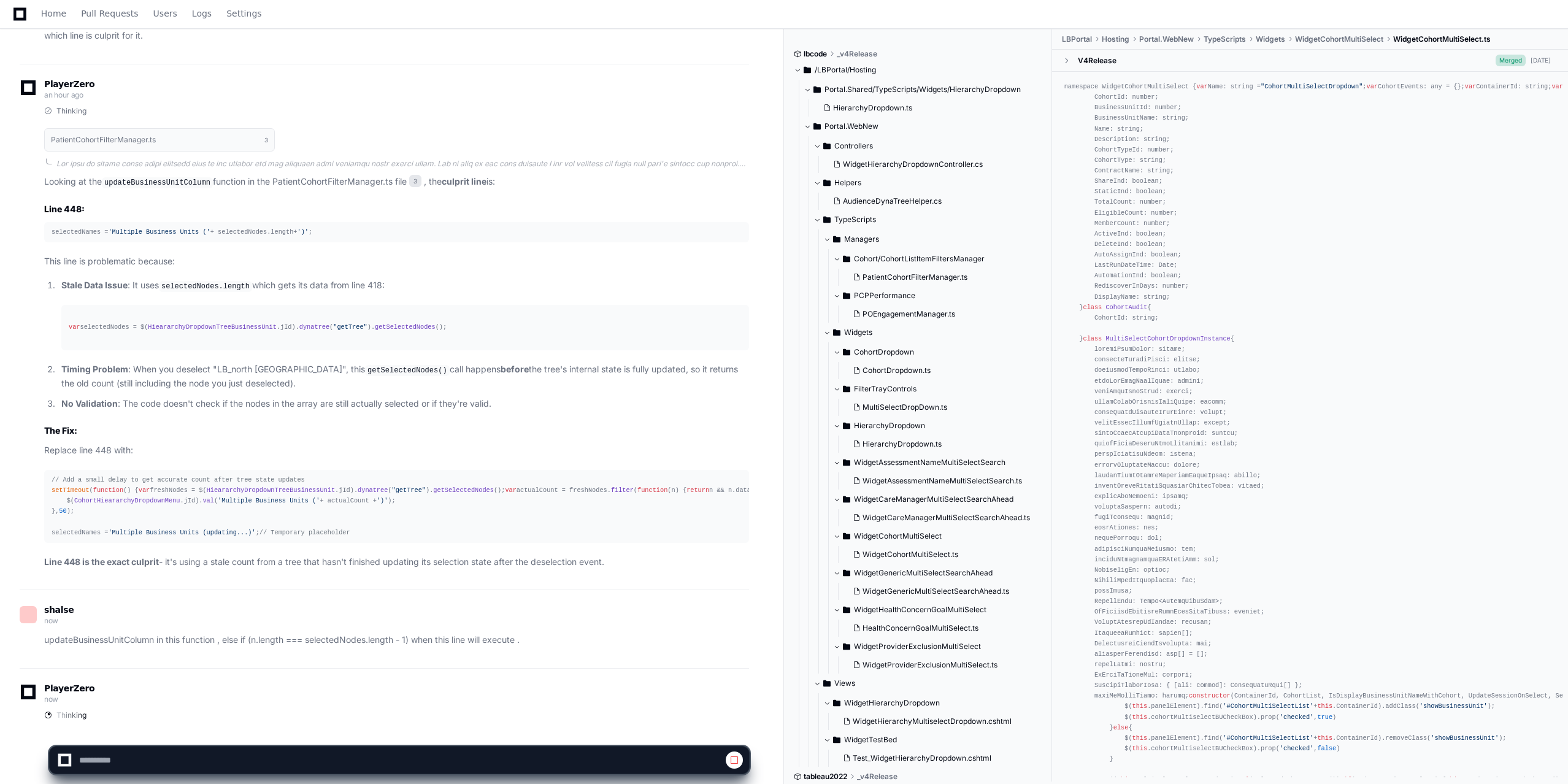
scroll to position [3252, 0]
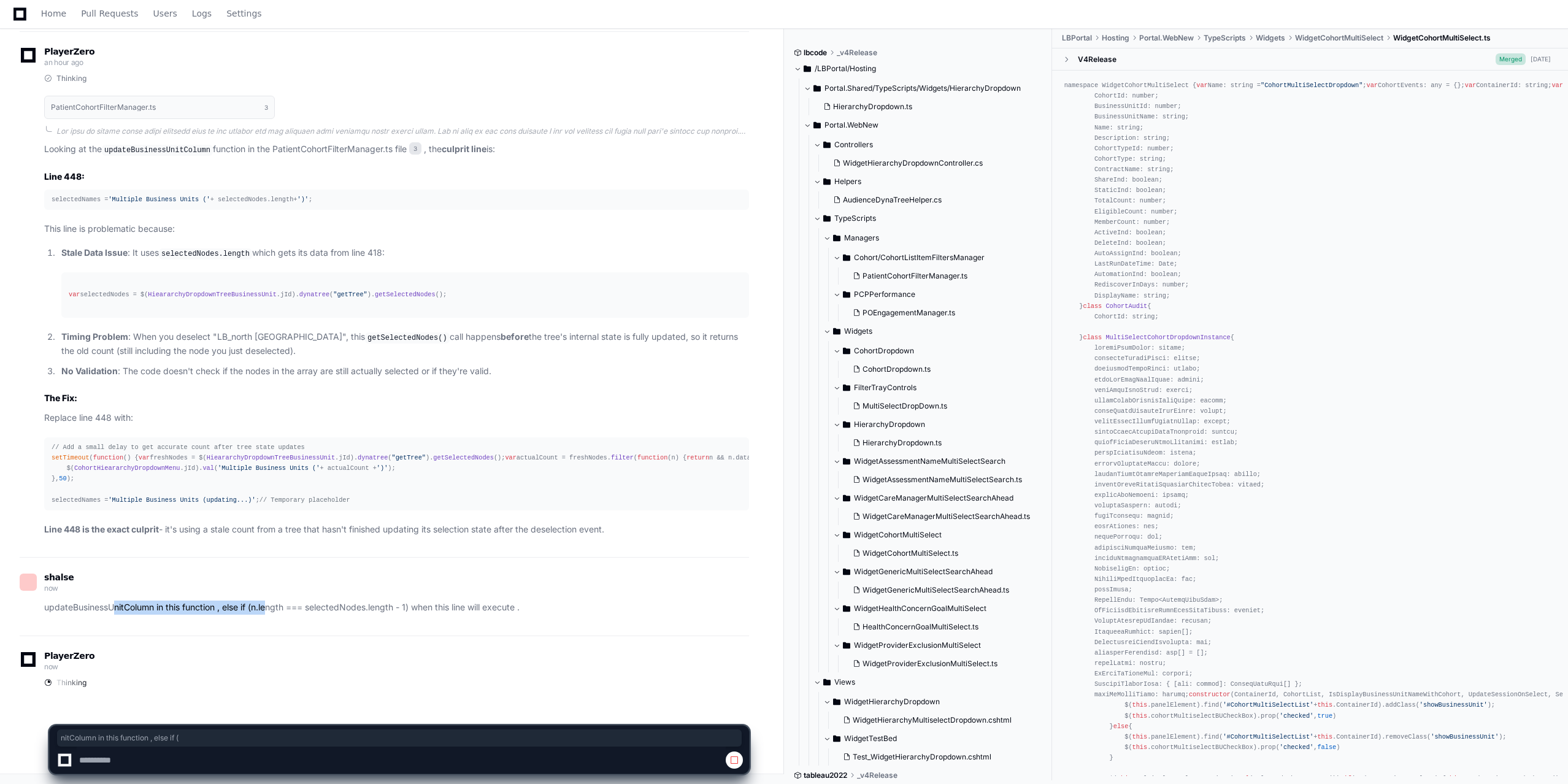
drag, startPoint x: 114, startPoint y: 610, endPoint x: 316, endPoint y: 629, distance: 202.9
click at [316, 629] on div "shalse now updateBusinessUnitColumn in this function , else if (n.length === se…" at bounding box center [384, 597] width 730 height 79
click at [292, 611] on p "updateBusinessUnitColumn in this function , else if (n.length === selectedNodes…" at bounding box center [396, 608] width 705 height 14
click at [390, 614] on p "updateBusinessUnitColumn in this function , else if (n.length === selectedNodes…" at bounding box center [396, 608] width 705 height 14
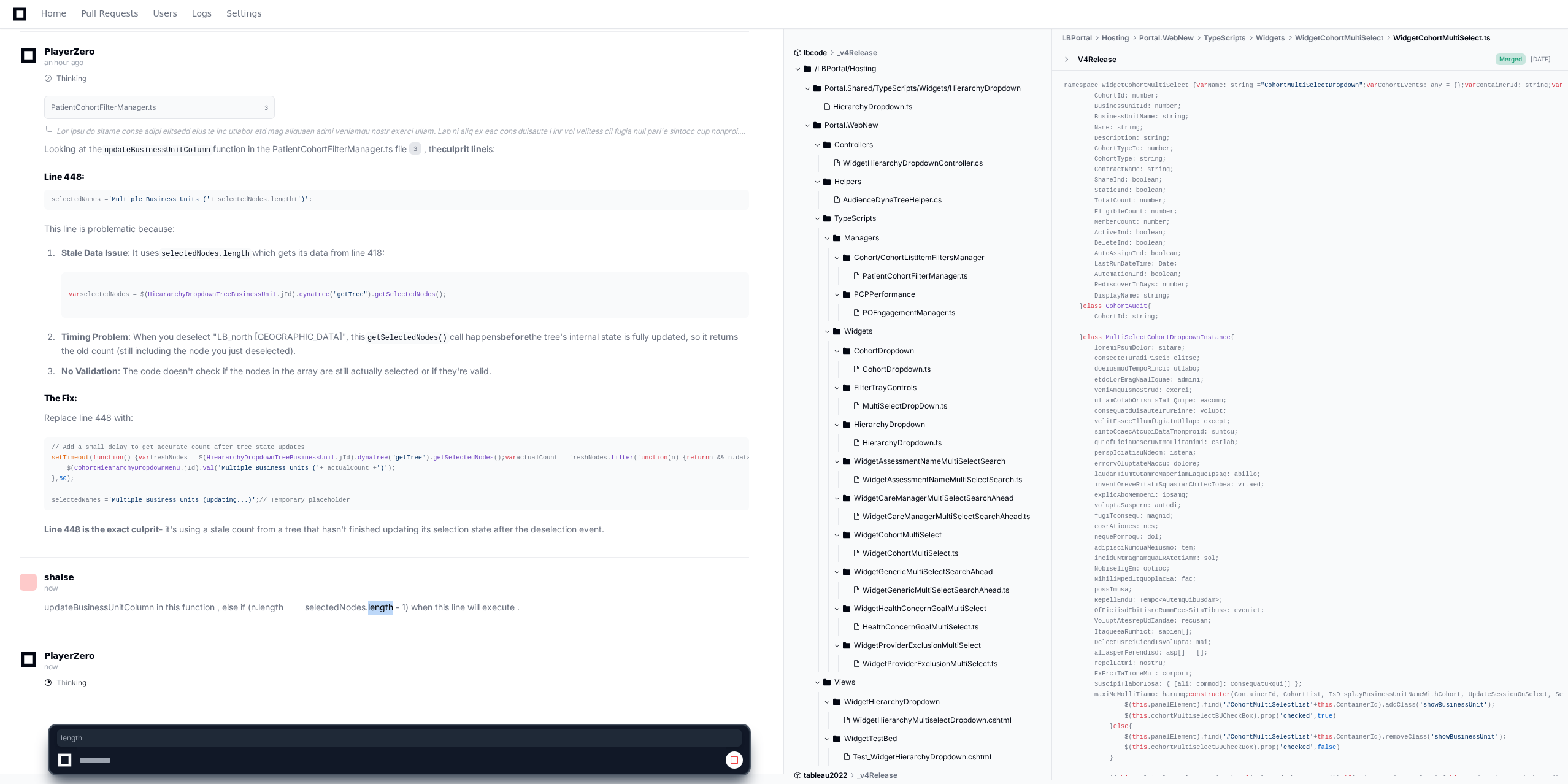
click at [390, 614] on p "updateBusinessUnitColumn in this function , else if (n.length === selectedNodes…" at bounding box center [396, 608] width 705 height 14
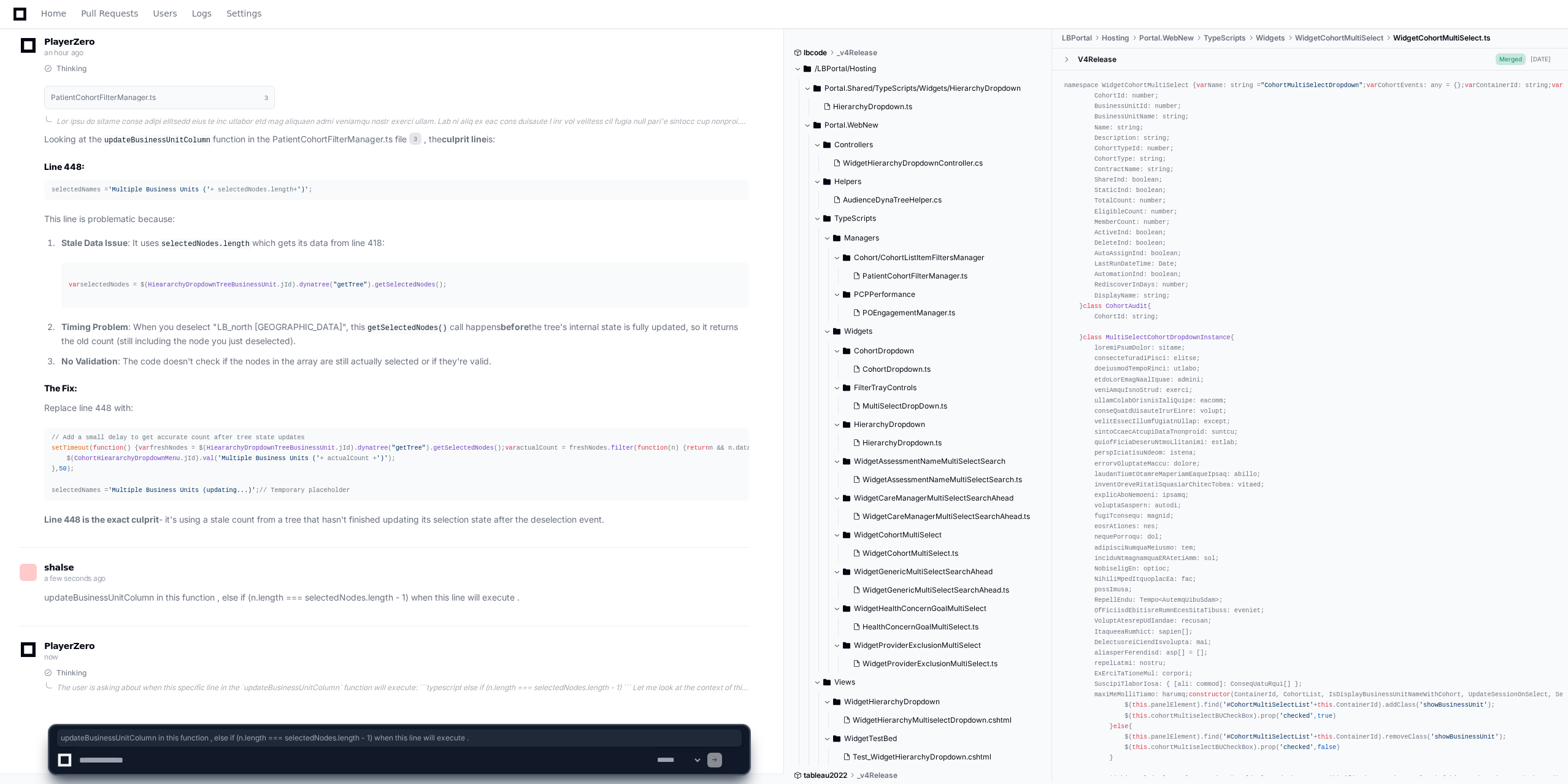
scroll to position [3262, 0]
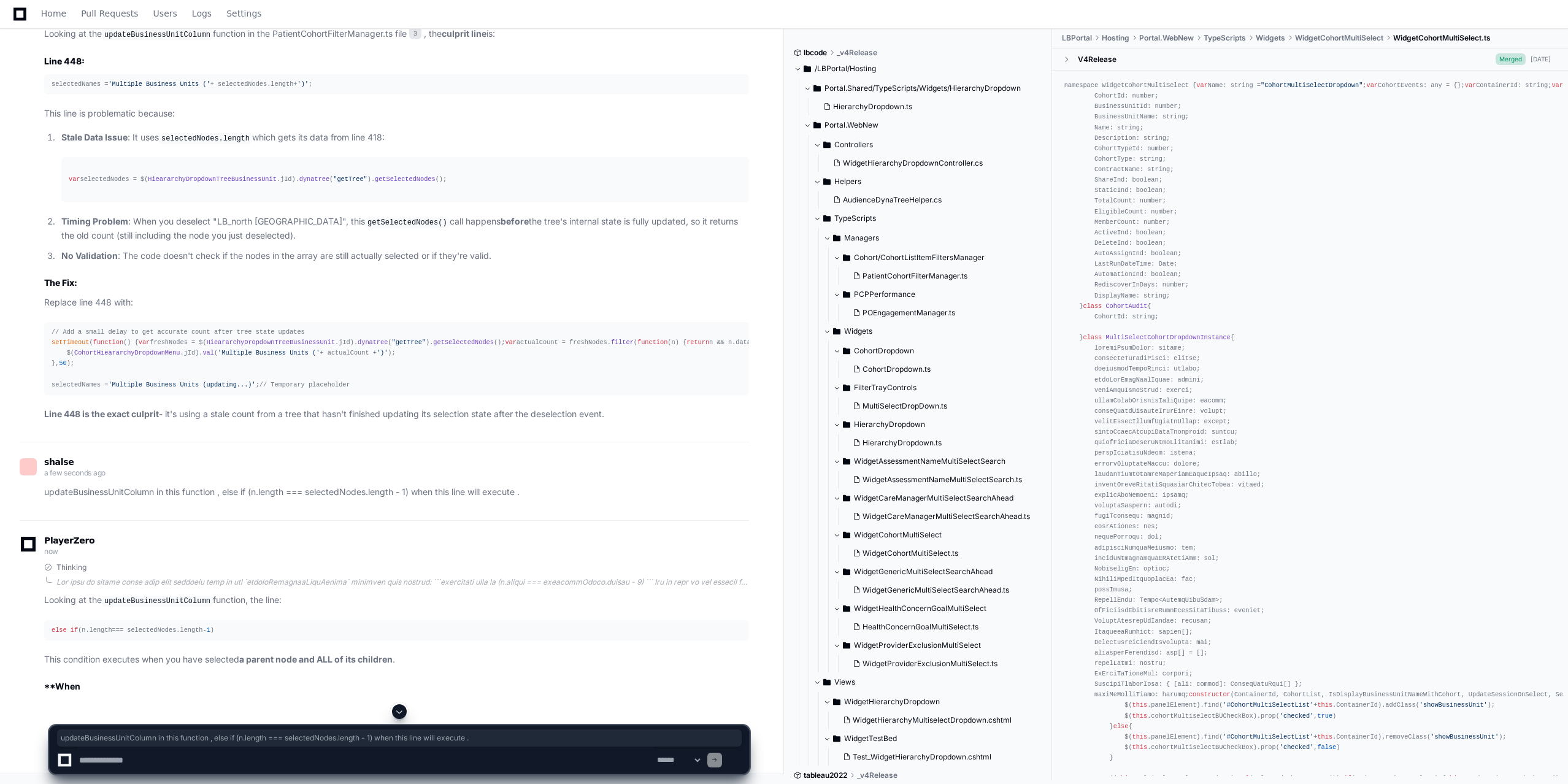
click at [254, 666] on div "PlayerZero now Thinking Looking at the updateBusinessUnitColumn function, the l…" at bounding box center [384, 615] width 730 height 156
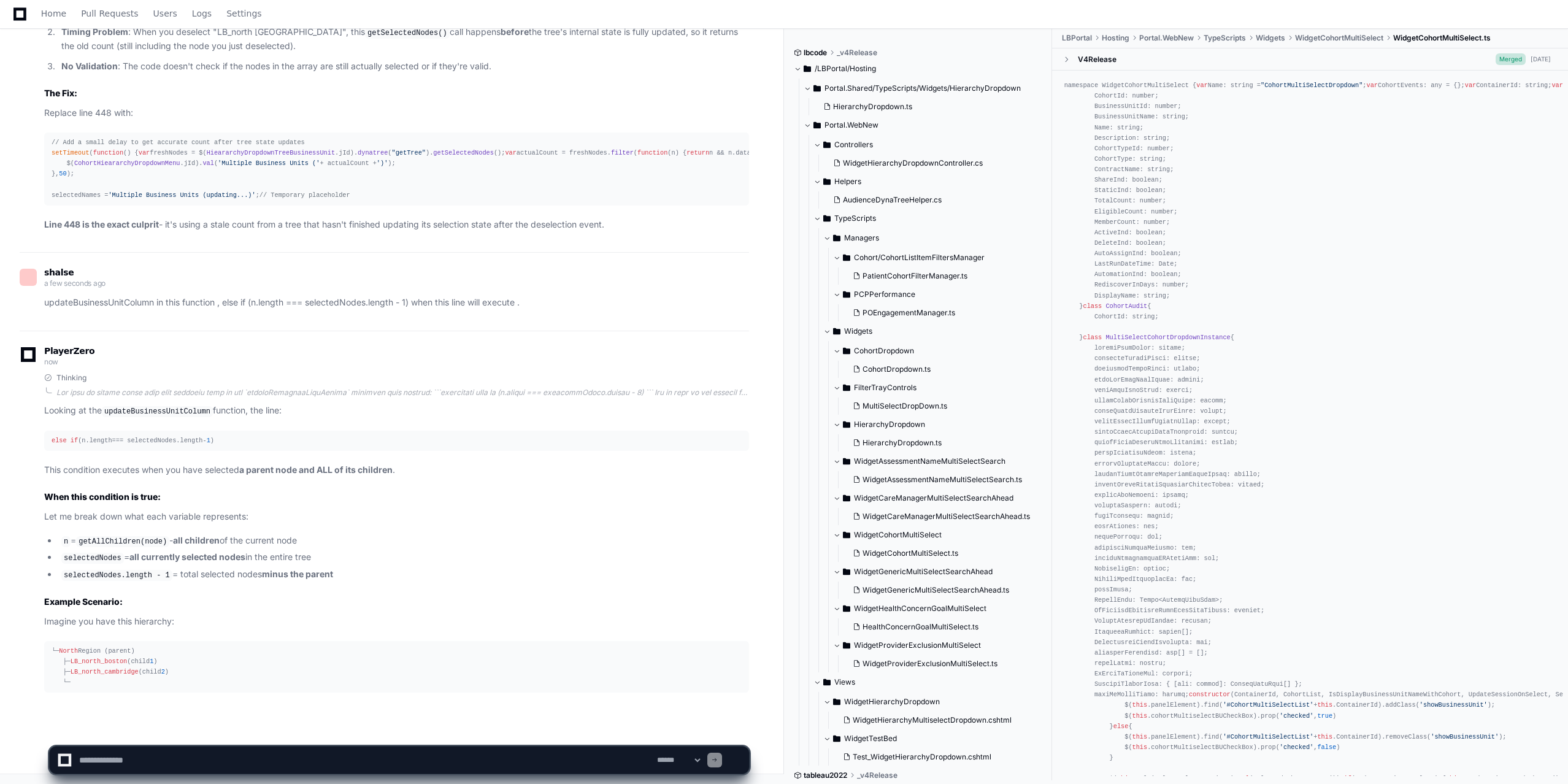
scroll to position [3537, 0]
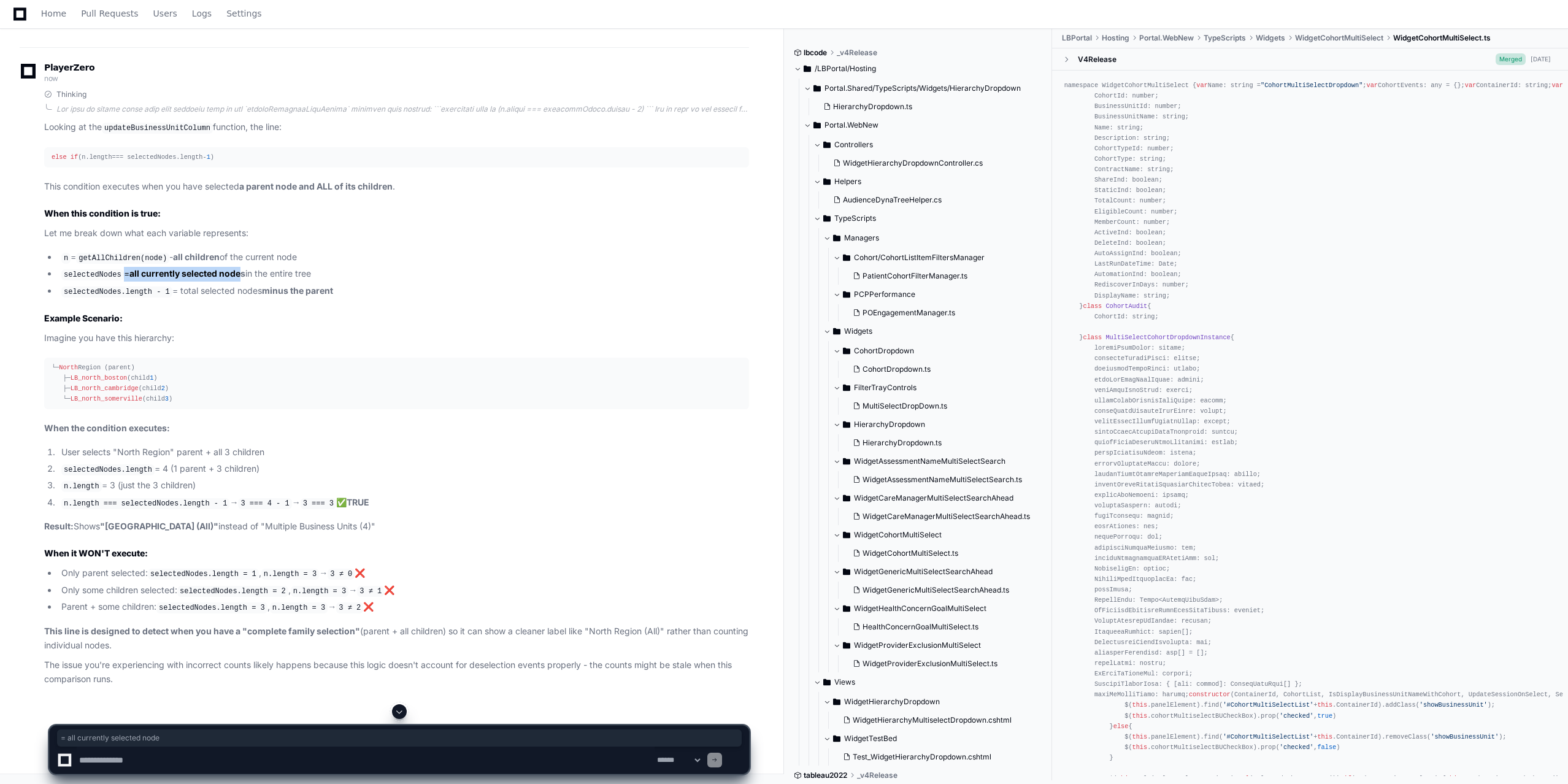
drag, startPoint x: 119, startPoint y: 573, endPoint x: 242, endPoint y: 572, distance: 123.0
click at [242, 282] on li "selectedNodes = all currently selected nodes in the entire tree" at bounding box center [403, 275] width 692 height 15
drag, startPoint x: 109, startPoint y: 595, endPoint x: 255, endPoint y: 599, distance: 146.1
click at [255, 299] on li "selectedNodes.length - 1 = total selected nodes minus the parent" at bounding box center [403, 292] width 692 height 15
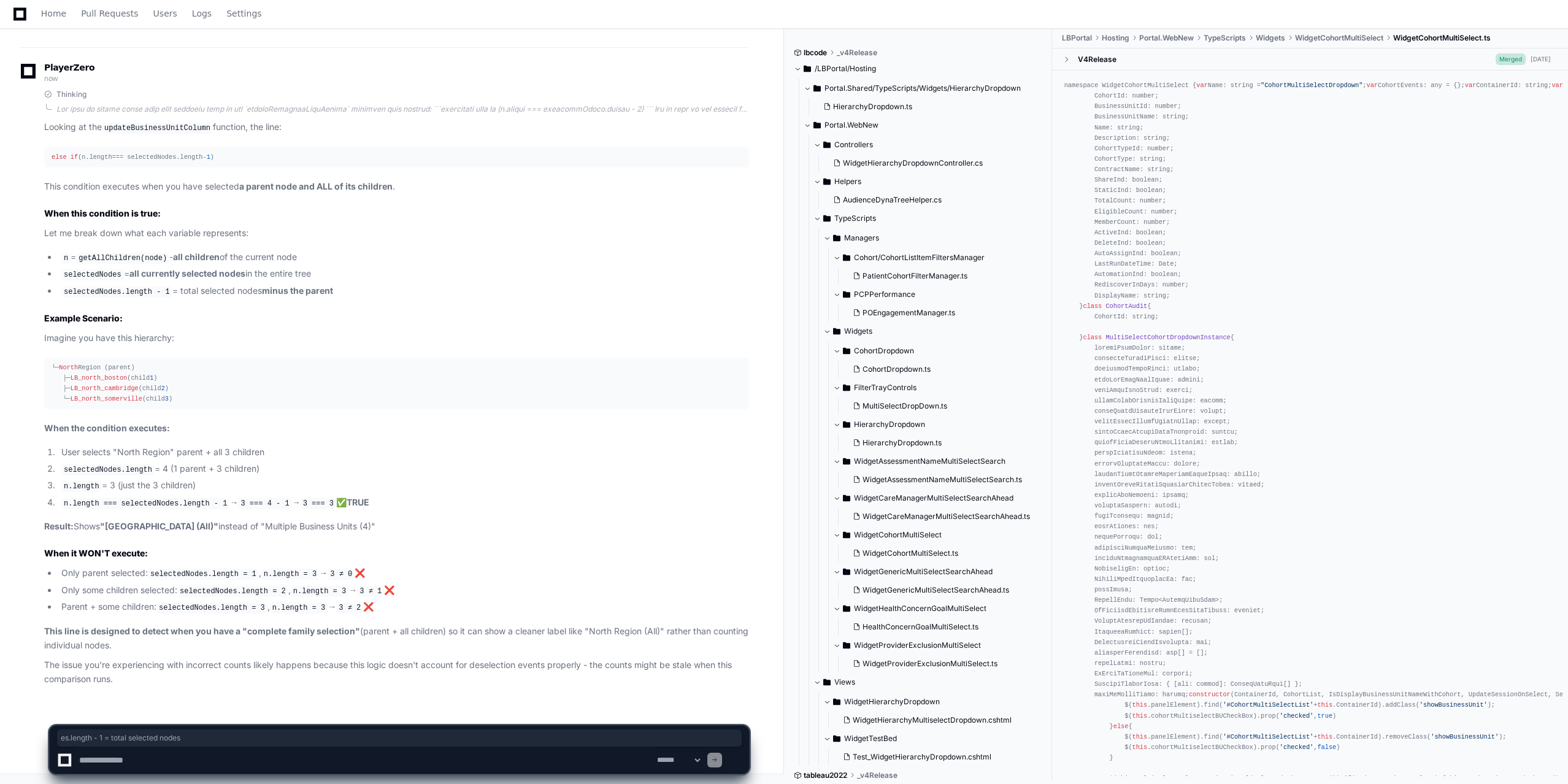
click at [140, 757] on textarea at bounding box center [365, 760] width 578 height 27
type textarea "**********"
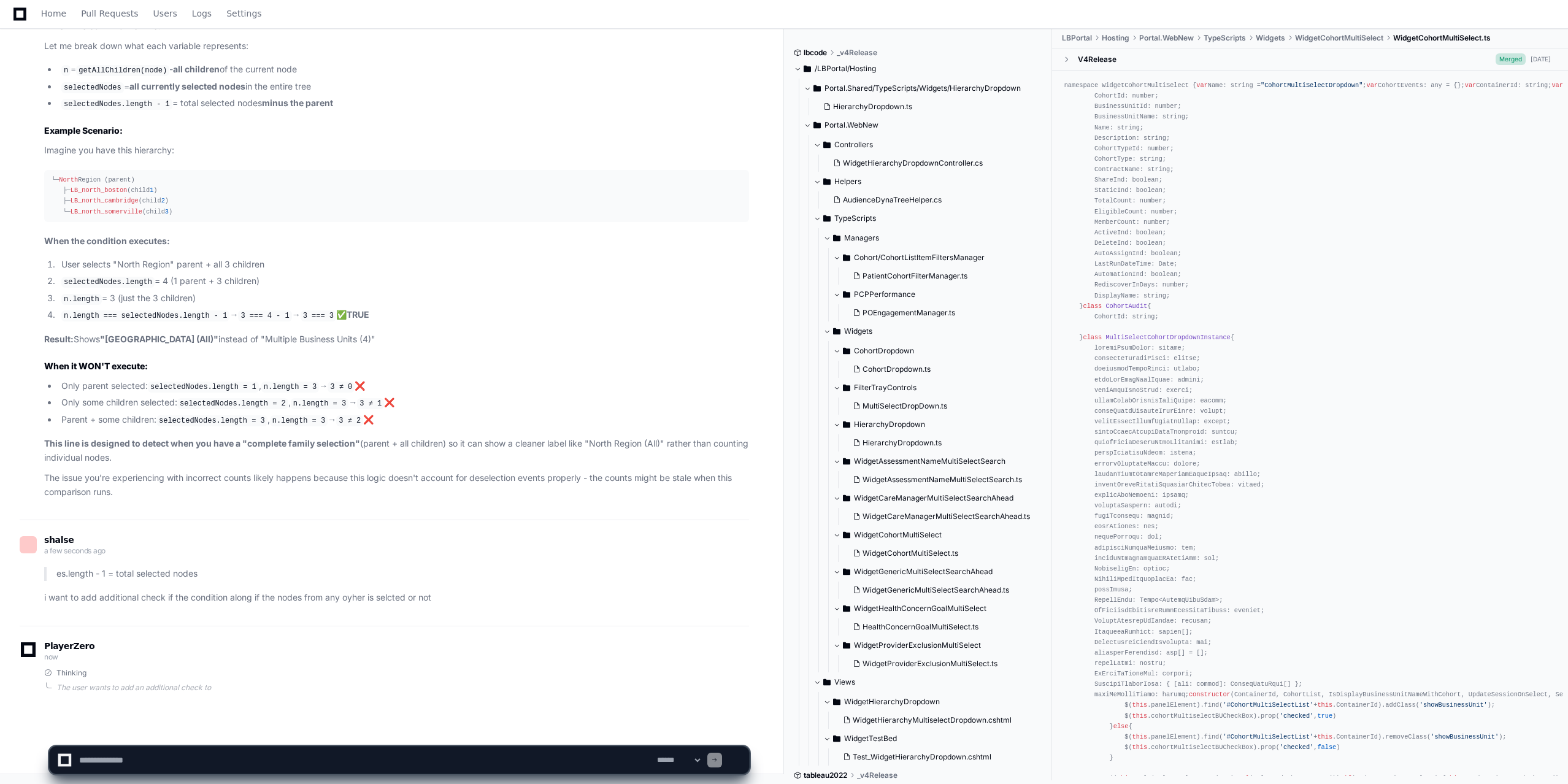
scroll to position [4014, 0]
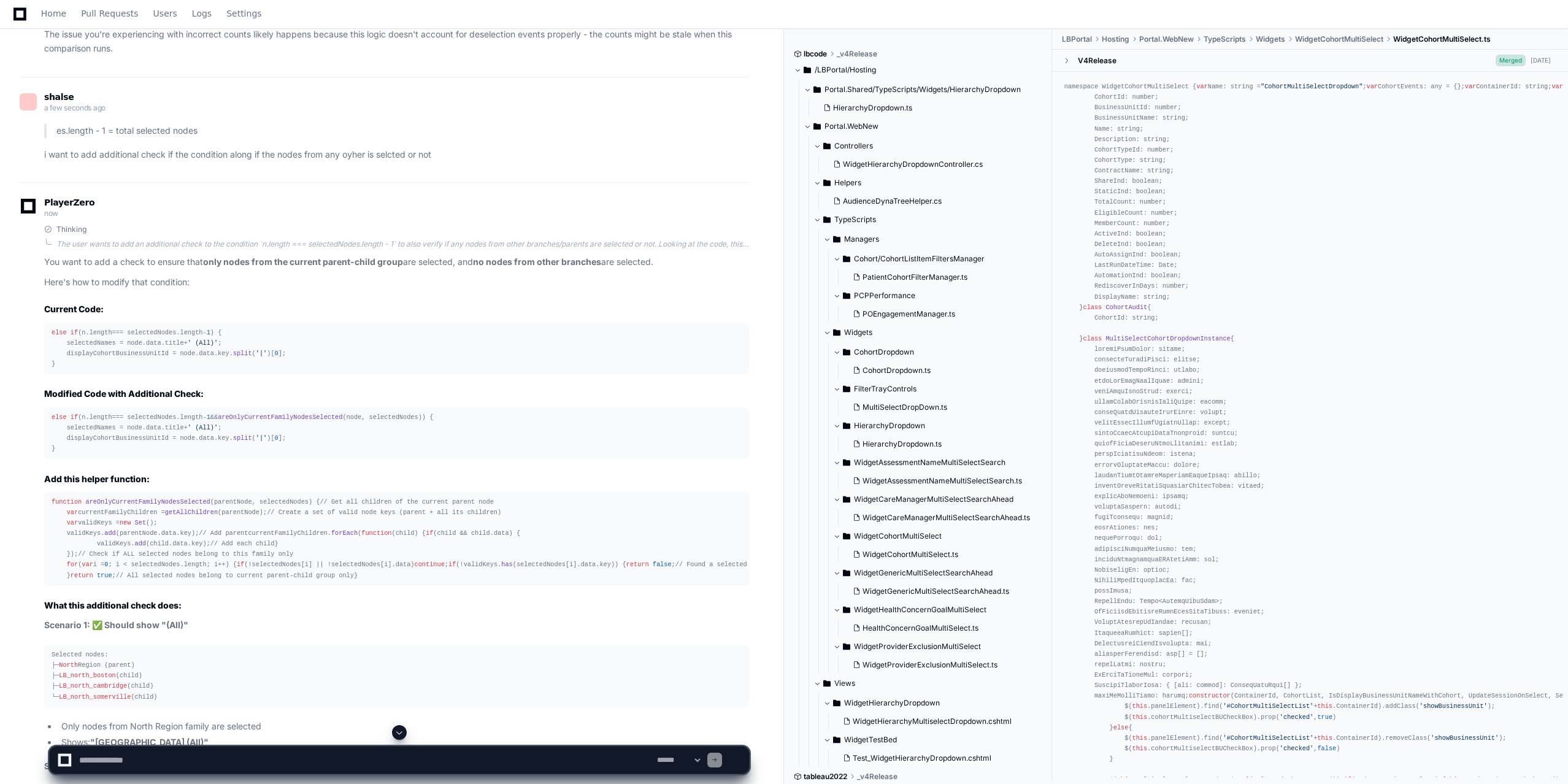
click at [229, 267] on strong "only nodes from the current parent-child group" at bounding box center [303, 261] width 200 height 10
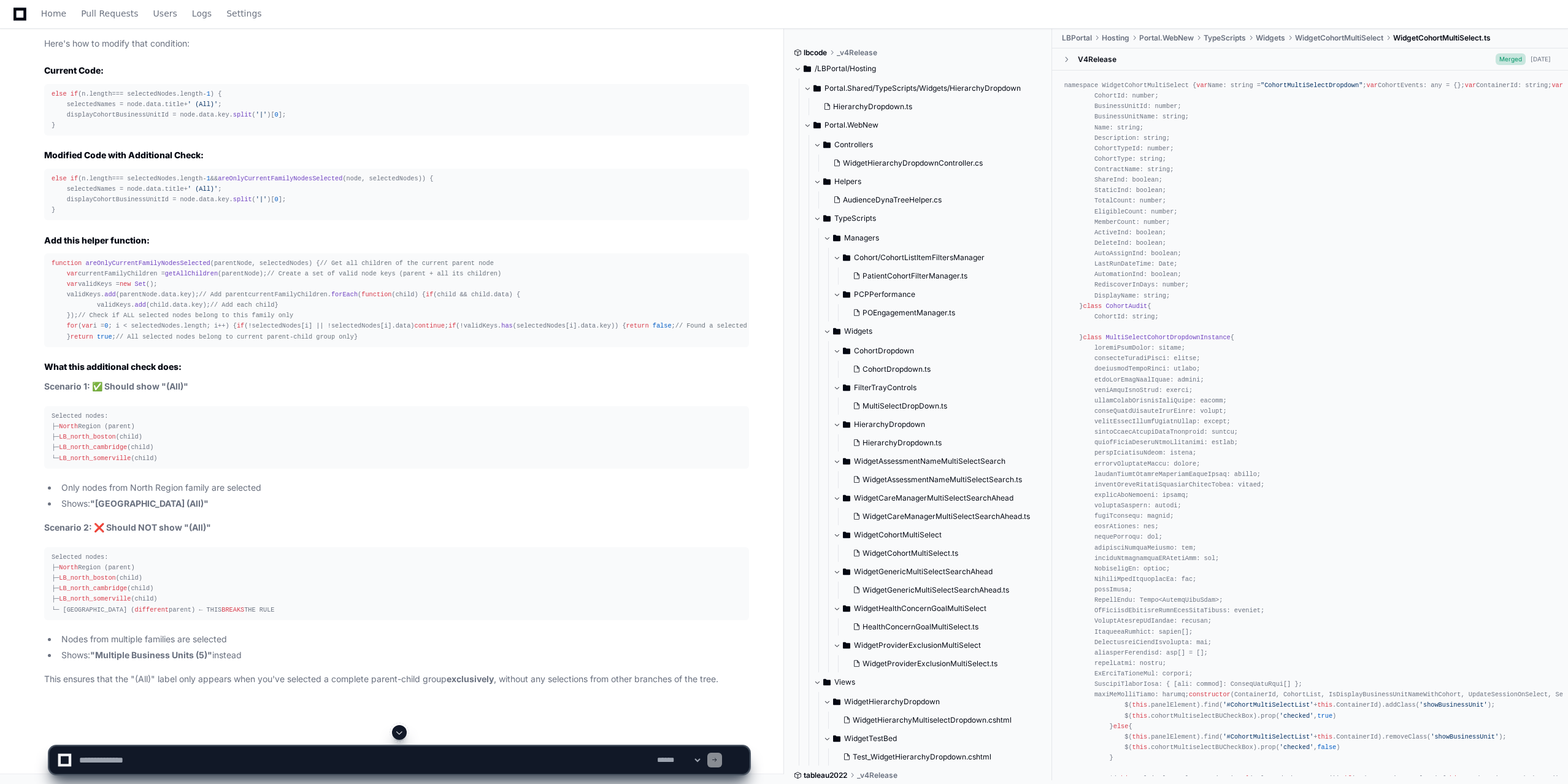
scroll to position [4483, 0]
click at [258, 183] on span "areOnlyCurrentFamilyNodesSelected" at bounding box center [280, 179] width 125 height 8
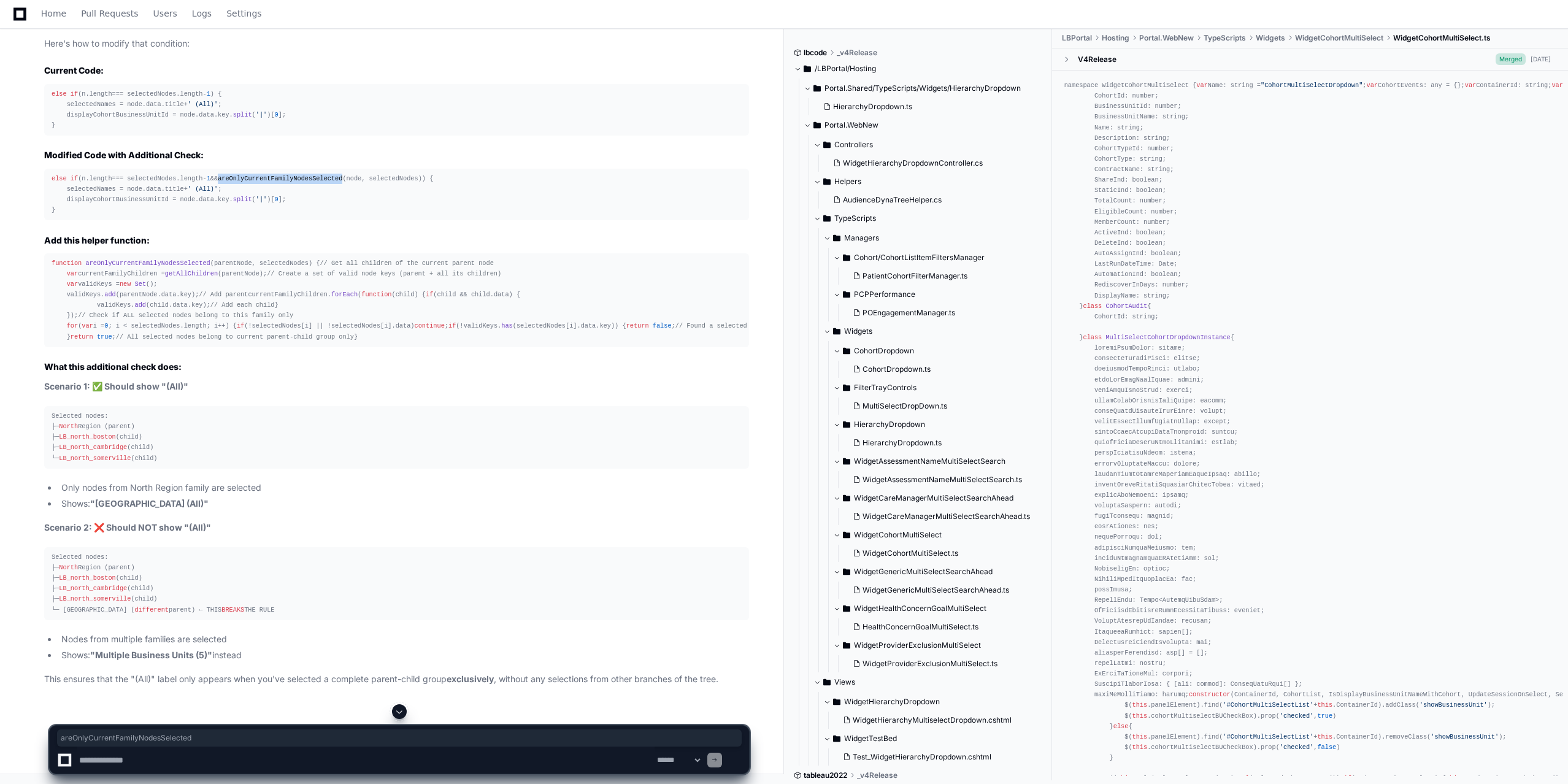
scroll to position [4721, 0]
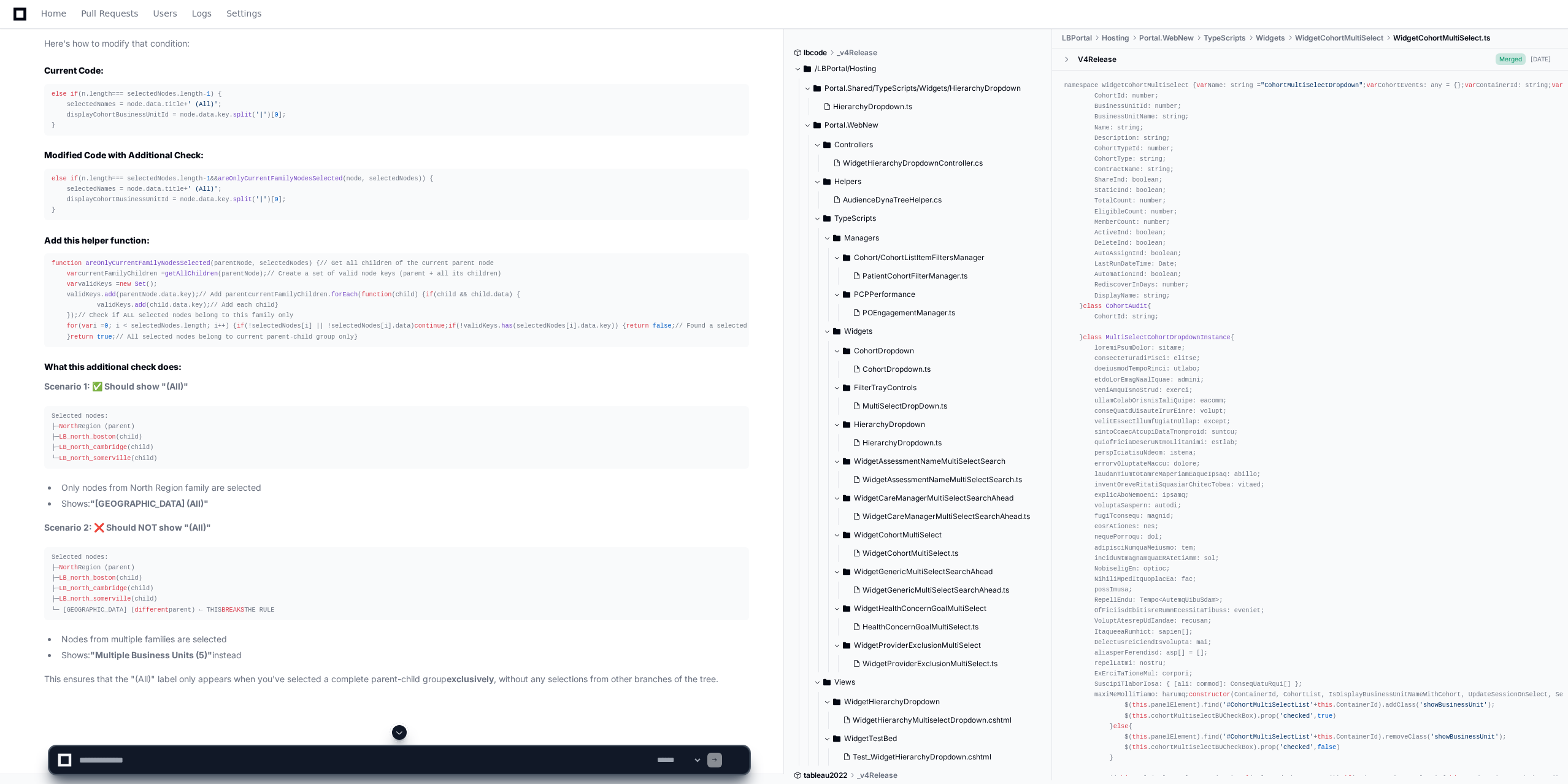
click at [163, 259] on span "areOnlyCurrentFamilyNodesSelected" at bounding box center [148, 263] width 125 height 8
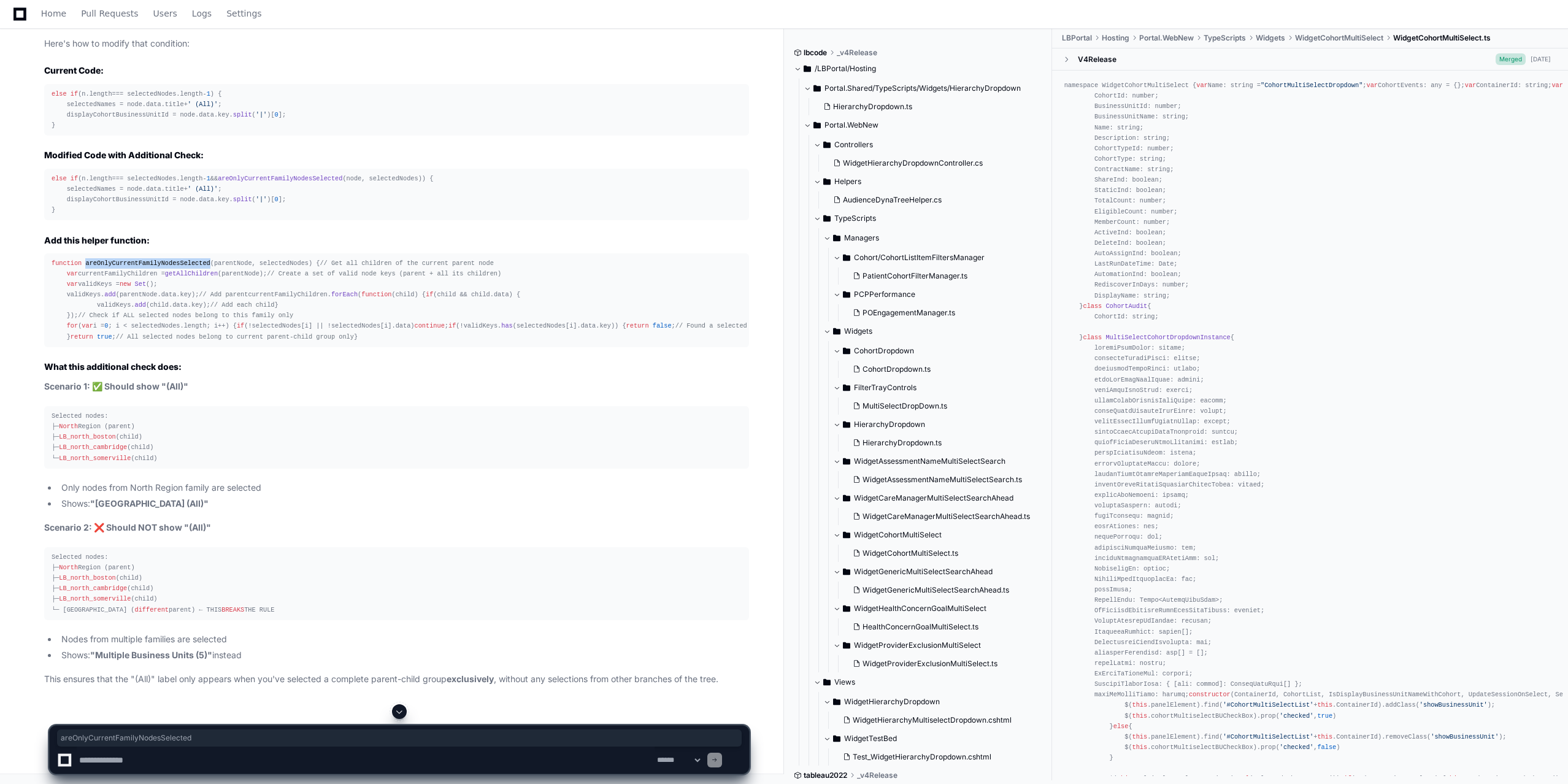
click at [163, 259] on span "areOnlyCurrentFamilyNodesSelected" at bounding box center [148, 263] width 125 height 8
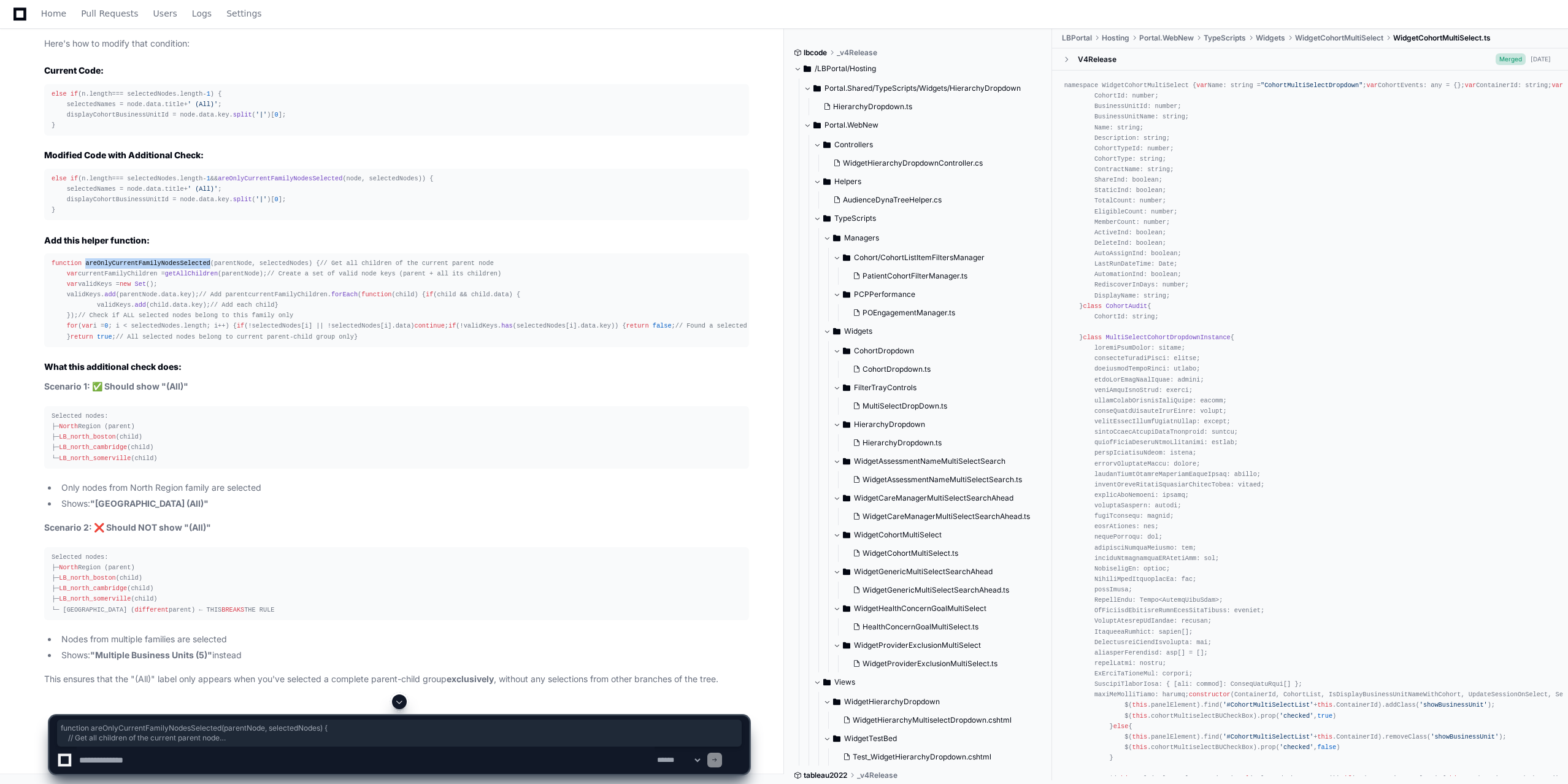
drag, startPoint x: 59, startPoint y: 507, endPoint x: 51, endPoint y: 252, distance: 255.1
click at [51, 254] on pre "function areOnlyCurrentFamilyNodesSelected ( parentNode, selectedNodes ) { // G…" at bounding box center [396, 300] width 705 height 94
copy div "function areOnlyCurrentFamilyNodesSelected ( parentNode, selectedNodes ) { // G…"
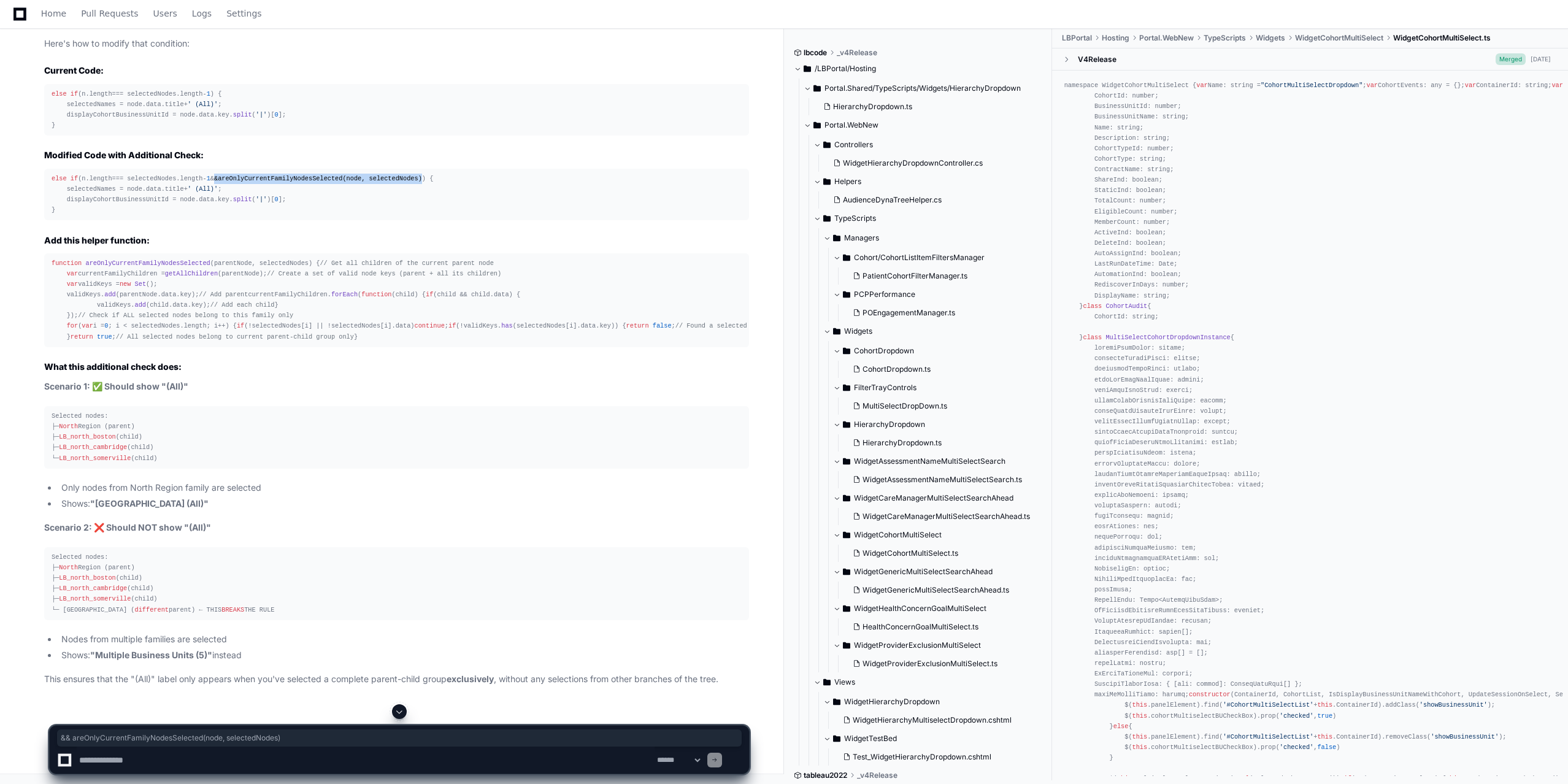
drag, startPoint x: 413, startPoint y: 295, endPoint x: 216, endPoint y: 291, distance: 197.0
click at [216, 216] on div "else if (n. length === selectedNodes. length - 1 && areOnlyCurrentFamilyNodesSe…" at bounding box center [396, 194] width 690 height 43
copy div "&& areOnlyCurrentFamilyNodesSelected (node, selectedNodes)"
